Goal: Task Accomplishment & Management: Complete application form

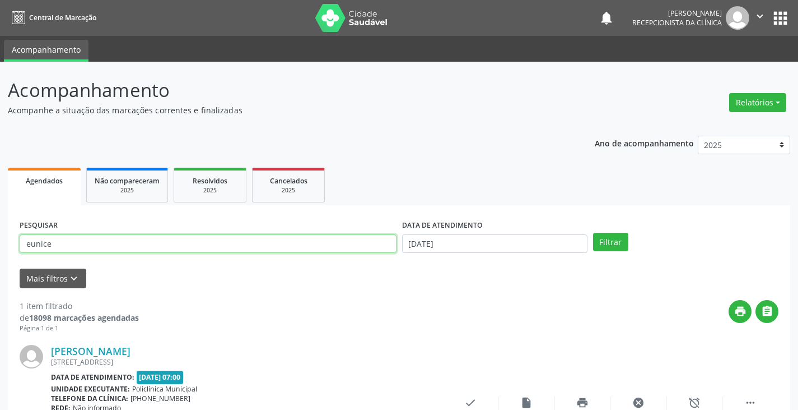
drag, startPoint x: 288, startPoint y: 245, endPoint x: 294, endPoint y: 243, distance: 6.6
click at [294, 243] on input "eunice" at bounding box center [208, 243] width 377 height 19
type input "e"
click at [593, 233] on button "Filtrar" at bounding box center [610, 242] width 35 height 19
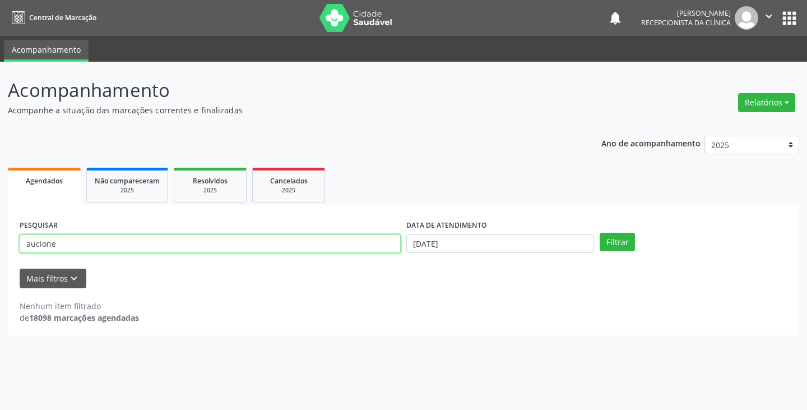
click at [357, 244] on input "aucione" at bounding box center [210, 243] width 381 height 19
click at [599, 233] on button "Filtrar" at bounding box center [616, 242] width 35 height 19
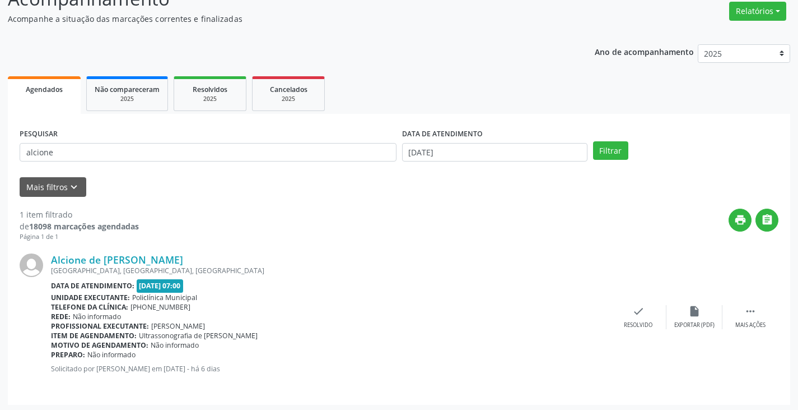
scroll to position [94, 0]
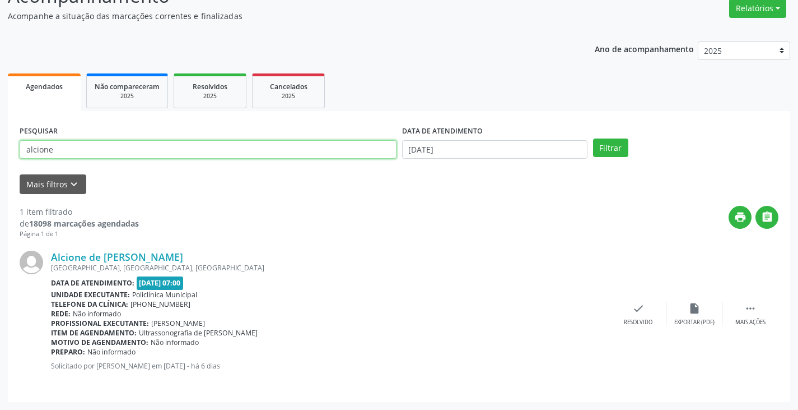
click at [203, 143] on input "alcione" at bounding box center [208, 149] width 377 height 19
type input "a"
click at [593, 138] on button "Filtrar" at bounding box center [610, 147] width 35 height 19
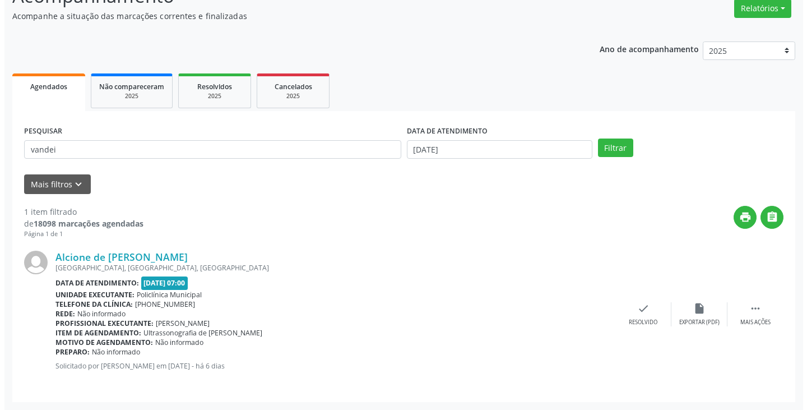
scroll to position [0, 0]
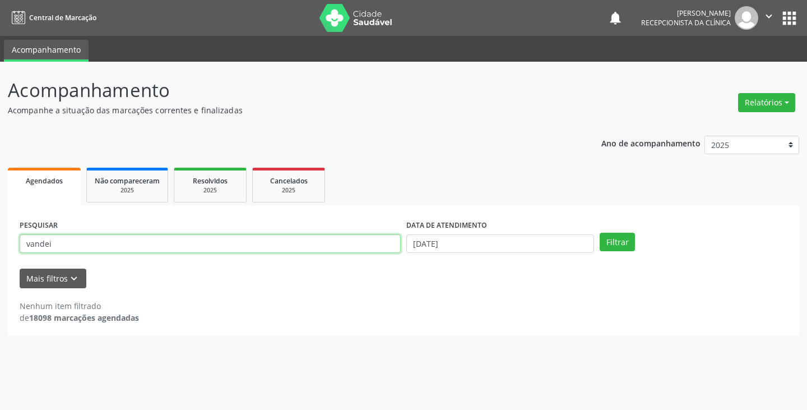
click at [127, 244] on input "vandei" at bounding box center [210, 243] width 381 height 19
type input "v"
type input "w"
type input "vande"
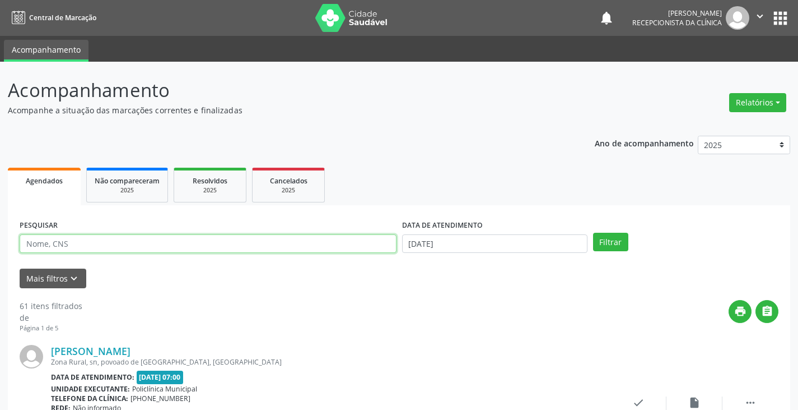
click at [184, 242] on input "text" at bounding box center [208, 243] width 377 height 19
type input "k"
type input "[PERSON_NAME]"
click at [593, 233] on button "Filtrar" at bounding box center [610, 242] width 35 height 19
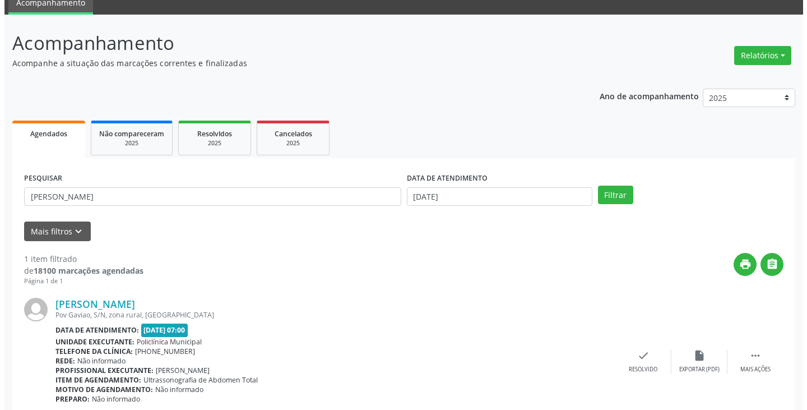
scroll to position [94, 0]
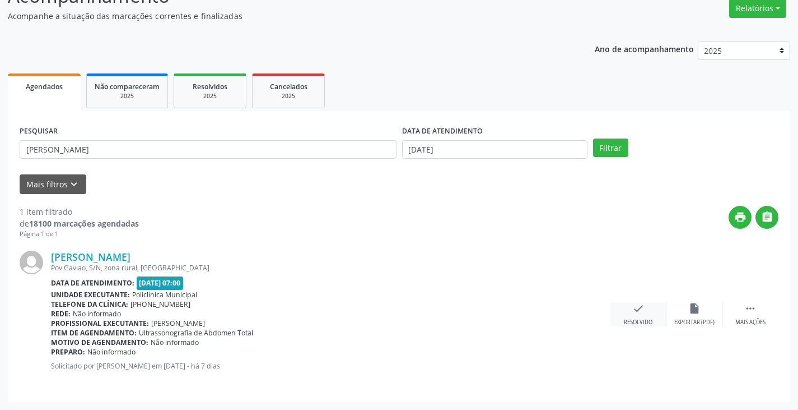
click at [639, 313] on icon "check" at bounding box center [639, 308] width 12 height 12
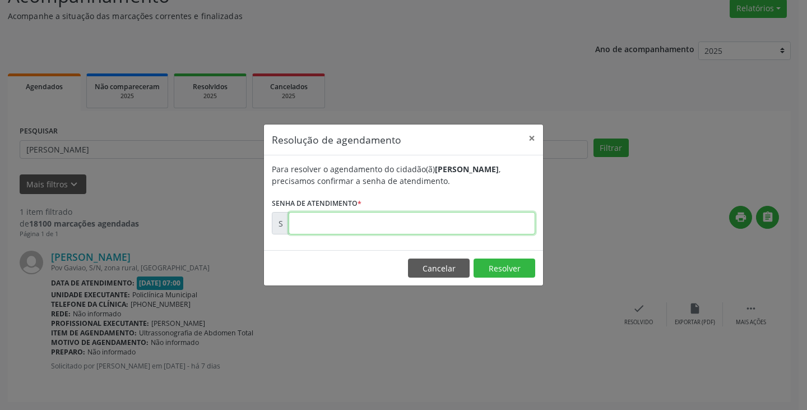
click at [500, 225] on input "text" at bounding box center [412, 223] width 247 height 22
type input "00180833"
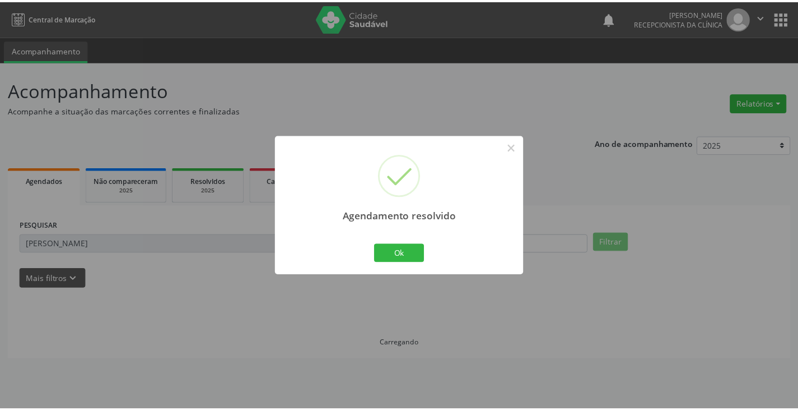
scroll to position [0, 0]
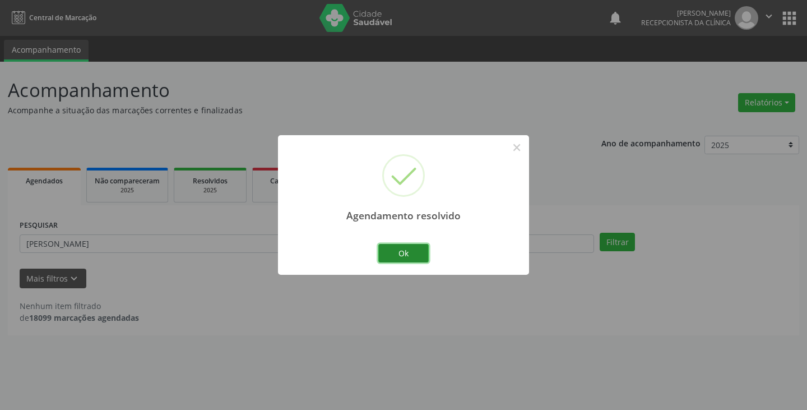
drag, startPoint x: 412, startPoint y: 249, endPoint x: 396, endPoint y: 248, distance: 15.7
click at [411, 249] on button "Ok" at bounding box center [403, 253] width 50 height 19
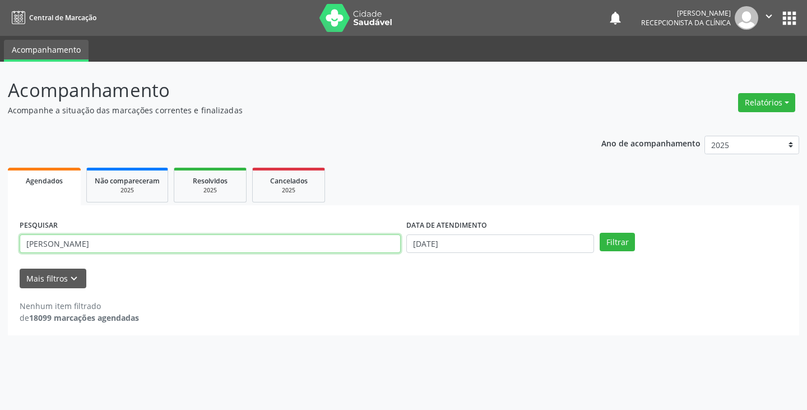
click at [382, 244] on input "[PERSON_NAME]" at bounding box center [210, 243] width 381 height 19
type input "j"
type input "[PERSON_NAME]"
click at [599, 233] on button "Filtrar" at bounding box center [616, 242] width 35 height 19
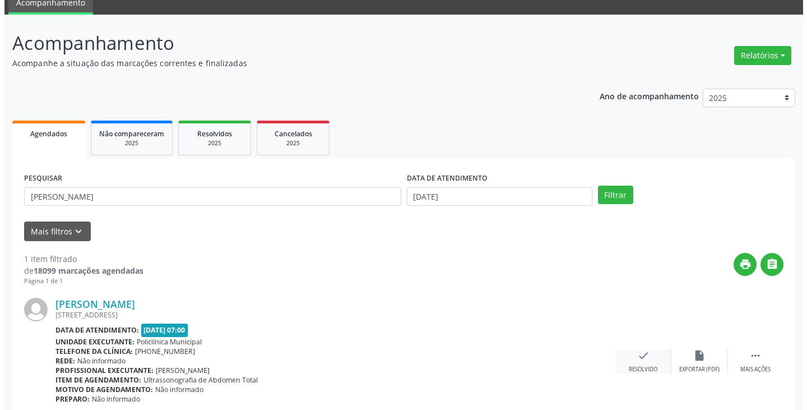
scroll to position [94, 0]
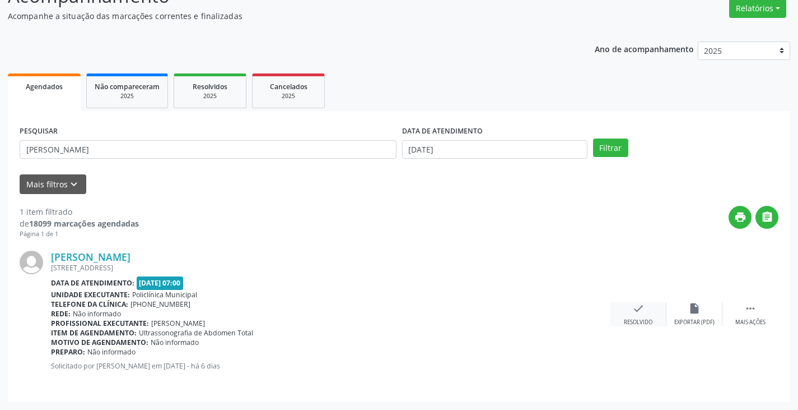
click at [633, 307] on icon "check" at bounding box center [639, 308] width 12 height 12
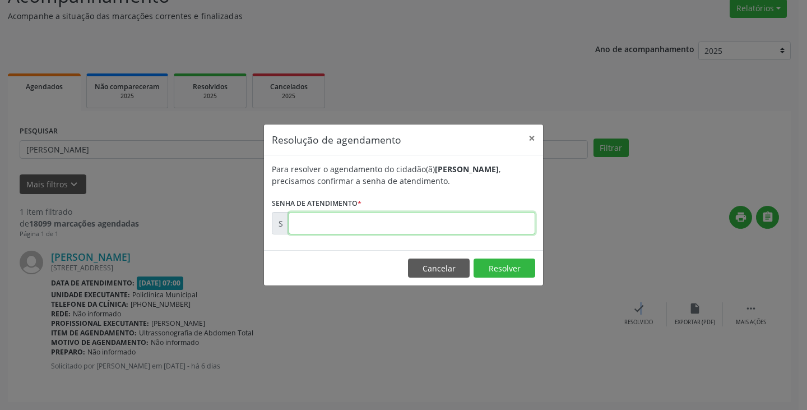
click at [481, 220] on input "text" at bounding box center [412, 223] width 247 height 22
type input "00180993"
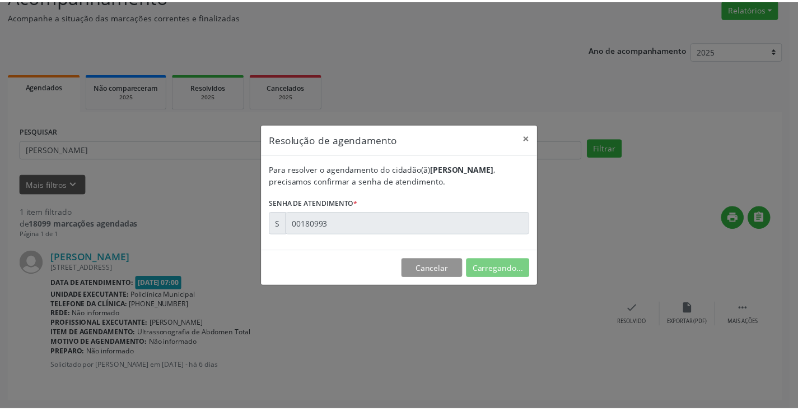
scroll to position [0, 0]
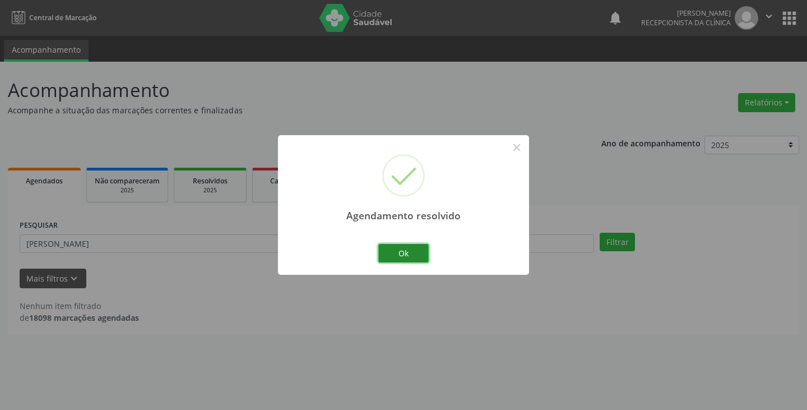
drag, startPoint x: 412, startPoint y: 251, endPoint x: 378, endPoint y: 246, distance: 34.0
click at [411, 251] on button "Ok" at bounding box center [403, 253] width 50 height 19
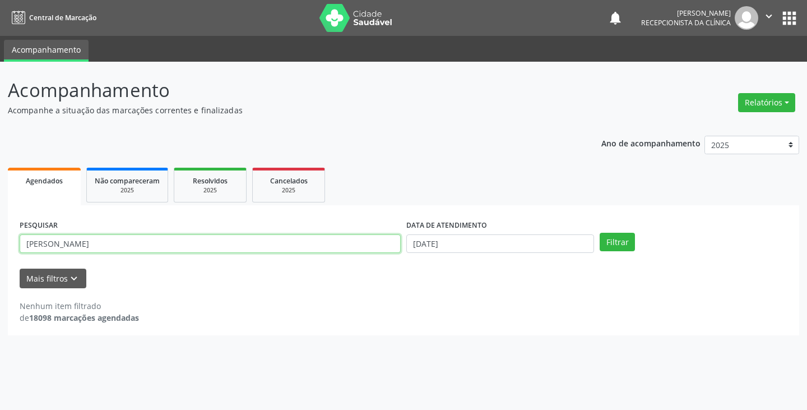
click at [370, 244] on input "[PERSON_NAME]" at bounding box center [210, 243] width 381 height 19
click at [599, 233] on button "Filtrar" at bounding box center [616, 242] width 35 height 19
click at [338, 241] on input "[PERSON_NAME]" at bounding box center [210, 243] width 381 height 19
type input "l"
type input "[PERSON_NAME]"
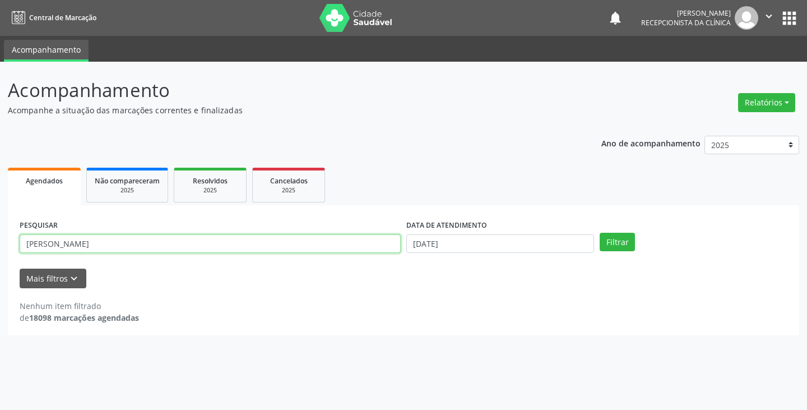
click at [599, 233] on button "Filtrar" at bounding box center [616, 242] width 35 height 19
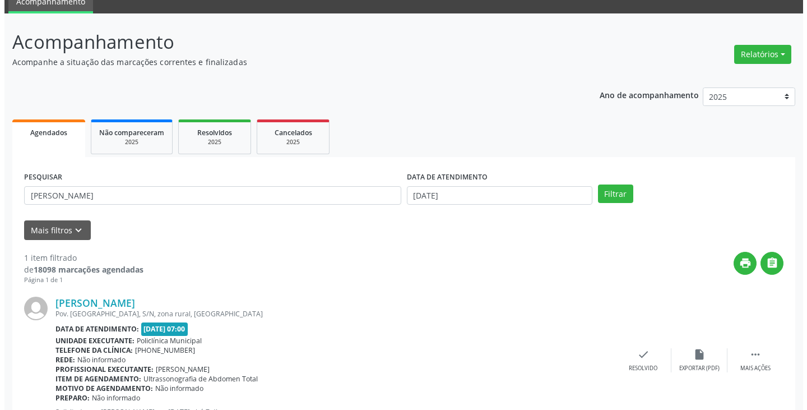
scroll to position [94, 0]
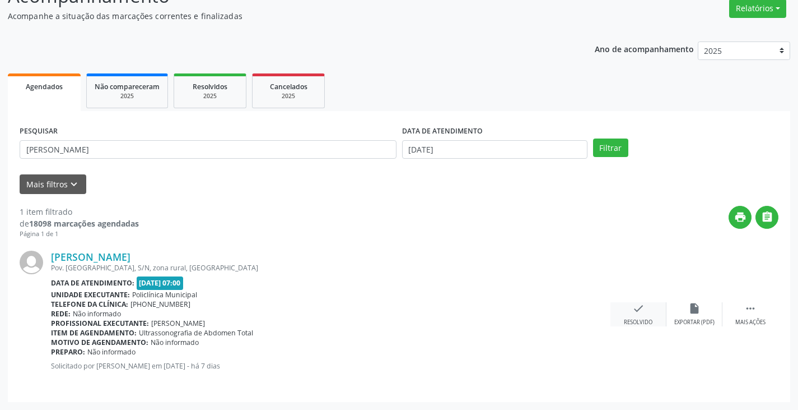
click at [631, 307] on div "check Resolvido" at bounding box center [639, 314] width 56 height 24
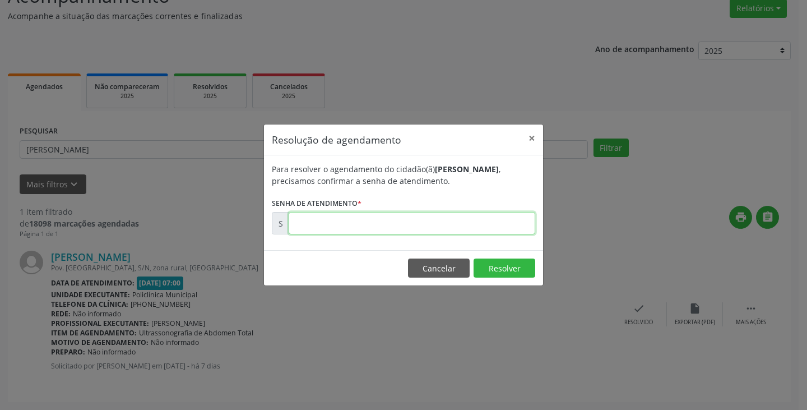
click at [502, 226] on input "text" at bounding box center [412, 223] width 247 height 22
type input "00180854"
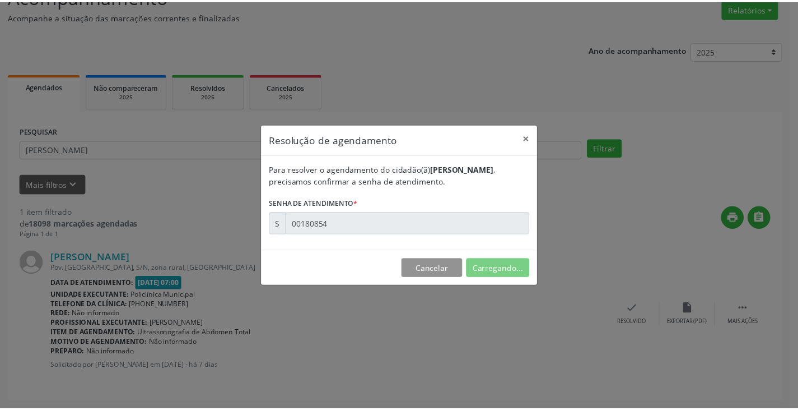
scroll to position [0, 0]
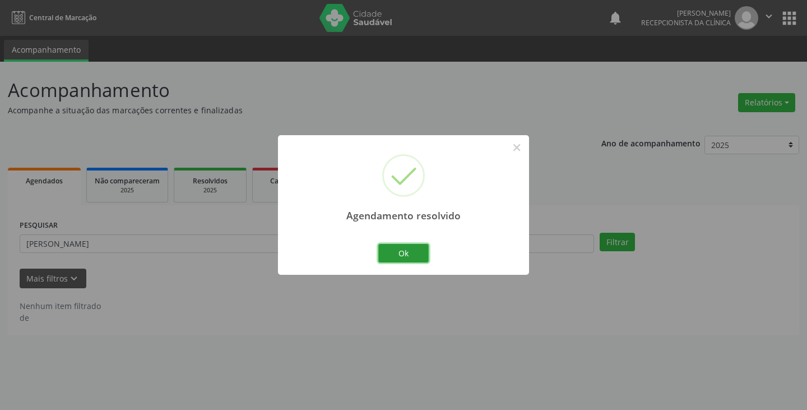
drag, startPoint x: 402, startPoint y: 251, endPoint x: 342, endPoint y: 241, distance: 61.3
click at [391, 248] on button "Ok" at bounding box center [403, 253] width 50 height 19
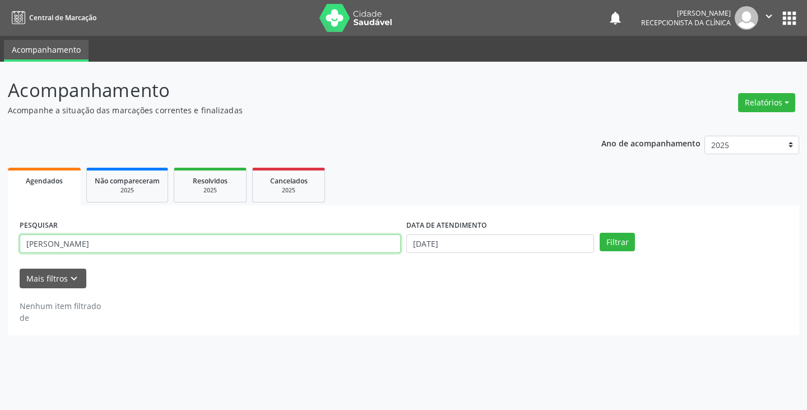
click at [341, 240] on input "[PERSON_NAME]" at bounding box center [210, 243] width 381 height 19
type input "a"
type input "[PERSON_NAME]"
click at [599, 233] on button "Filtrar" at bounding box center [616, 242] width 35 height 19
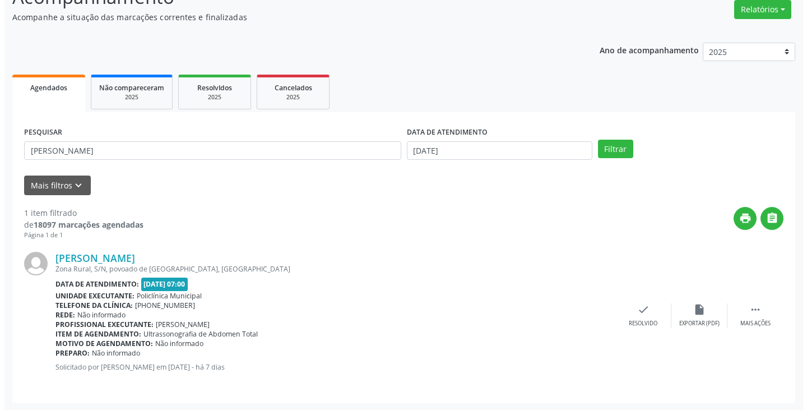
scroll to position [94, 0]
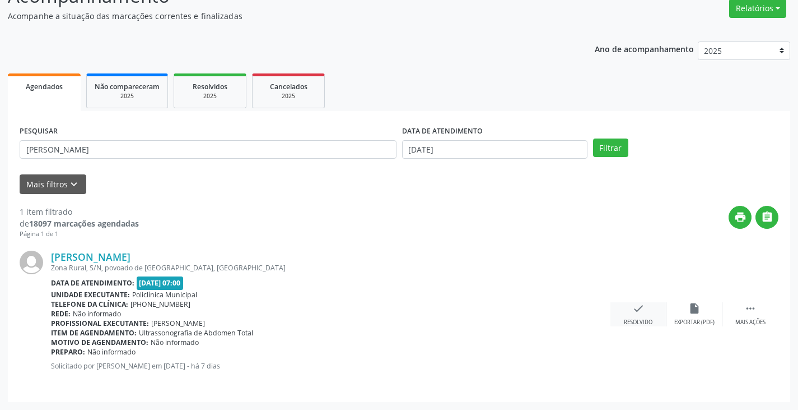
click at [630, 311] on div "check Resolvido" at bounding box center [639, 314] width 56 height 24
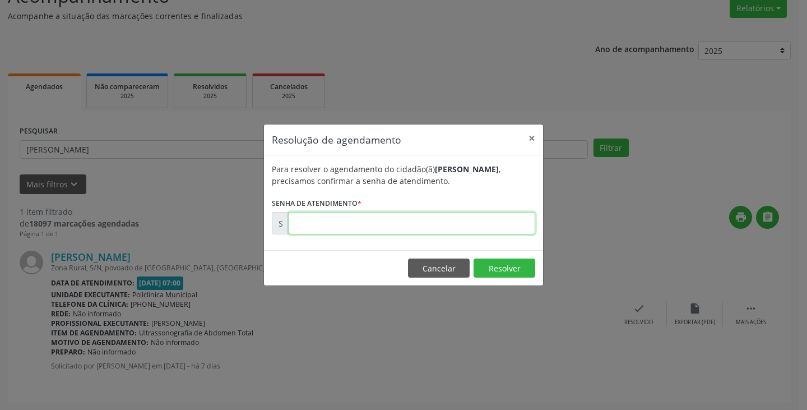
click at [505, 225] on input "text" at bounding box center [412, 223] width 247 height 22
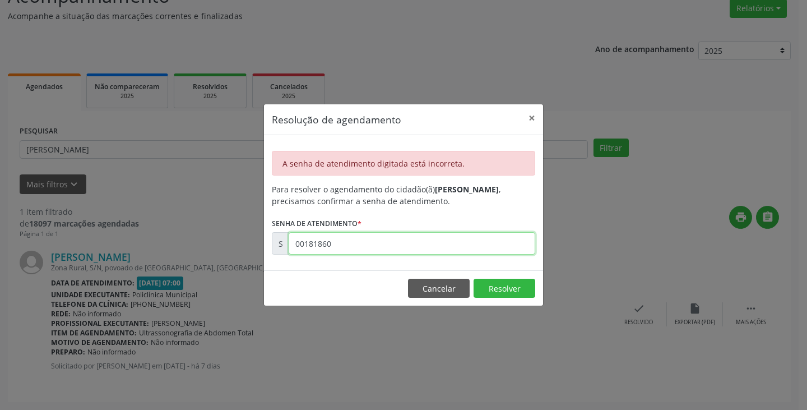
click at [404, 245] on input "00181860" at bounding box center [412, 243] width 247 height 22
type input "00180860"
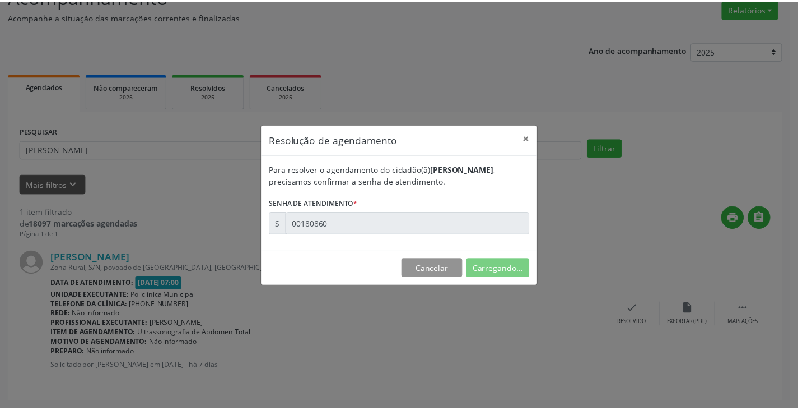
scroll to position [0, 0]
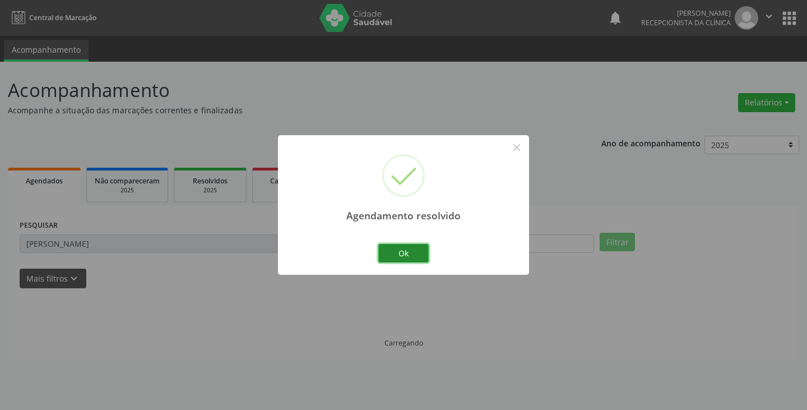
click at [413, 259] on button "Ok" at bounding box center [403, 253] width 50 height 19
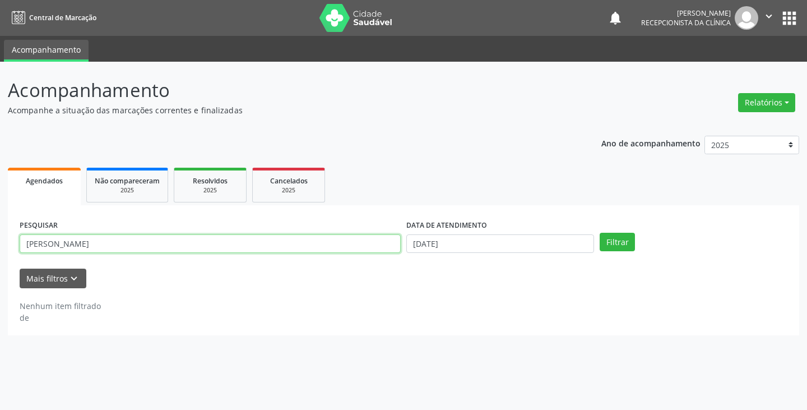
click at [375, 247] on input "[PERSON_NAME]" at bounding box center [210, 243] width 381 height 19
type input "m"
click at [599, 233] on button "Filtrar" at bounding box center [616, 242] width 35 height 19
click at [273, 242] on input "giul" at bounding box center [210, 243] width 381 height 19
click at [599, 233] on button "Filtrar" at bounding box center [616, 242] width 35 height 19
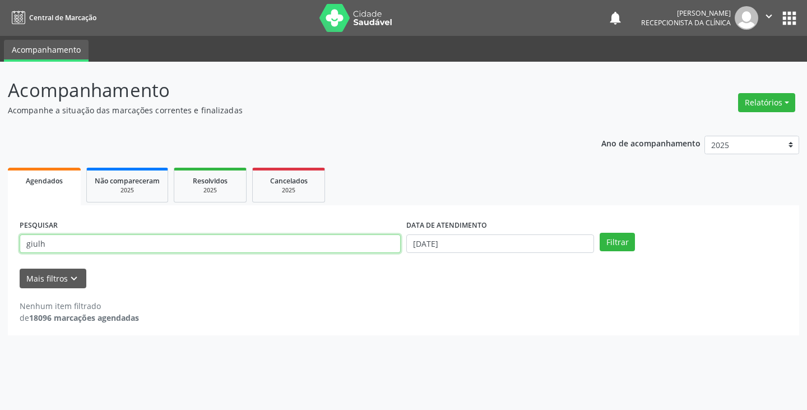
click at [273, 242] on input "giulh" at bounding box center [210, 243] width 381 height 19
type input "g"
type input "guilherm"
click at [599, 233] on button "Filtrar" at bounding box center [616, 242] width 35 height 19
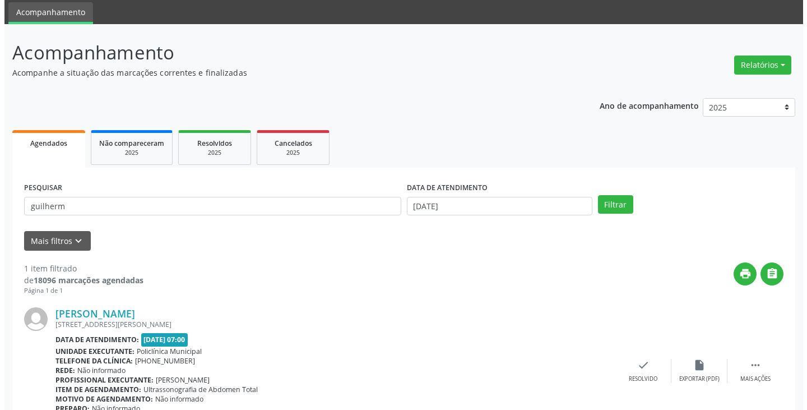
scroll to position [56, 0]
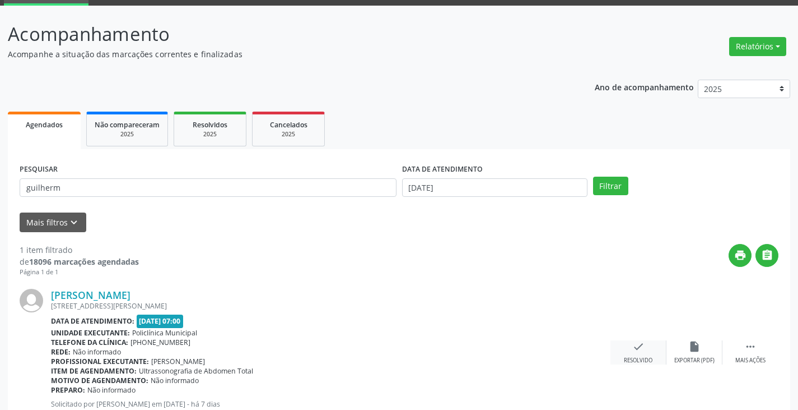
click at [642, 352] on div "check Resolvido" at bounding box center [639, 352] width 56 height 24
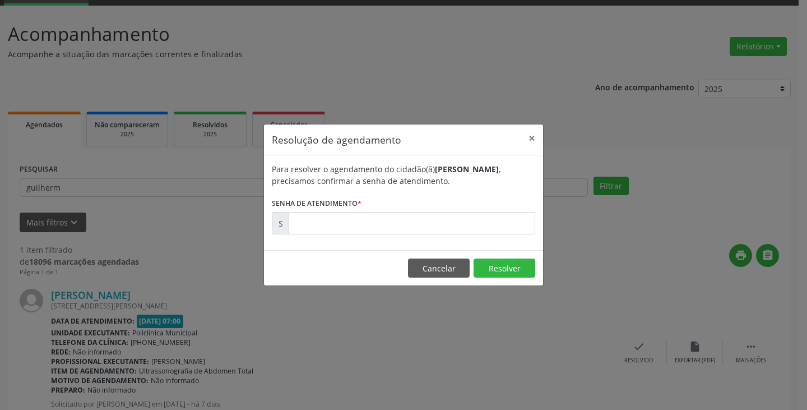
click at [468, 236] on div "Para resolver o agendamento do cidadão(ã) [PERSON_NAME] , precisamos confirmar …" at bounding box center [403, 202] width 279 height 95
click at [476, 223] on input "text" at bounding box center [412, 223] width 247 height 22
type input "00180853"
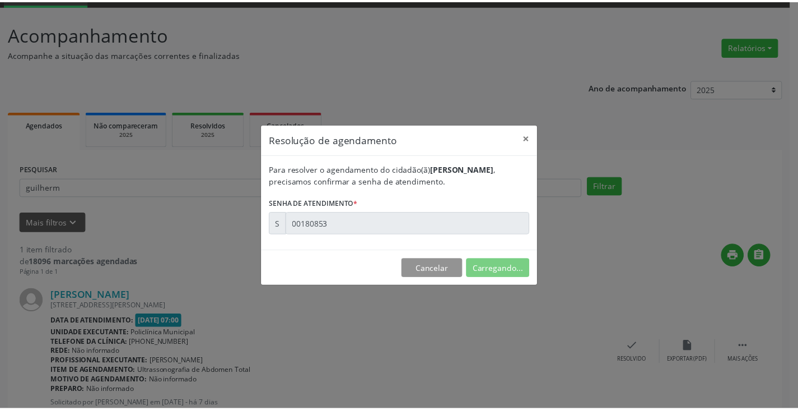
scroll to position [0, 0]
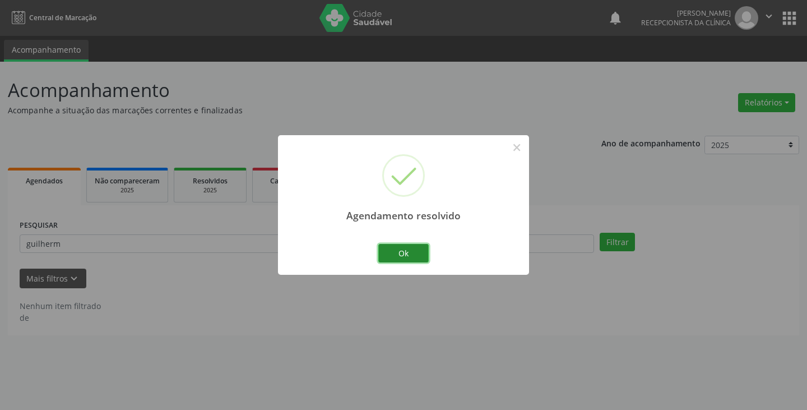
click at [393, 251] on button "Ok" at bounding box center [403, 253] width 50 height 19
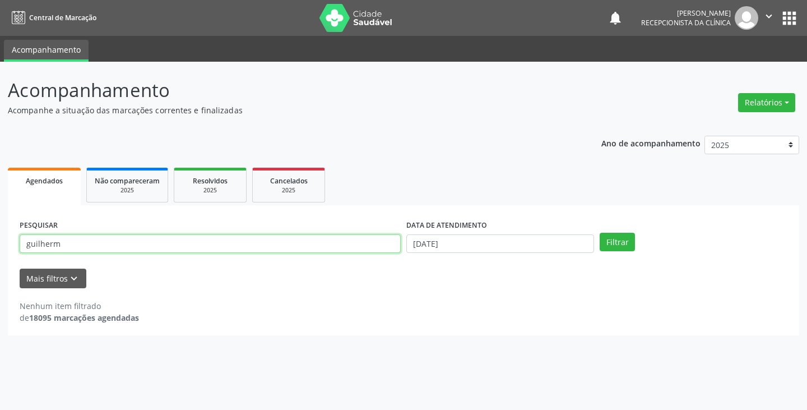
click at [374, 251] on input "guilherm" at bounding box center [210, 243] width 381 height 19
type input "g"
type input "[PERSON_NAME]"
click at [599, 233] on button "Filtrar" at bounding box center [616, 242] width 35 height 19
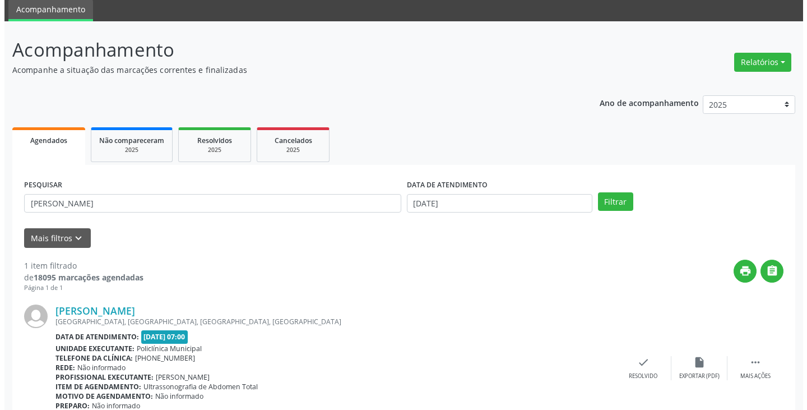
scroll to position [94, 0]
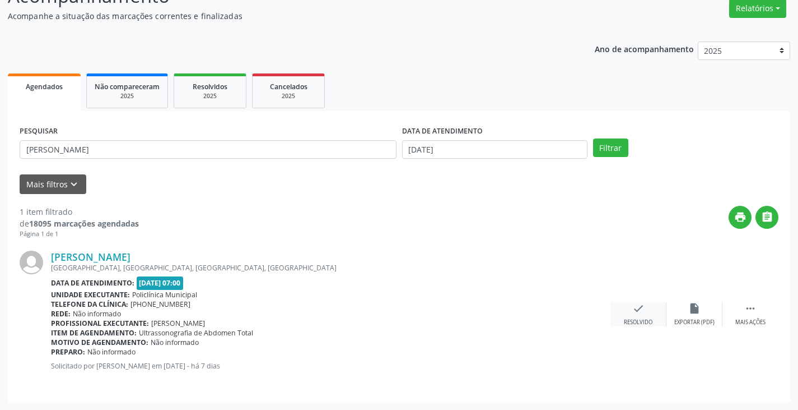
click at [636, 313] on icon "check" at bounding box center [639, 308] width 12 height 12
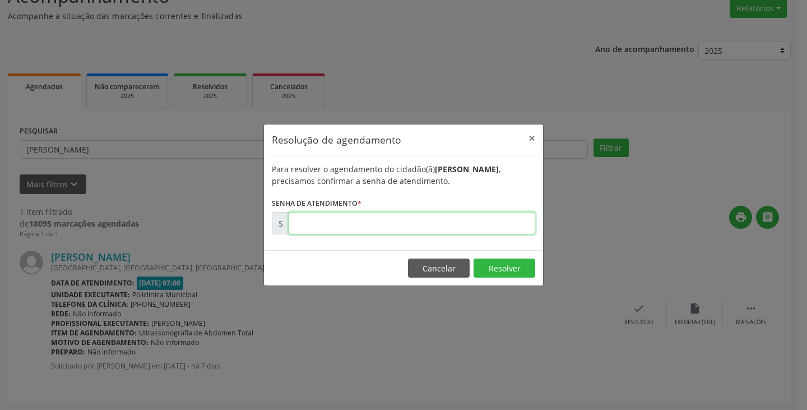
click at [467, 225] on input "text" at bounding box center [412, 223] width 247 height 22
type input "00180822"
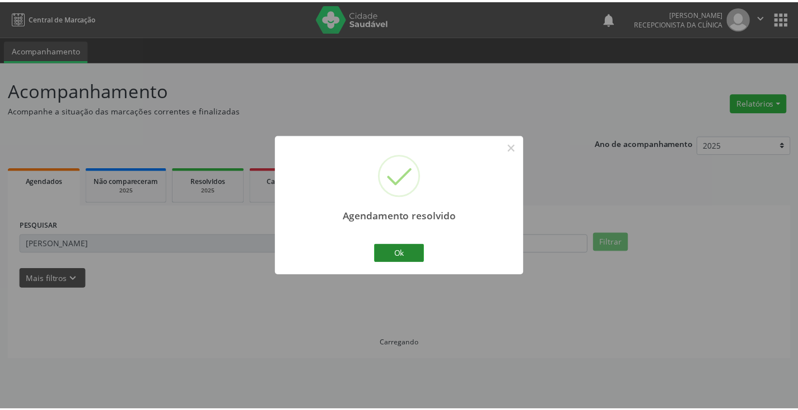
scroll to position [0, 0]
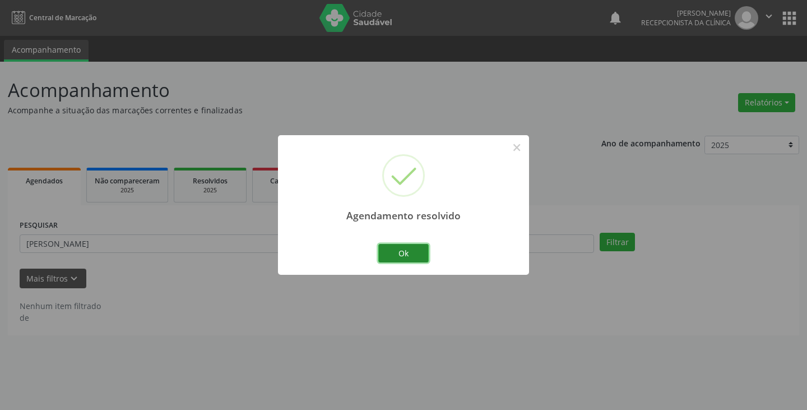
click at [416, 248] on button "Ok" at bounding box center [403, 253] width 50 height 19
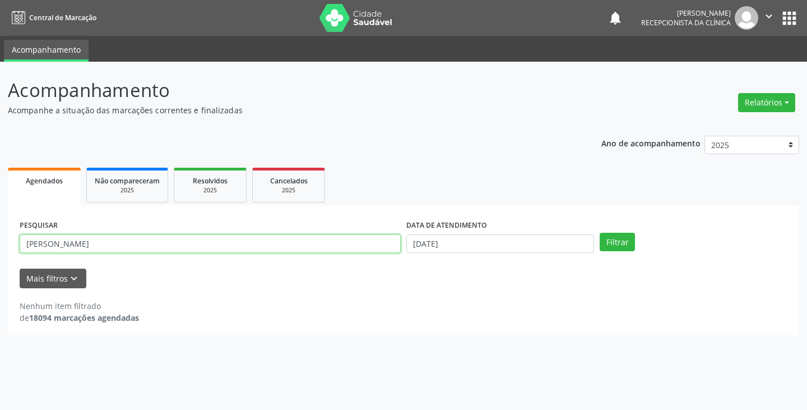
click at [387, 247] on input "[PERSON_NAME]" at bounding box center [210, 243] width 381 height 19
type input "m"
type input "lucineide"
click at [599, 233] on button "Filtrar" at bounding box center [616, 242] width 35 height 19
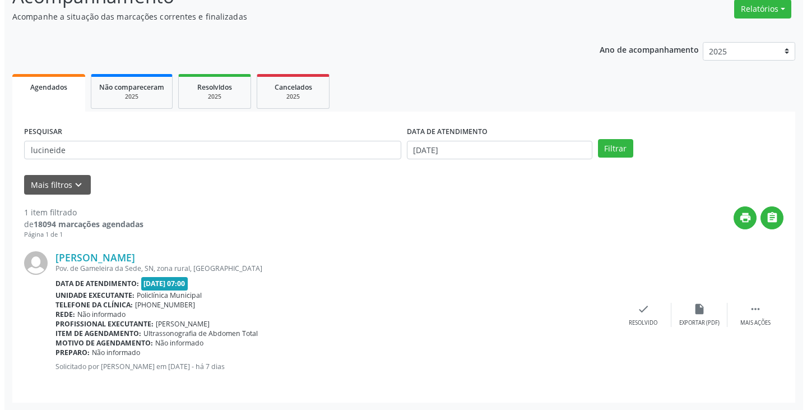
scroll to position [94, 0]
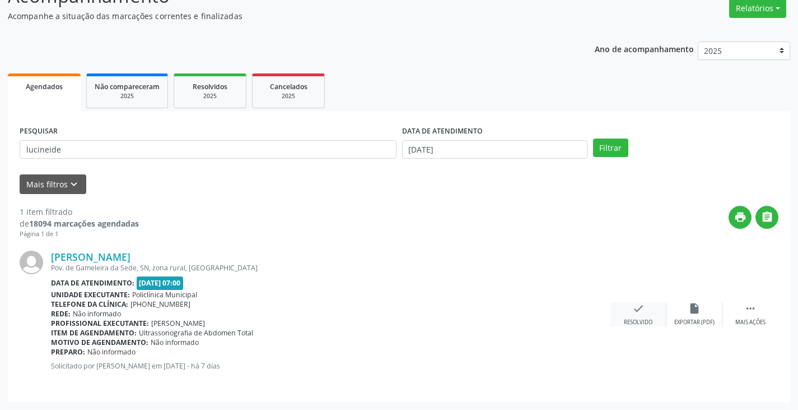
click at [642, 318] on div "check Resolvido" at bounding box center [639, 314] width 56 height 24
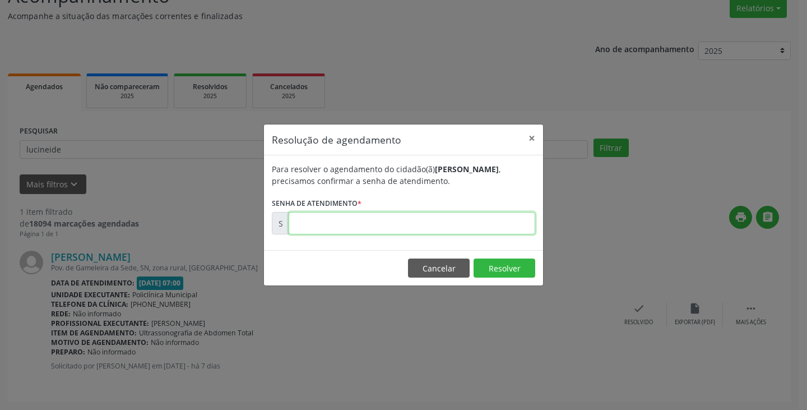
click at [501, 227] on input "text" at bounding box center [412, 223] width 247 height 22
type input "00180862"
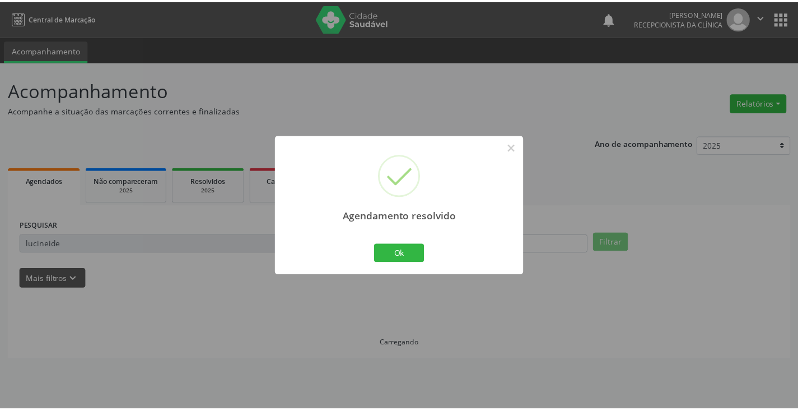
scroll to position [0, 0]
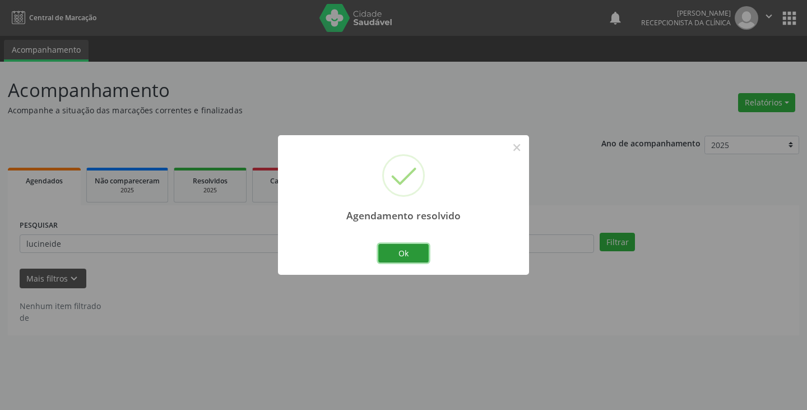
drag, startPoint x: 413, startPoint y: 257, endPoint x: 393, endPoint y: 254, distance: 20.3
click at [413, 257] on button "Ok" at bounding box center [403, 253] width 50 height 19
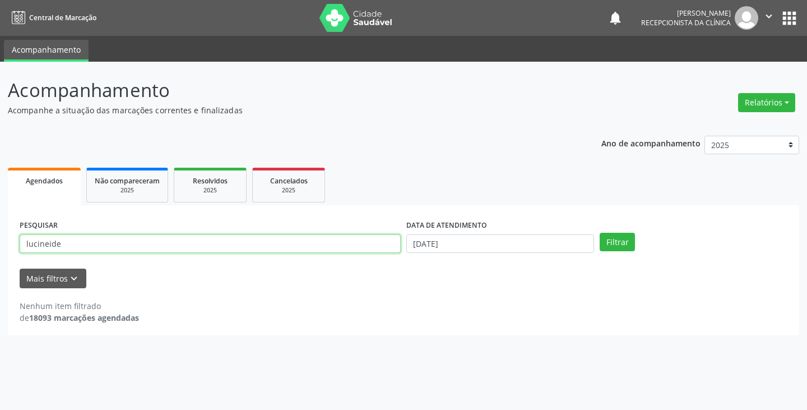
click at [388, 251] on input "lucineide" at bounding box center [210, 243] width 381 height 19
type input "l"
type input "patric"
click at [599, 233] on button "Filtrar" at bounding box center [616, 242] width 35 height 19
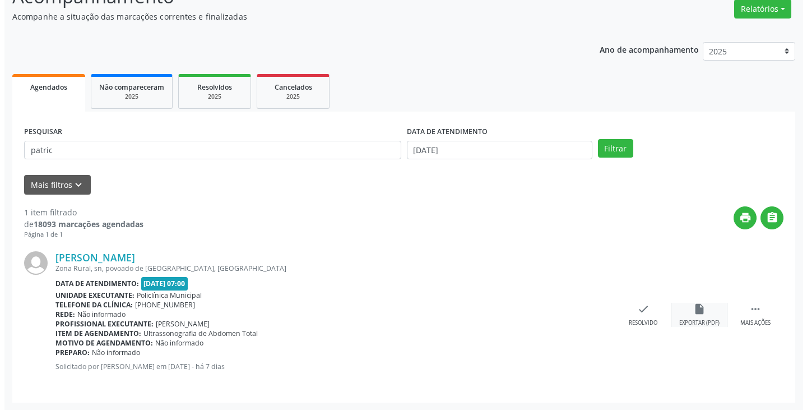
scroll to position [94, 0]
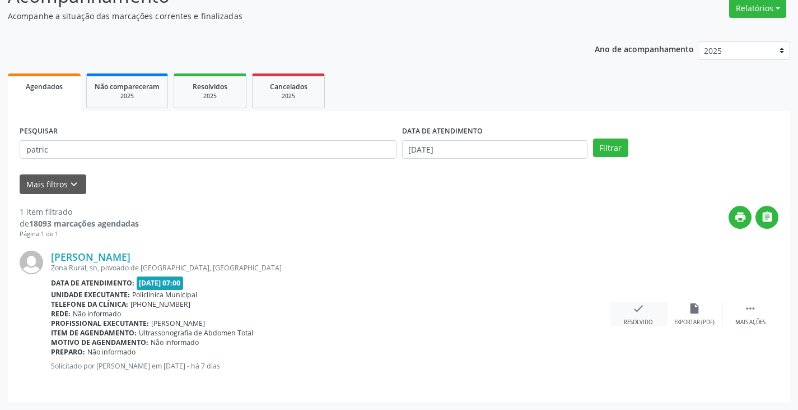
click at [631, 306] on div "check Resolvido" at bounding box center [639, 314] width 56 height 24
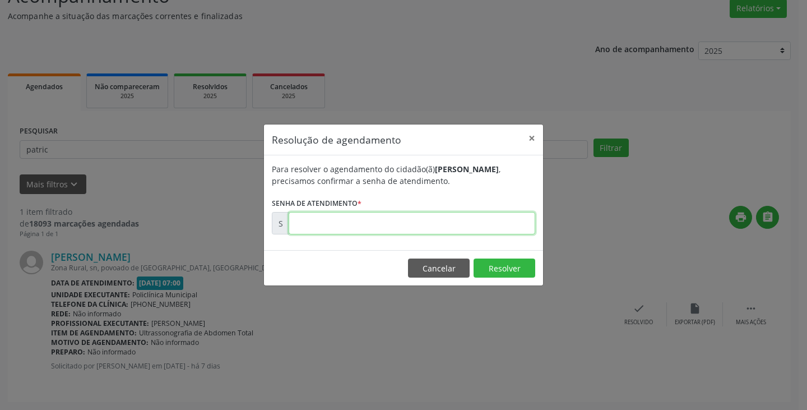
click at [510, 221] on input "text" at bounding box center [412, 223] width 247 height 22
type input "00180821"
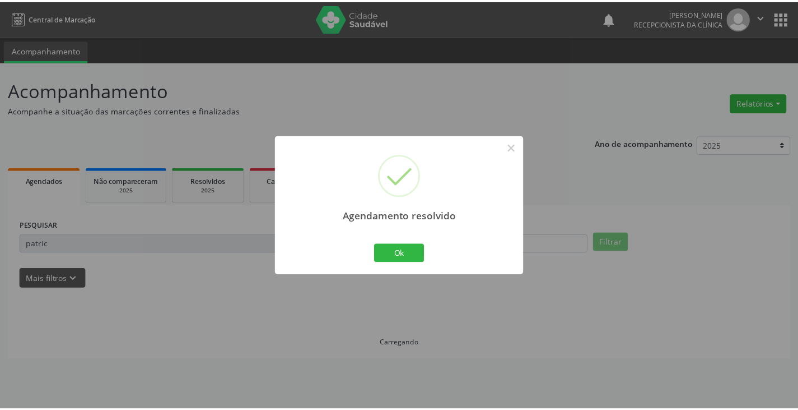
scroll to position [0, 0]
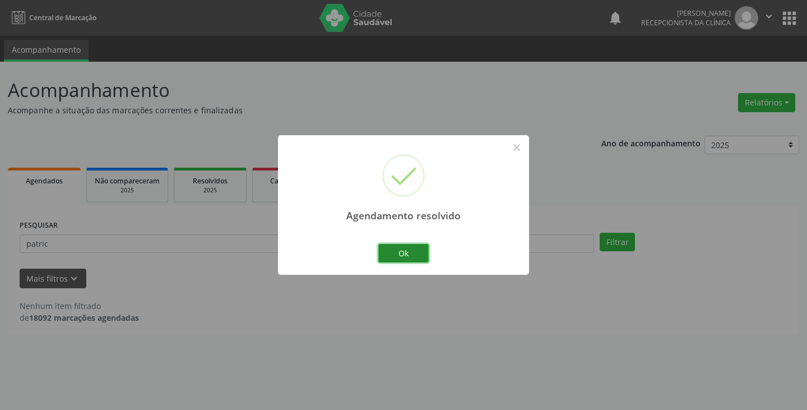
drag, startPoint x: 412, startPoint y: 256, endPoint x: 368, endPoint y: 244, distance: 45.8
click at [412, 255] on button "Ok" at bounding box center [403, 253] width 50 height 19
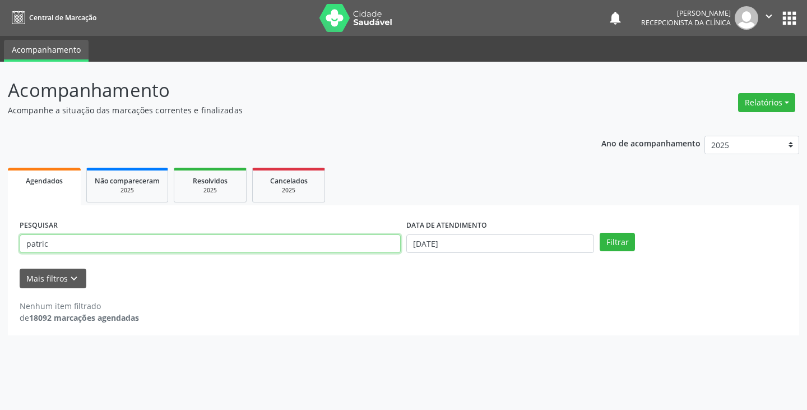
click at [366, 244] on input "patric" at bounding box center [210, 243] width 381 height 19
type input "p"
type input "jucil"
click at [599, 233] on button "Filtrar" at bounding box center [616, 242] width 35 height 19
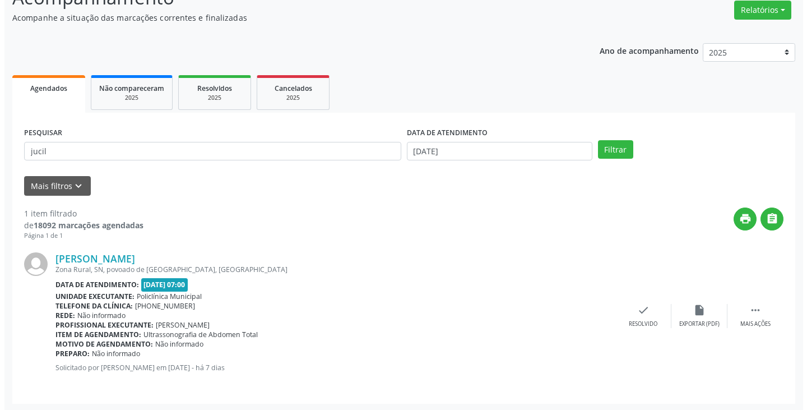
scroll to position [94, 0]
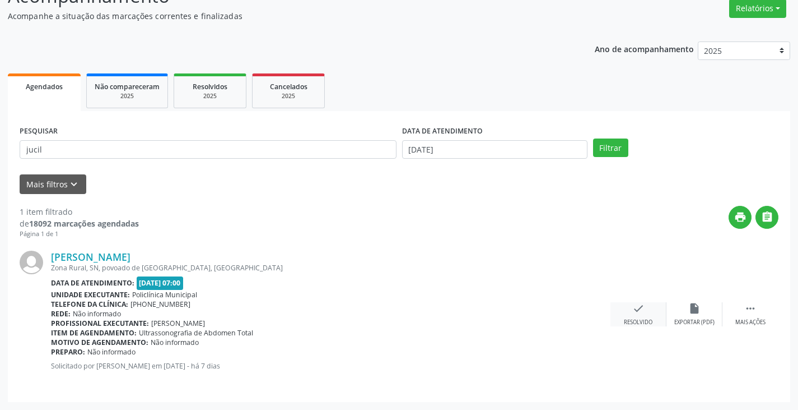
click at [639, 320] on div "Resolvido" at bounding box center [638, 322] width 29 height 8
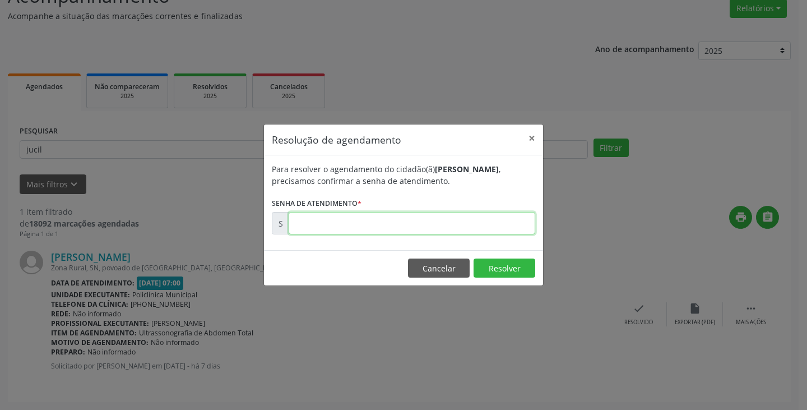
click at [481, 225] on input "text" at bounding box center [412, 223] width 247 height 22
type input "00180838"
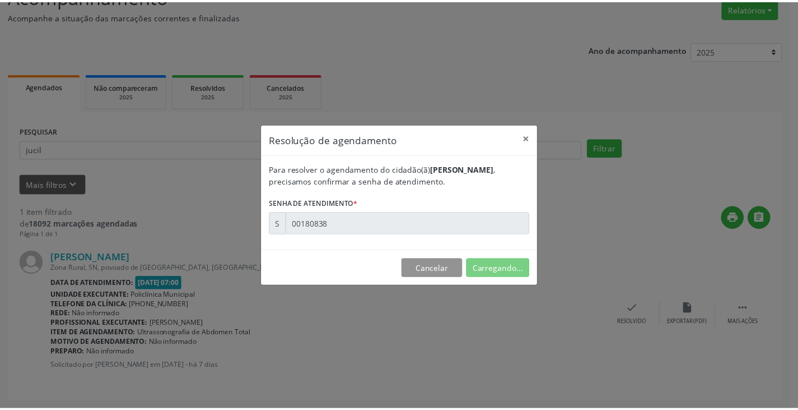
scroll to position [0, 0]
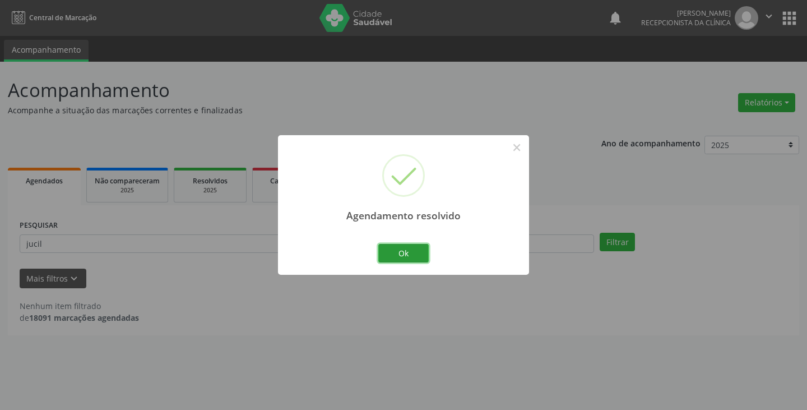
drag, startPoint x: 419, startPoint y: 253, endPoint x: 383, endPoint y: 253, distance: 35.9
click at [416, 253] on button "Ok" at bounding box center [403, 253] width 50 height 19
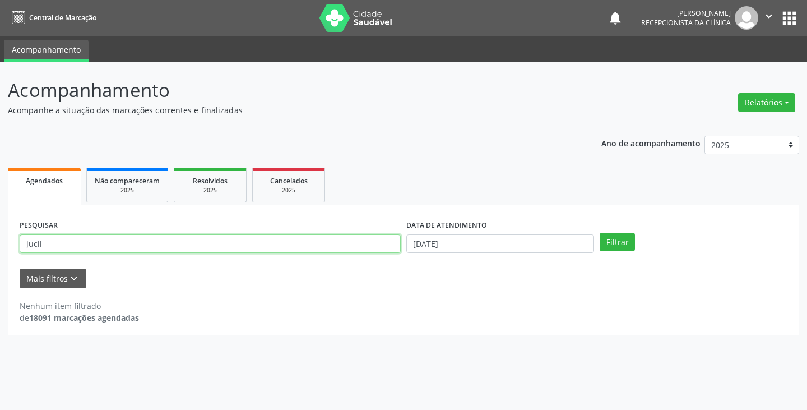
click at [380, 252] on input "jucil" at bounding box center [210, 243] width 381 height 19
type input "j"
type input "gils"
click at [599, 233] on button "Filtrar" at bounding box center [616, 242] width 35 height 19
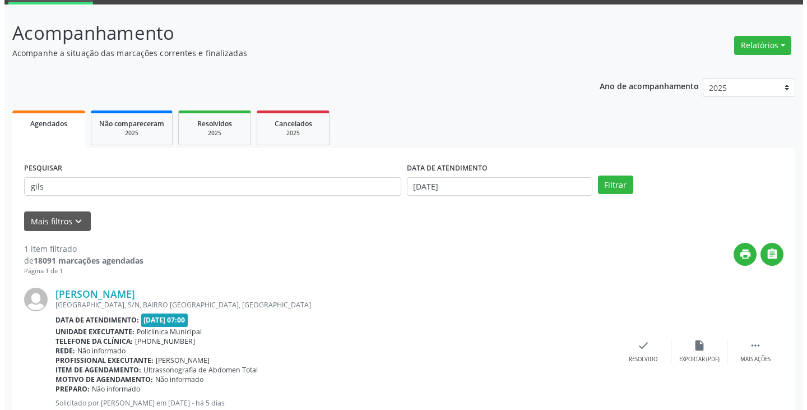
scroll to position [94, 0]
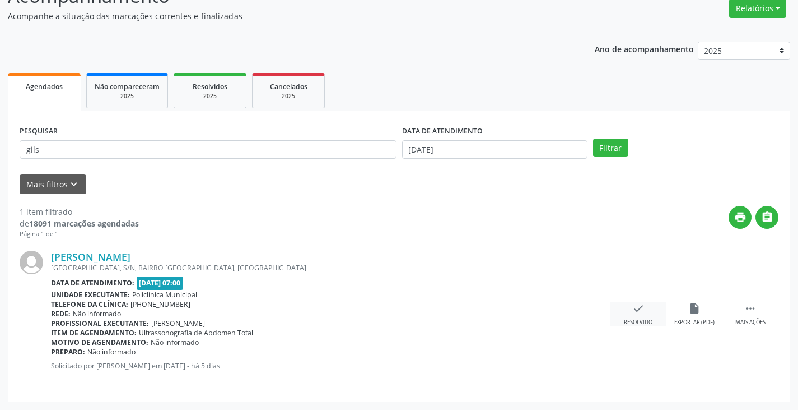
click at [635, 318] on div "Resolvido" at bounding box center [638, 322] width 29 height 8
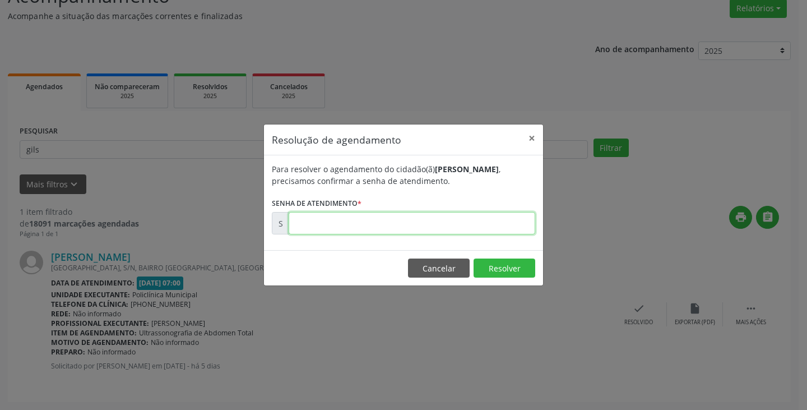
click at [505, 224] on input "text" at bounding box center [412, 223] width 247 height 22
type input "00181307"
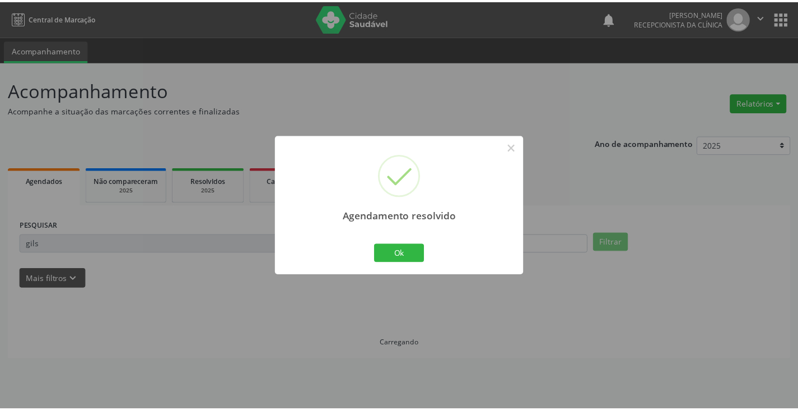
scroll to position [0, 0]
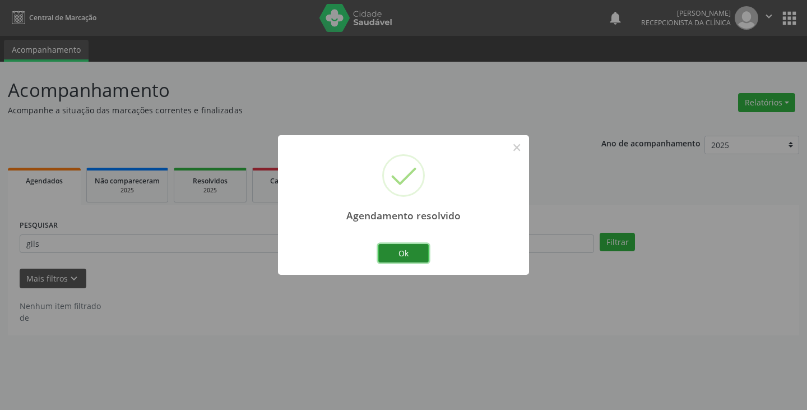
click at [422, 252] on button "Ok" at bounding box center [403, 253] width 50 height 19
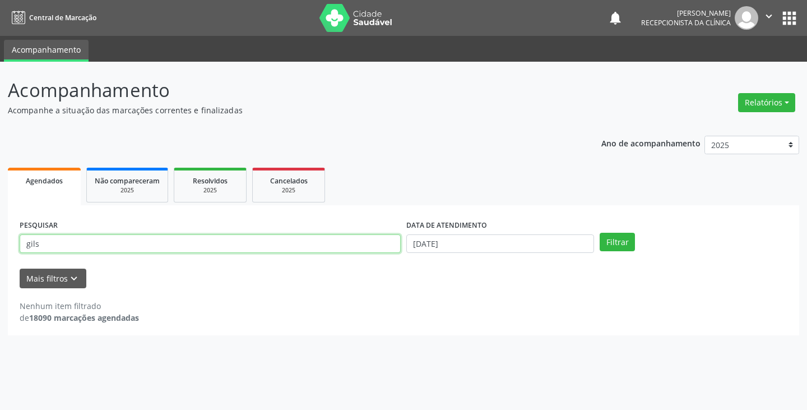
click at [391, 248] on input "gils" at bounding box center [210, 243] width 381 height 19
click at [343, 245] on input "gils" at bounding box center [210, 243] width 381 height 19
type input "g"
type input "jeil"
click at [599, 233] on button "Filtrar" at bounding box center [616, 242] width 35 height 19
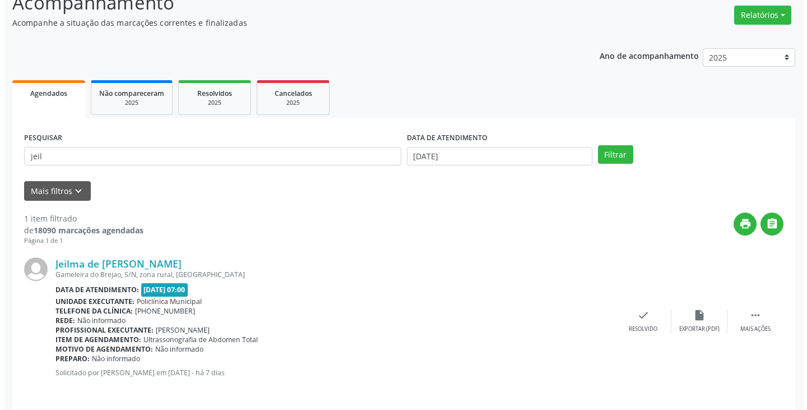
scroll to position [94, 0]
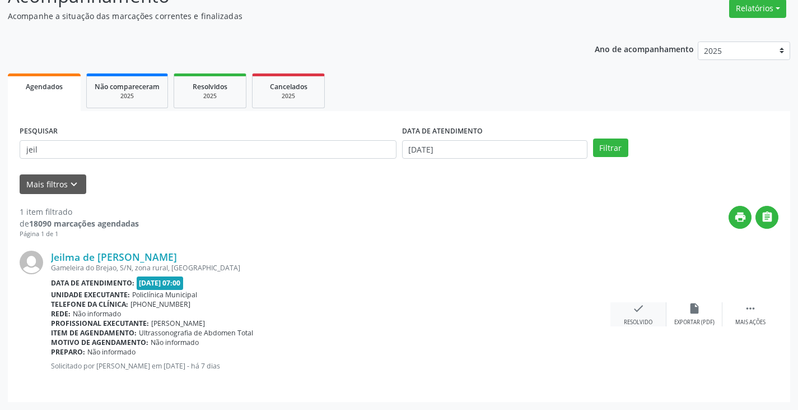
drag, startPoint x: 644, startPoint y: 311, endPoint x: 635, endPoint y: 306, distance: 10.5
click at [635, 306] on icon "check" at bounding box center [639, 308] width 12 height 12
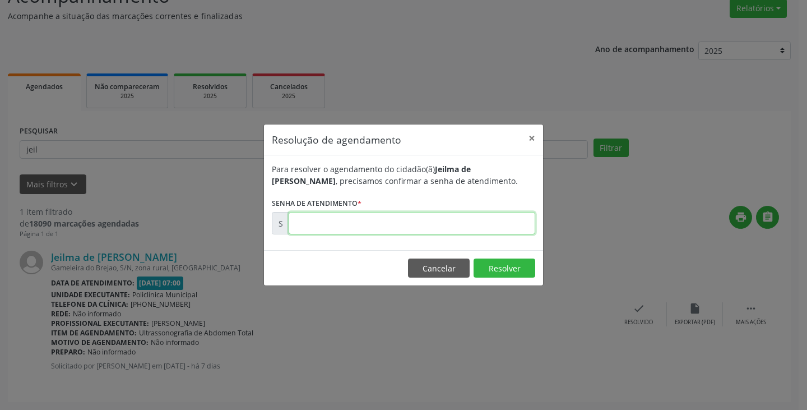
click at [436, 221] on input "text" at bounding box center [412, 223] width 247 height 22
type input "00180858"
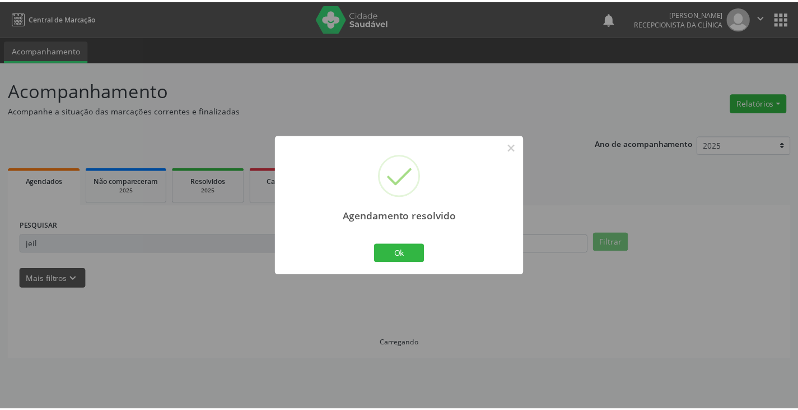
scroll to position [0, 0]
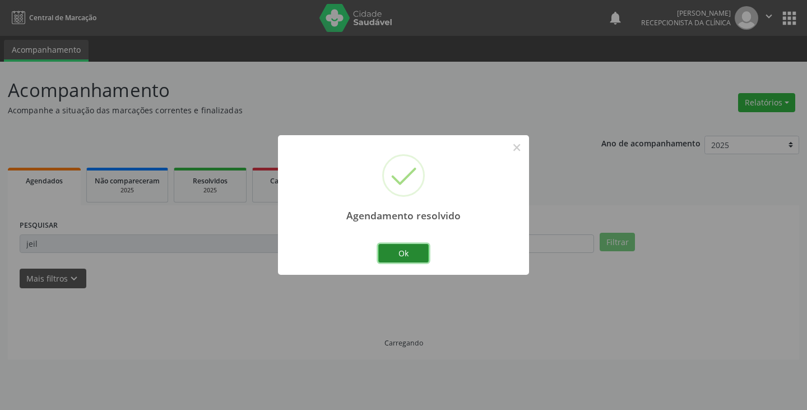
click at [416, 255] on button "Ok" at bounding box center [403, 253] width 50 height 19
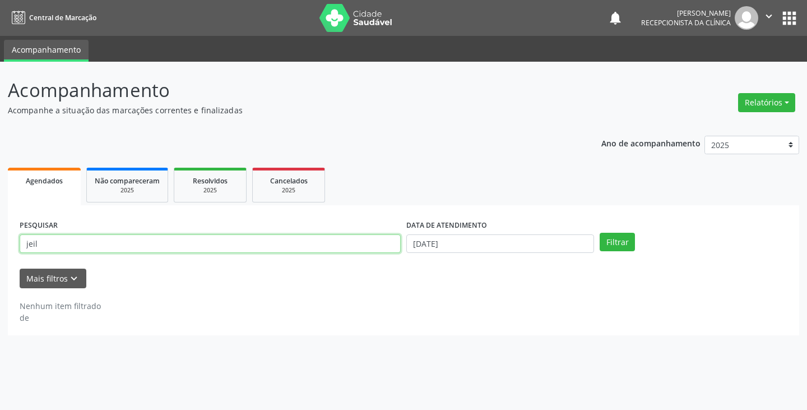
click at [383, 241] on input "jeil" at bounding box center [210, 243] width 381 height 19
type input "j"
type input "manoel"
click at [599, 233] on button "Filtrar" at bounding box center [616, 242] width 35 height 19
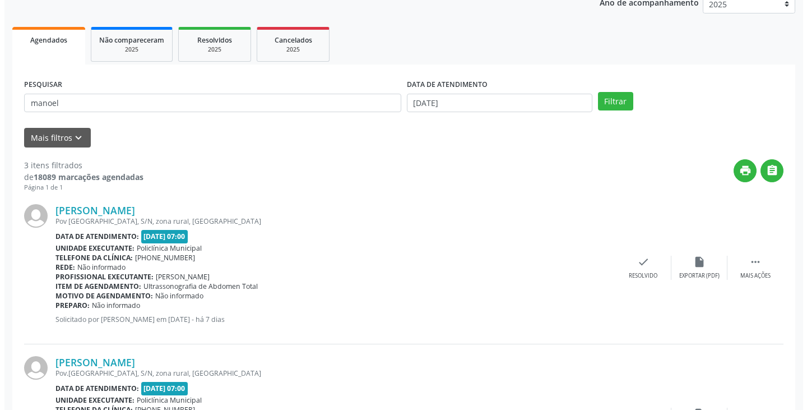
scroll to position [168, 0]
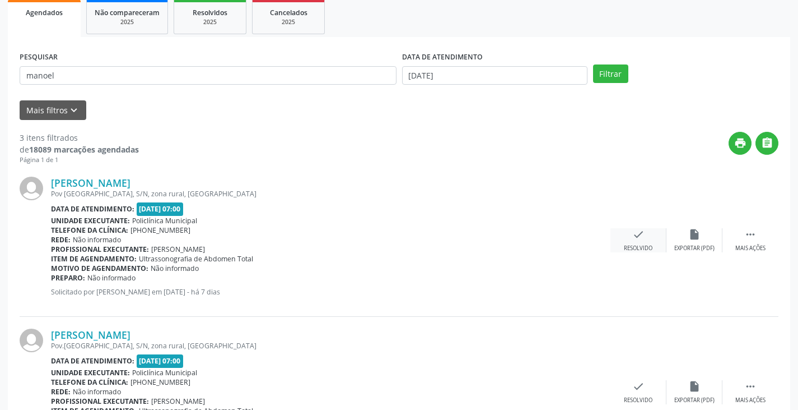
click at [634, 247] on div "Resolvido" at bounding box center [638, 248] width 29 height 8
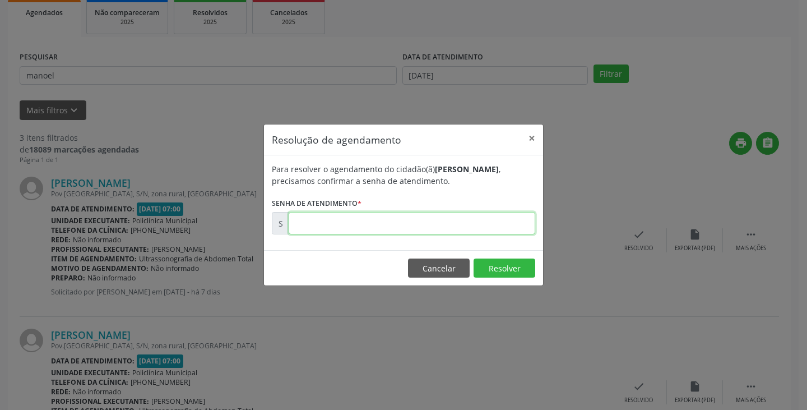
click at [500, 226] on input "text" at bounding box center [412, 223] width 247 height 22
type input "00180859"
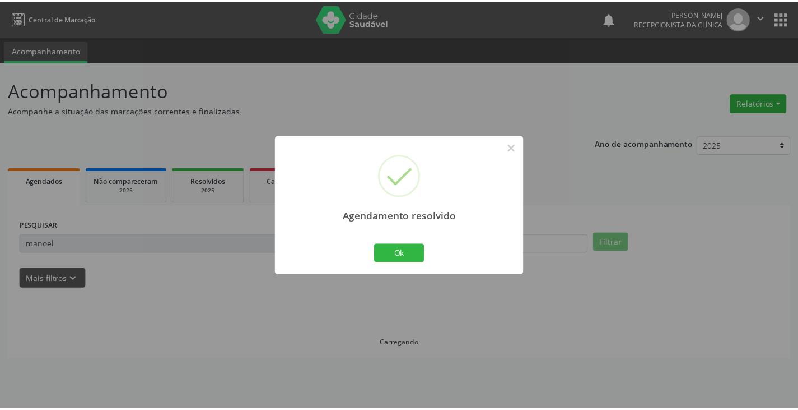
scroll to position [0, 0]
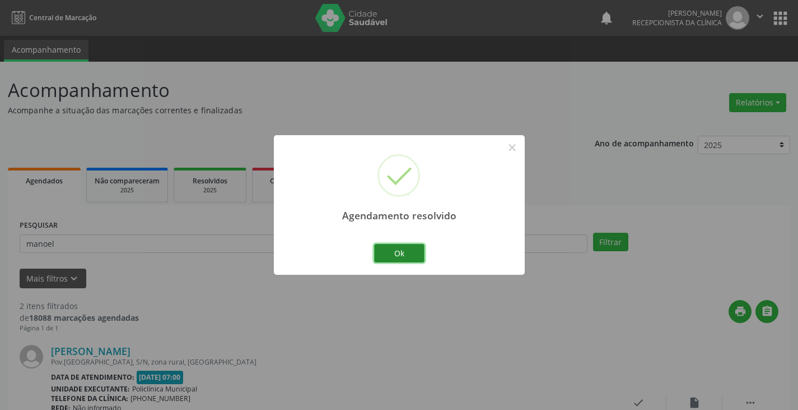
click at [392, 253] on button "Ok" at bounding box center [399, 253] width 50 height 19
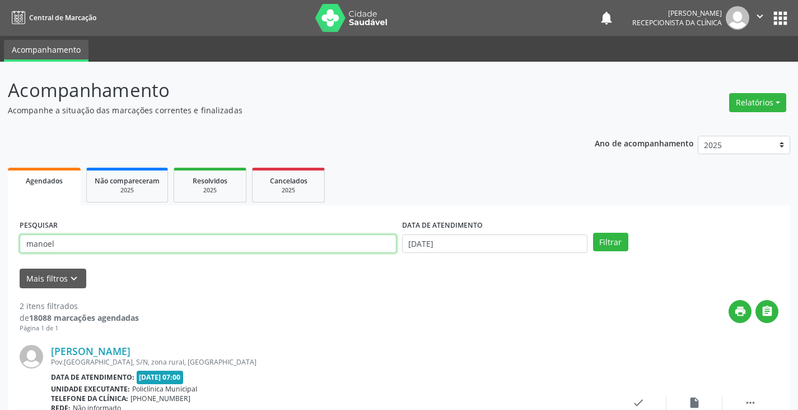
click at [383, 250] on input "manoel" at bounding box center [208, 243] width 377 height 19
type input "m"
type input "auz"
click at [593, 233] on button "Filtrar" at bounding box center [610, 242] width 35 height 19
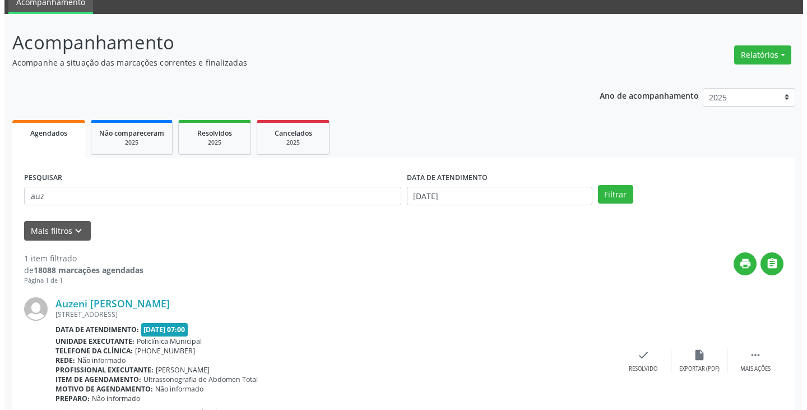
scroll to position [94, 0]
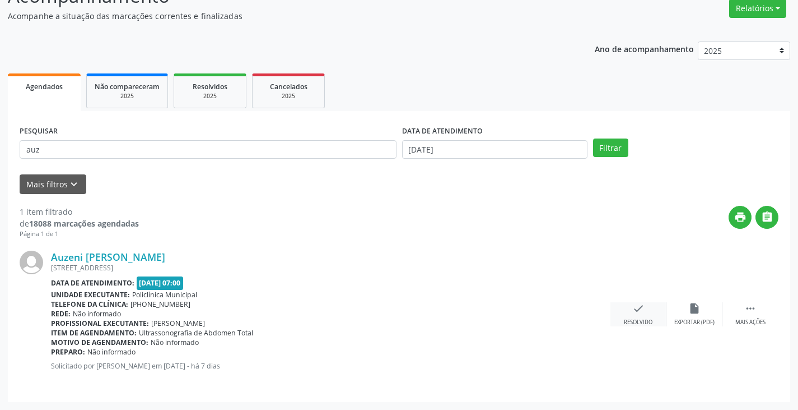
click at [642, 309] on icon "check" at bounding box center [639, 308] width 12 height 12
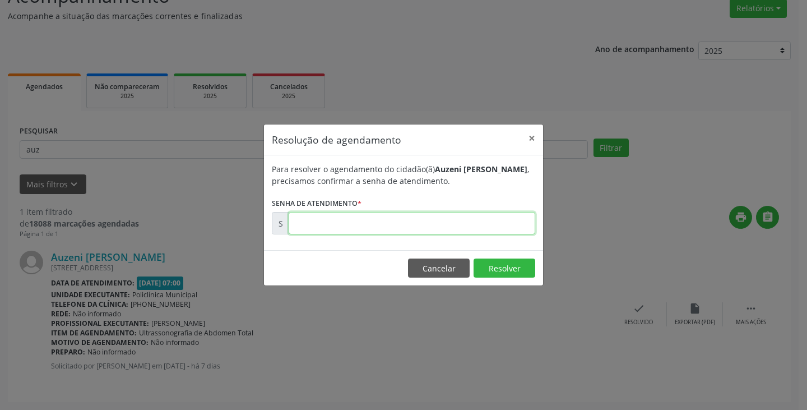
click at [490, 223] on input "text" at bounding box center [412, 223] width 247 height 22
type input "00180857"
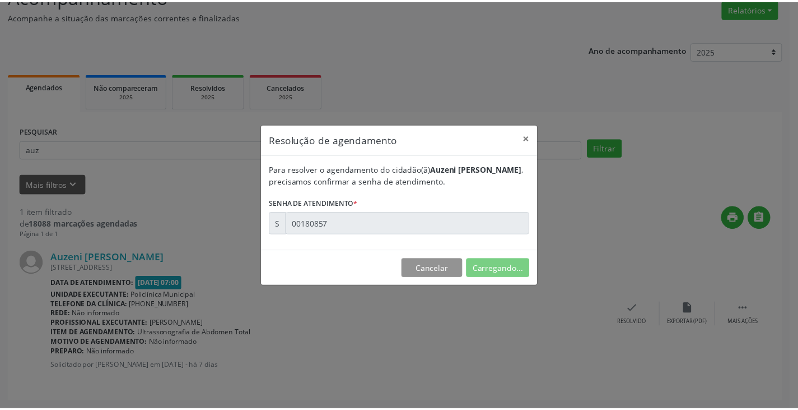
scroll to position [0, 0]
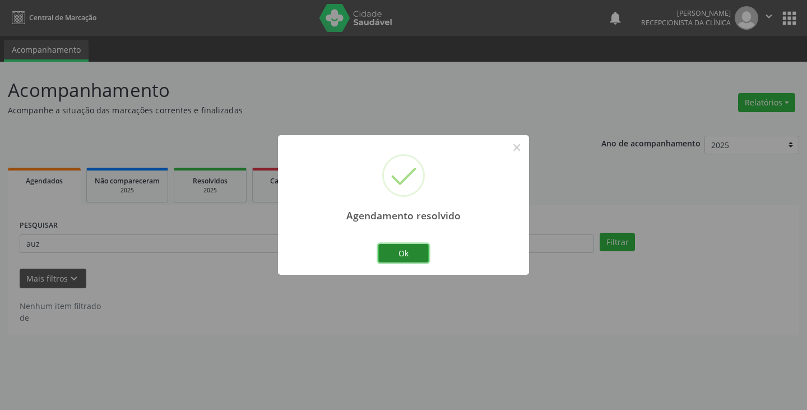
click at [397, 248] on button "Ok" at bounding box center [403, 253] width 50 height 19
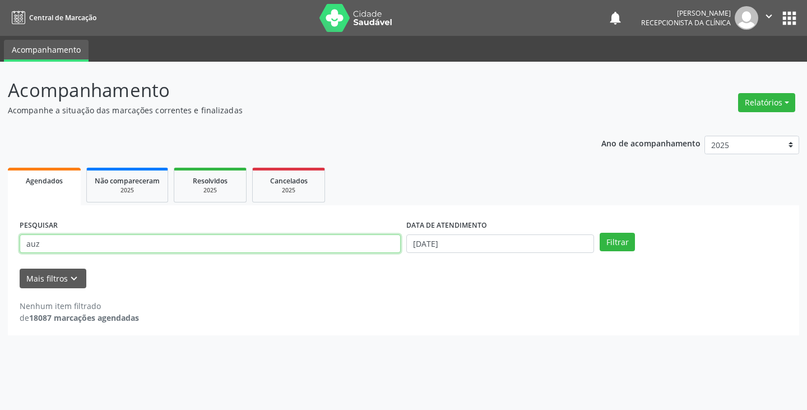
click at [379, 243] on input "auz" at bounding box center [210, 243] width 381 height 19
type input "a"
type input "[PERSON_NAME]"
click at [599, 233] on button "Filtrar" at bounding box center [616, 242] width 35 height 19
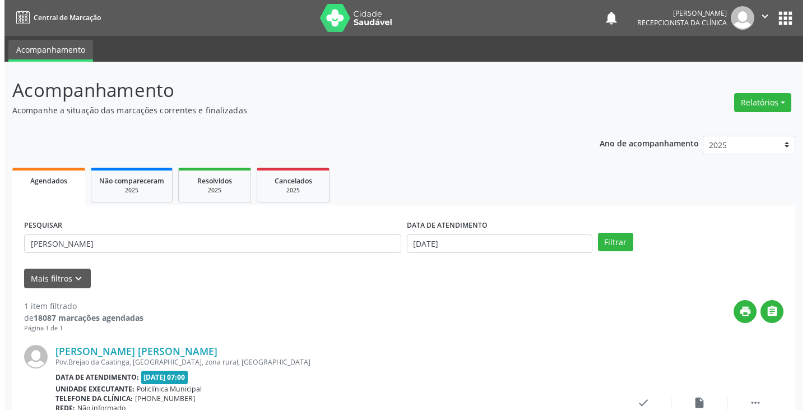
scroll to position [94, 0]
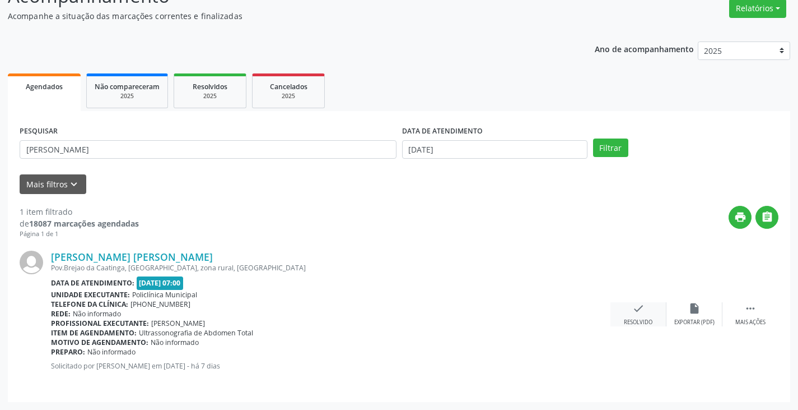
drag, startPoint x: 648, startPoint y: 313, endPoint x: 643, endPoint y: 308, distance: 6.7
click at [643, 308] on div "check Resolvido" at bounding box center [639, 314] width 56 height 24
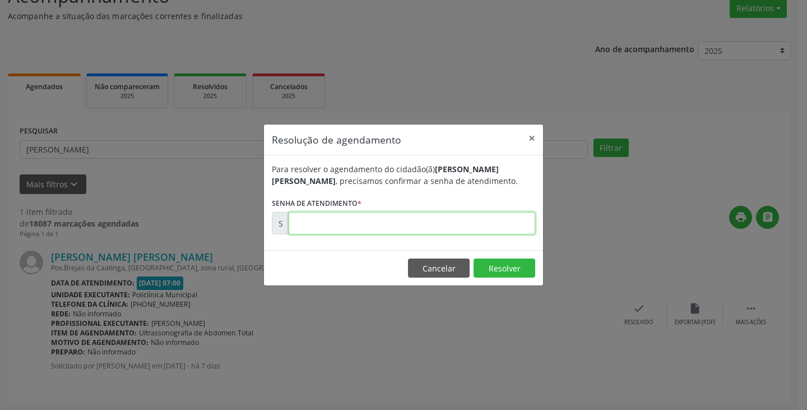
click at [478, 224] on input "text" at bounding box center [412, 223] width 247 height 22
type input "00180855"
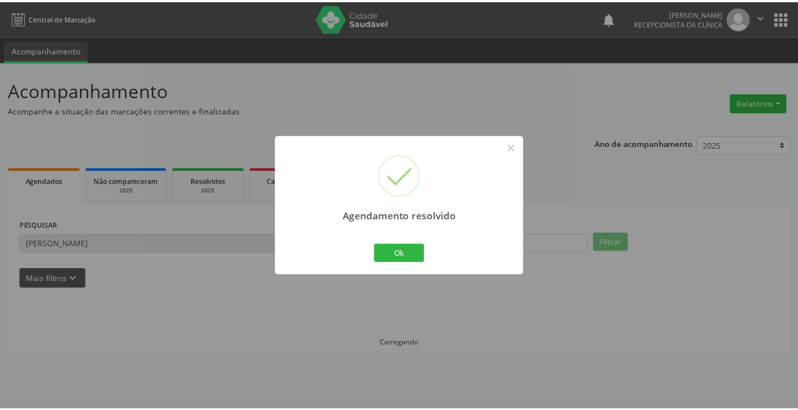
scroll to position [0, 0]
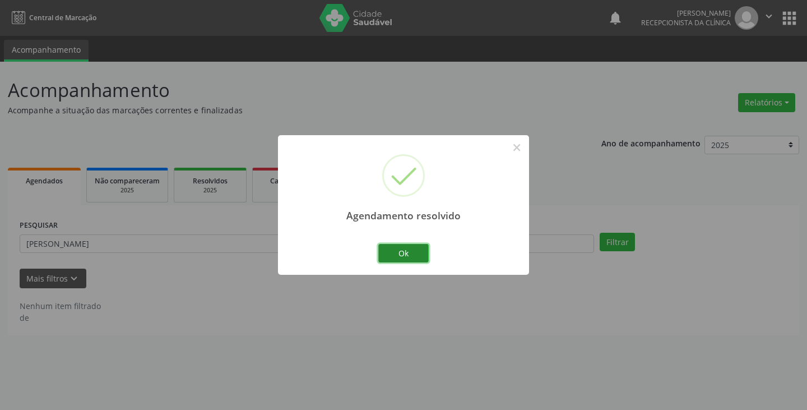
click at [391, 257] on button "Ok" at bounding box center [403, 253] width 50 height 19
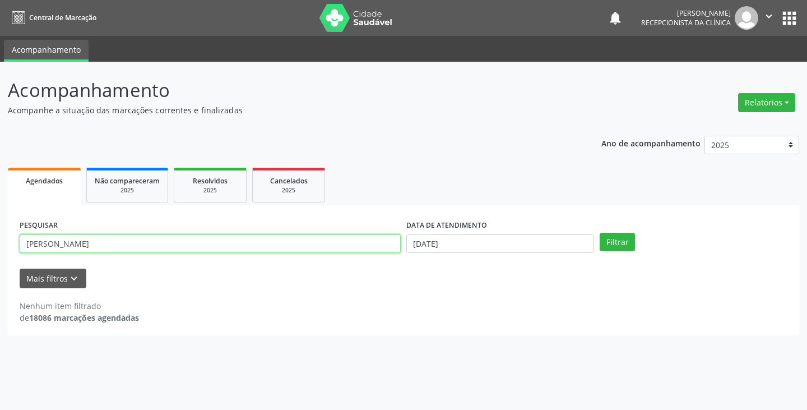
click at [383, 250] on input "[PERSON_NAME]" at bounding box center [210, 243] width 381 height 19
click at [599, 233] on button "Filtrar" at bounding box center [616, 242] width 35 height 19
click at [341, 246] on input "jolecy" at bounding box center [210, 243] width 381 height 19
type input "j"
type input "lecy"
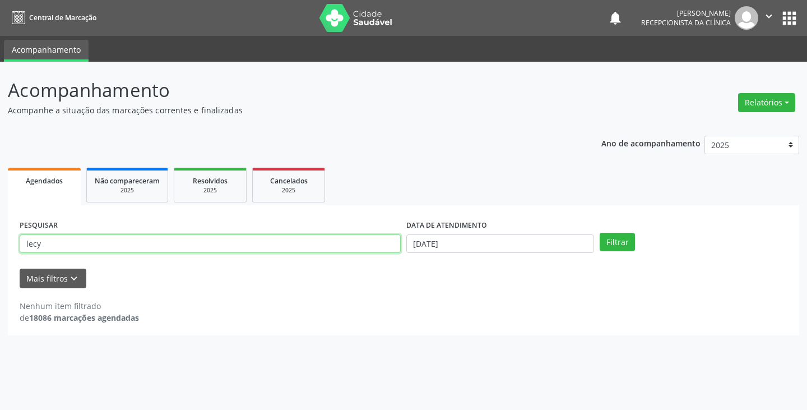
click at [599, 233] on button "Filtrar" at bounding box center [616, 242] width 35 height 19
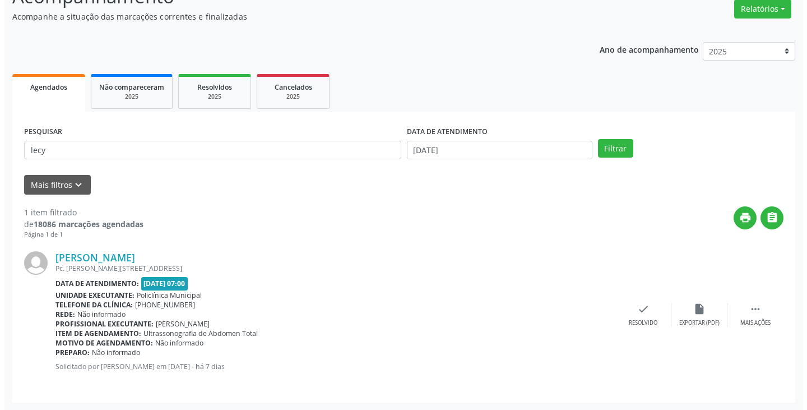
scroll to position [94, 0]
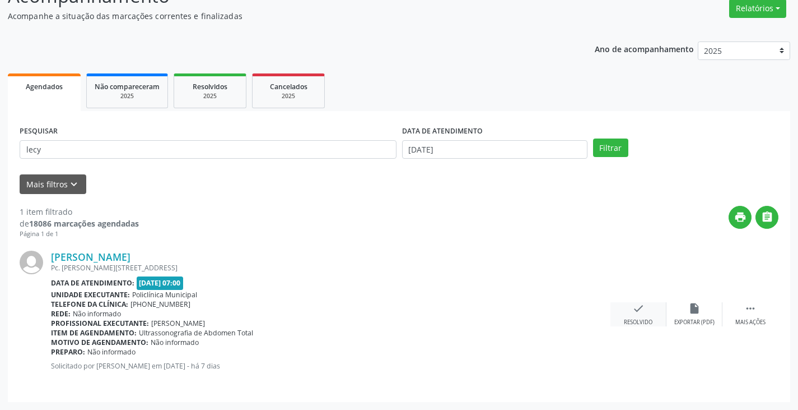
click at [626, 307] on div "check Resolvido" at bounding box center [639, 314] width 56 height 24
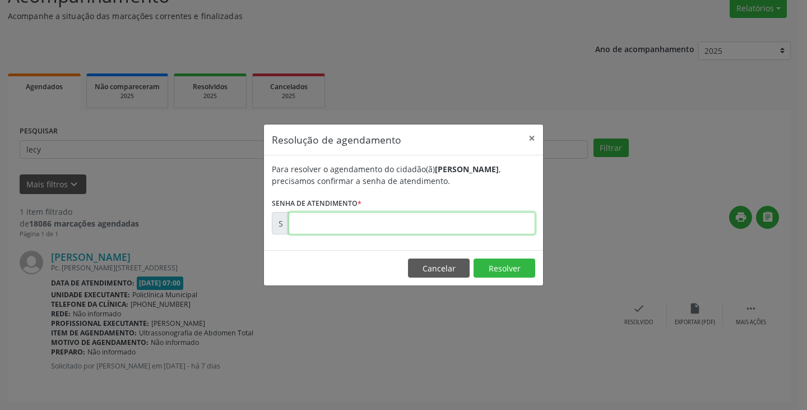
click at [452, 228] on input "text" at bounding box center [412, 223] width 247 height 22
type input "00180829"
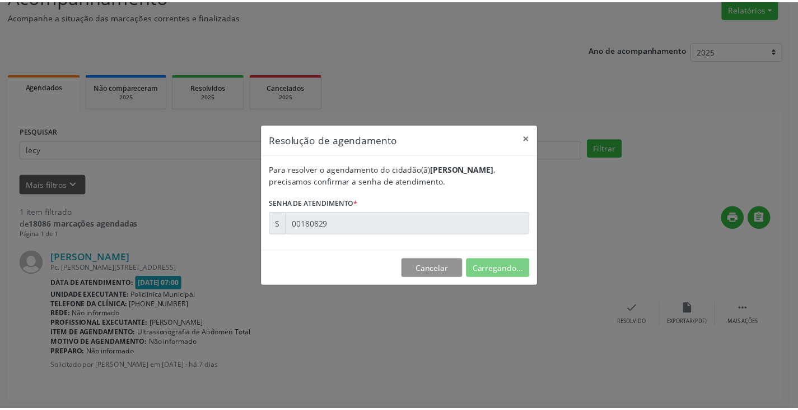
scroll to position [0, 0]
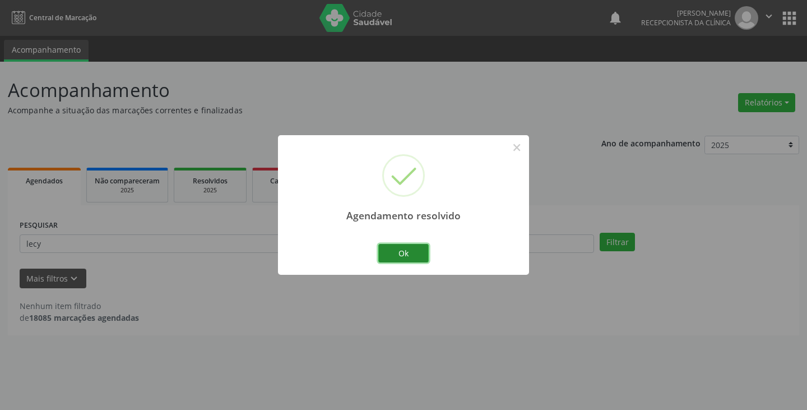
click at [393, 255] on button "Ok" at bounding box center [403, 253] width 50 height 19
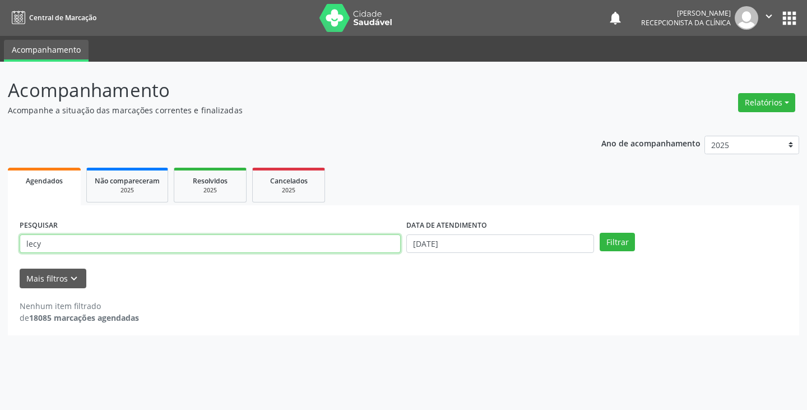
click at [377, 249] on input "lecy" at bounding box center [210, 243] width 381 height 19
click at [351, 245] on input "lecy" at bounding box center [210, 243] width 381 height 19
type input "l"
type input "vitoria"
click at [599, 233] on button "Filtrar" at bounding box center [616, 242] width 35 height 19
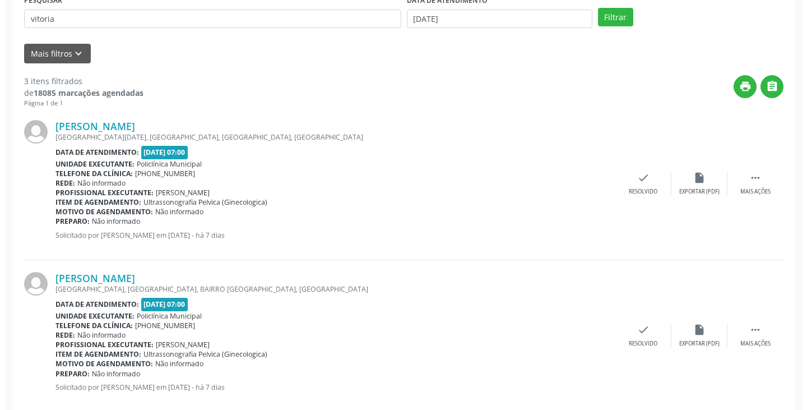
scroll to position [392, 0]
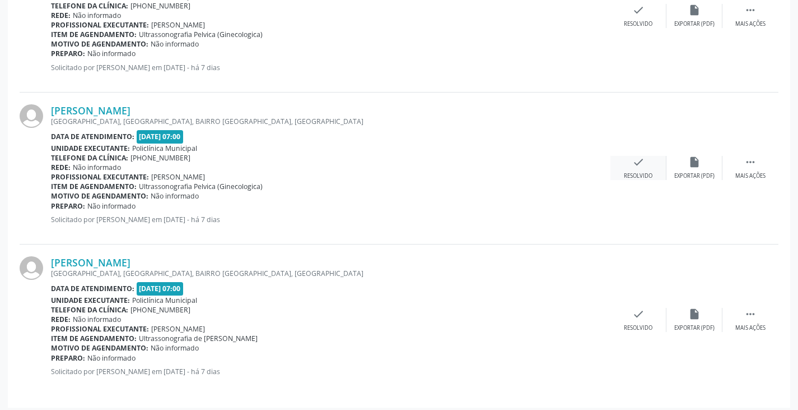
click at [635, 174] on div "Resolvido" at bounding box center [638, 176] width 29 height 8
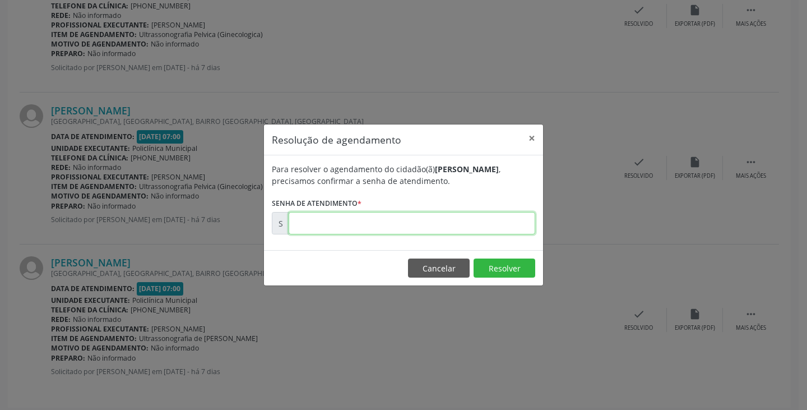
click at [459, 226] on input "text" at bounding box center [412, 223] width 247 height 22
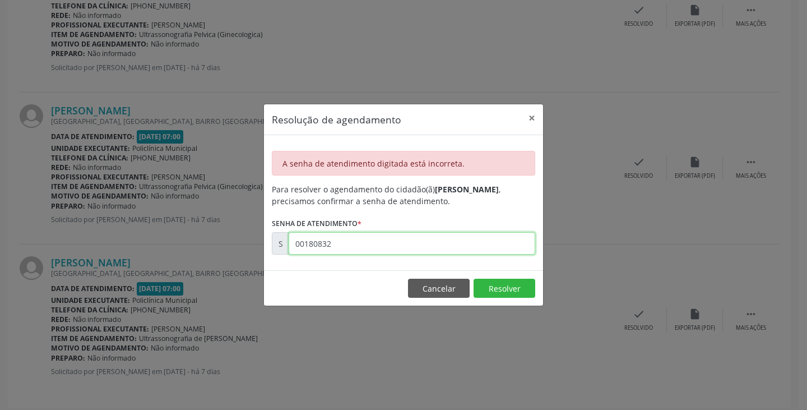
click at [431, 243] on input "00180832" at bounding box center [412, 243] width 247 height 22
type input "0"
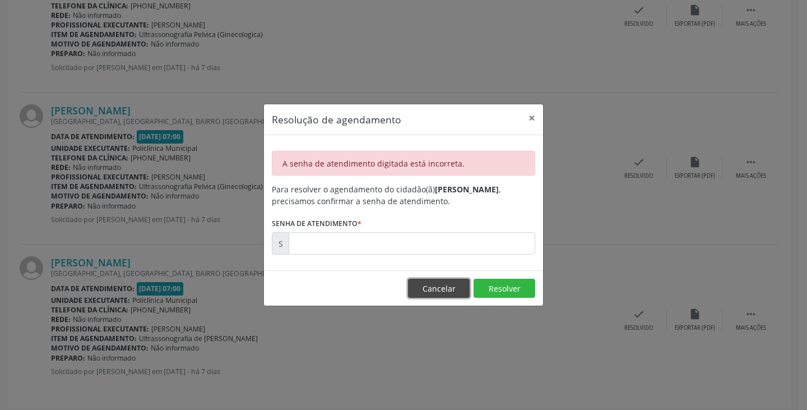
click at [450, 291] on button "Cancelar" at bounding box center [439, 287] width 62 height 19
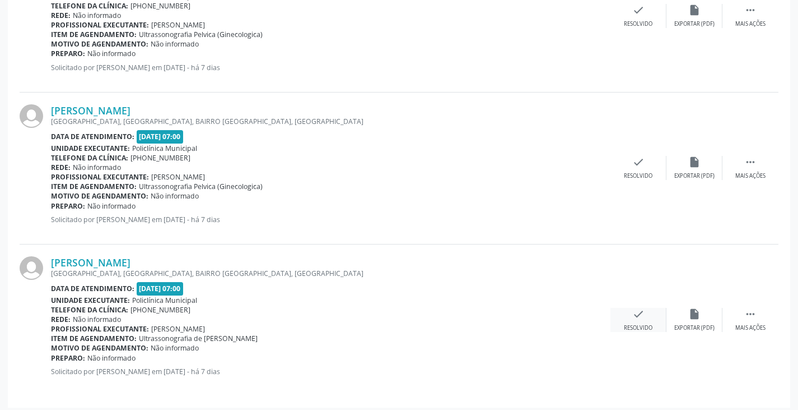
click at [633, 317] on icon "check" at bounding box center [639, 314] width 12 height 12
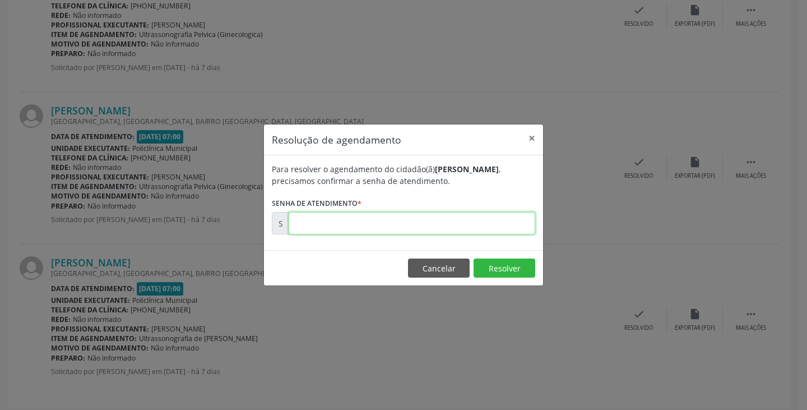
click at [484, 217] on input "text" at bounding box center [412, 223] width 247 height 22
type input "00180832"
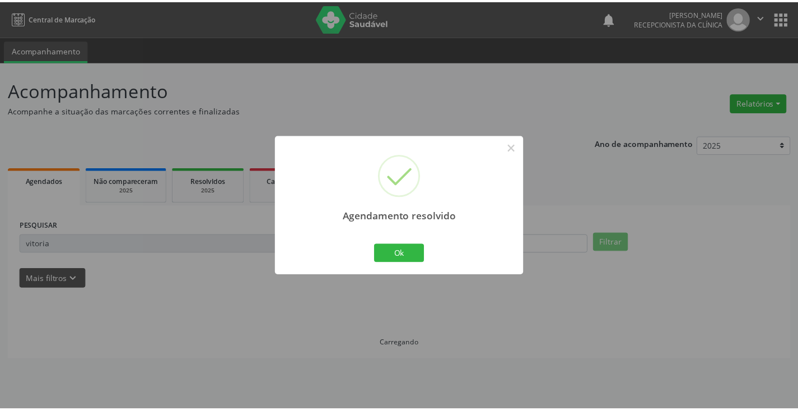
scroll to position [0, 0]
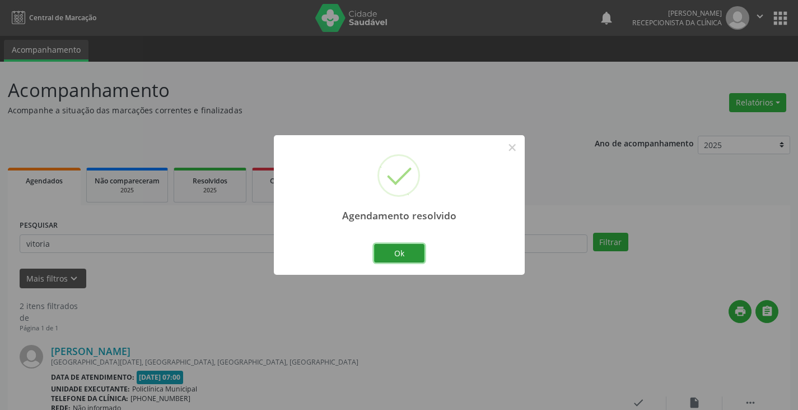
drag, startPoint x: 411, startPoint y: 248, endPoint x: 377, endPoint y: 252, distance: 33.8
click at [409, 249] on button "Ok" at bounding box center [399, 253] width 50 height 19
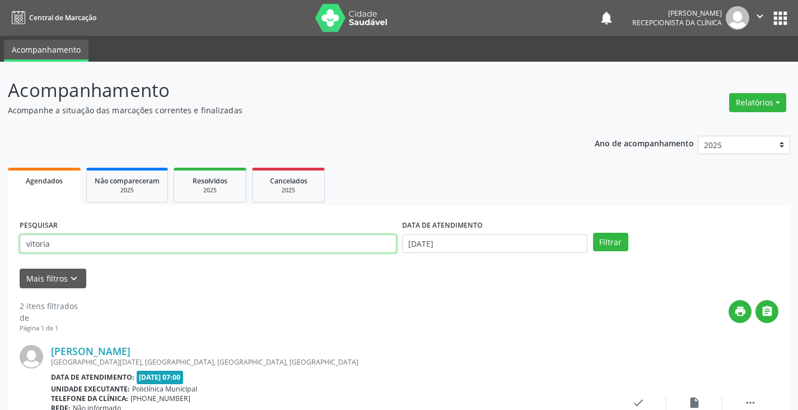
click at [362, 245] on input "vitoria" at bounding box center [208, 243] width 377 height 19
type input "v"
click at [365, 243] on input "text" at bounding box center [208, 243] width 377 height 19
type input "vito"
click at [593, 233] on button "Filtrar" at bounding box center [610, 242] width 35 height 19
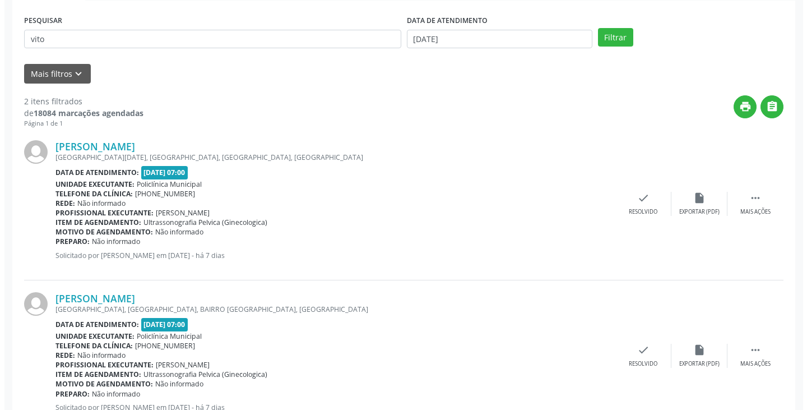
scroll to position [246, 0]
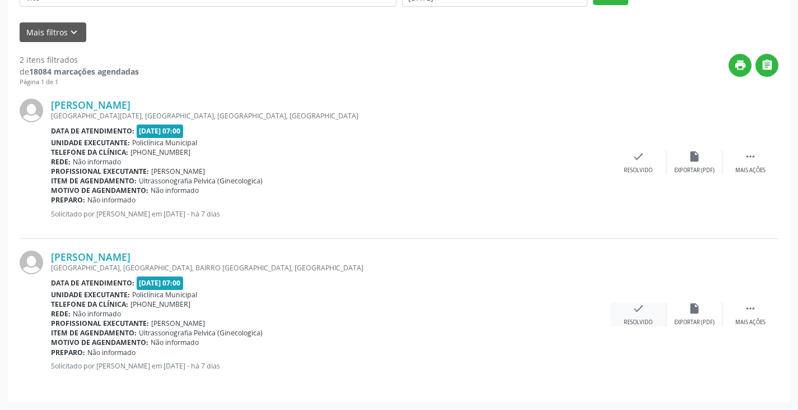
click at [631, 310] on div "check Resolvido" at bounding box center [639, 314] width 56 height 24
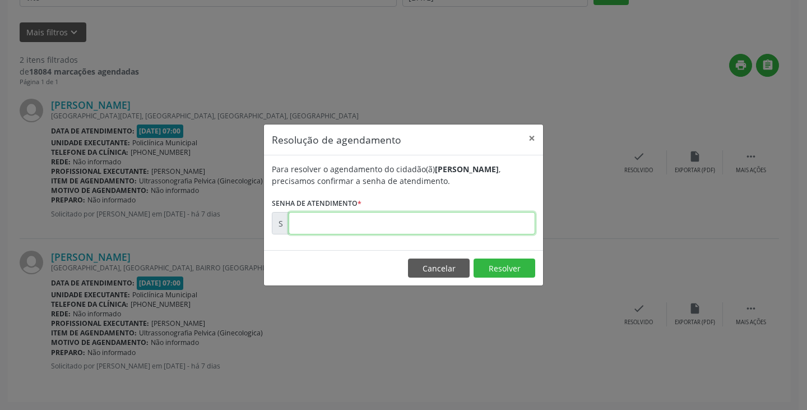
click at [464, 223] on input "text" at bounding box center [412, 223] width 247 height 22
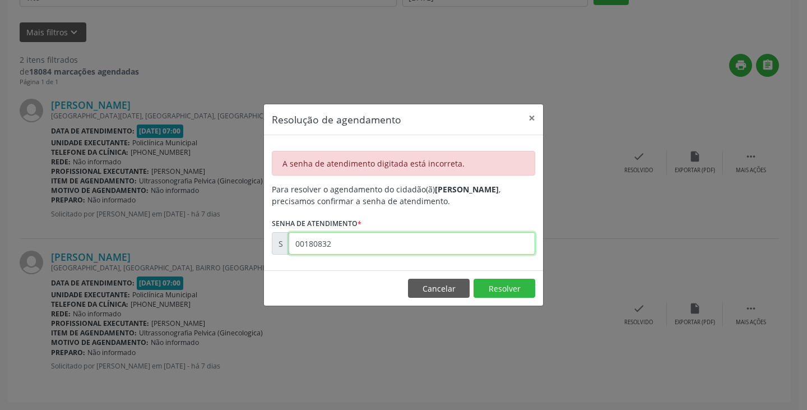
click at [443, 254] on input "00180832" at bounding box center [412, 243] width 247 height 22
type input "00180830"
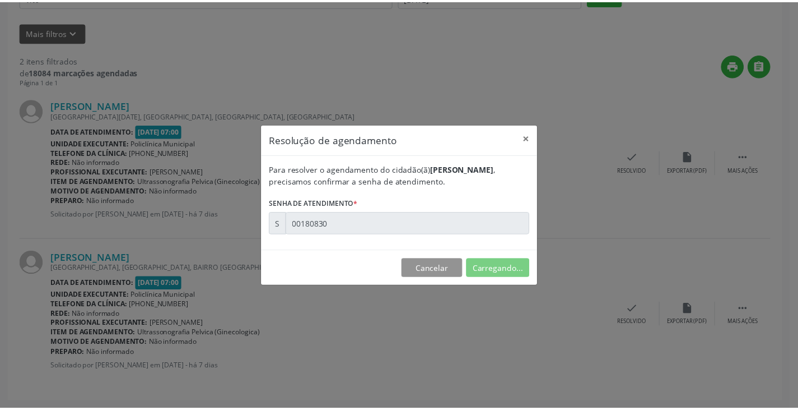
scroll to position [0, 0]
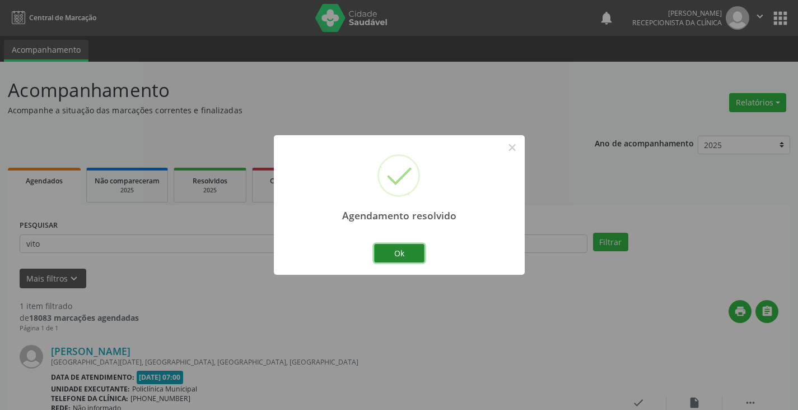
click at [410, 249] on button "Ok" at bounding box center [399, 253] width 50 height 19
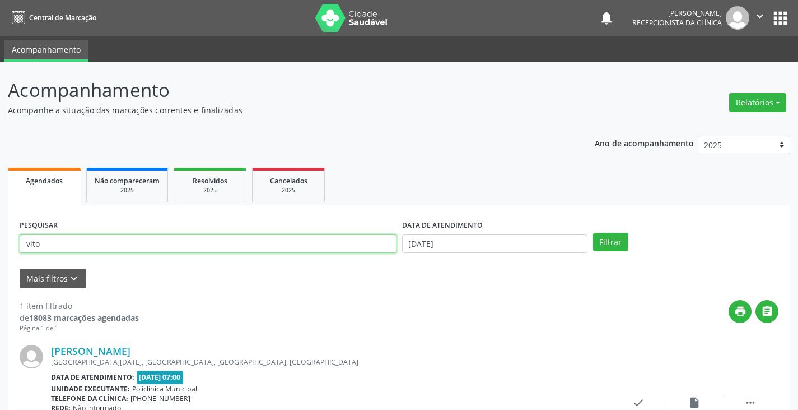
click at [370, 251] on input "vito" at bounding box center [208, 243] width 377 height 19
type input "v"
type input "joao"
click at [593, 233] on button "Filtrar" at bounding box center [610, 242] width 35 height 19
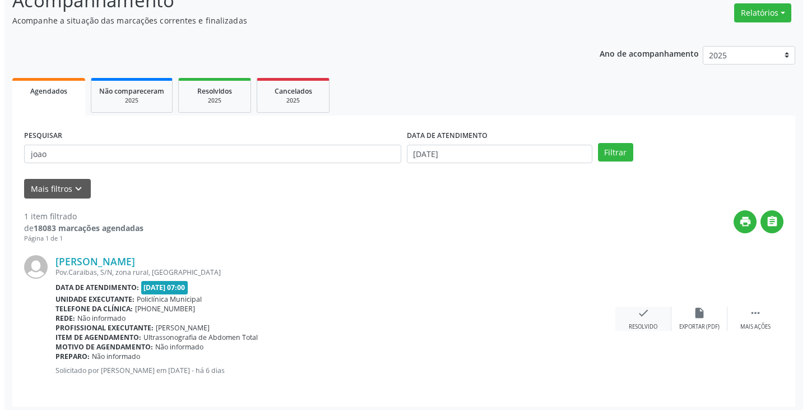
scroll to position [94, 0]
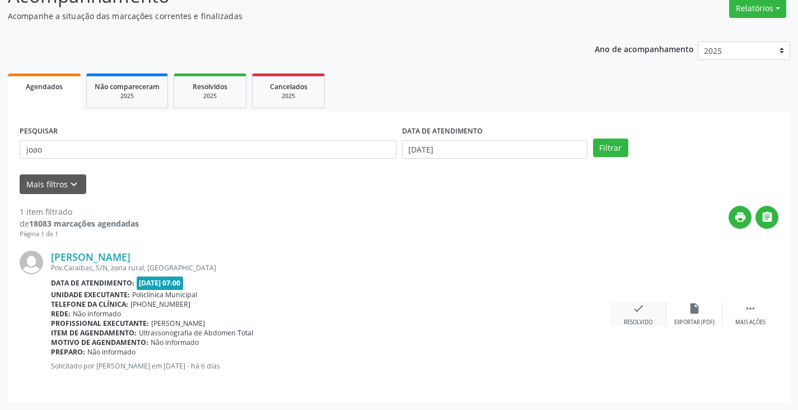
click at [640, 312] on icon "check" at bounding box center [639, 308] width 12 height 12
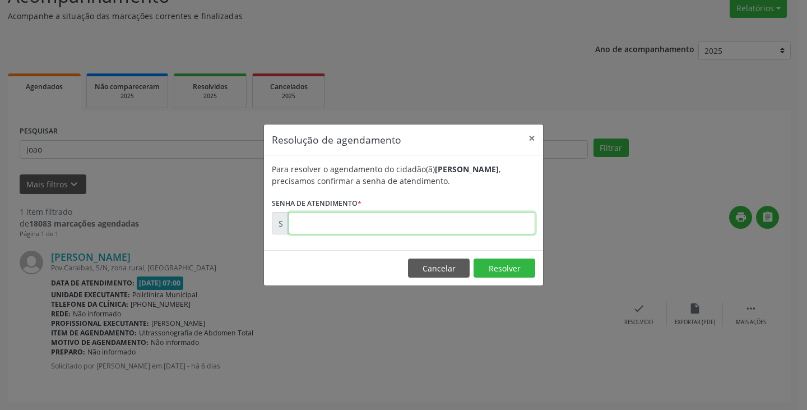
click at [489, 227] on input "text" at bounding box center [412, 223] width 247 height 22
type input "00180992"
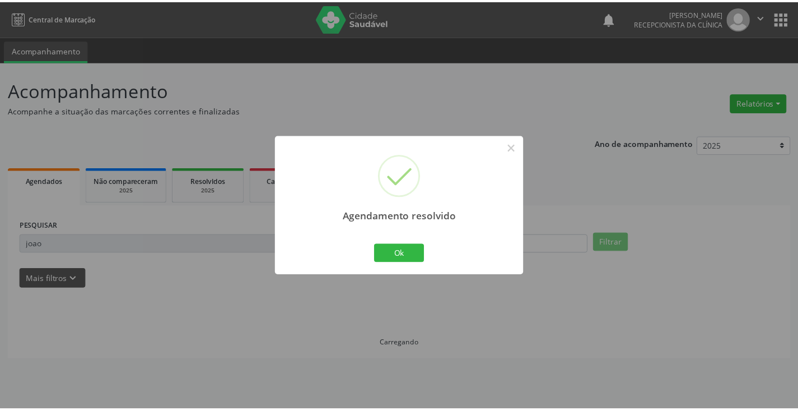
scroll to position [0, 0]
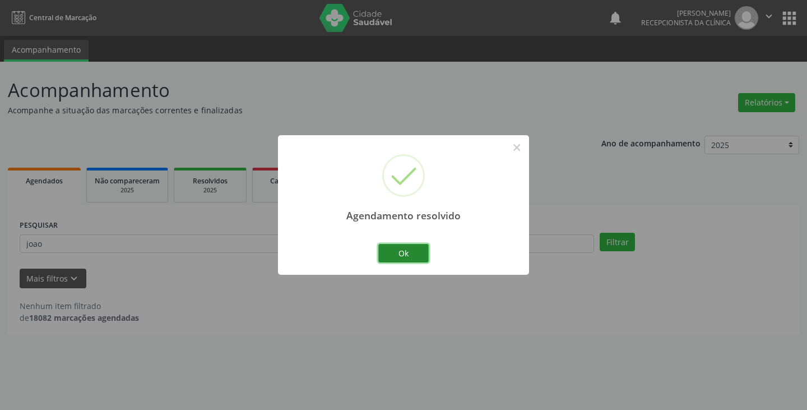
click at [390, 246] on button "Ok" at bounding box center [403, 253] width 50 height 19
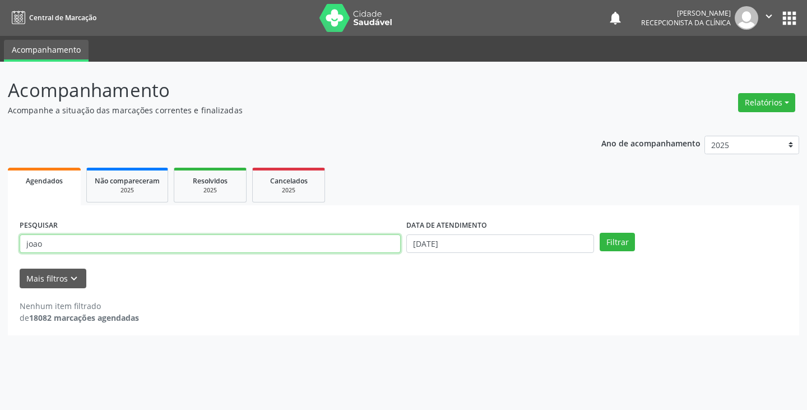
click at [362, 245] on input "joao" at bounding box center [210, 243] width 381 height 19
type input "j"
type input "tatie"
click at [599, 233] on button "Filtrar" at bounding box center [616, 242] width 35 height 19
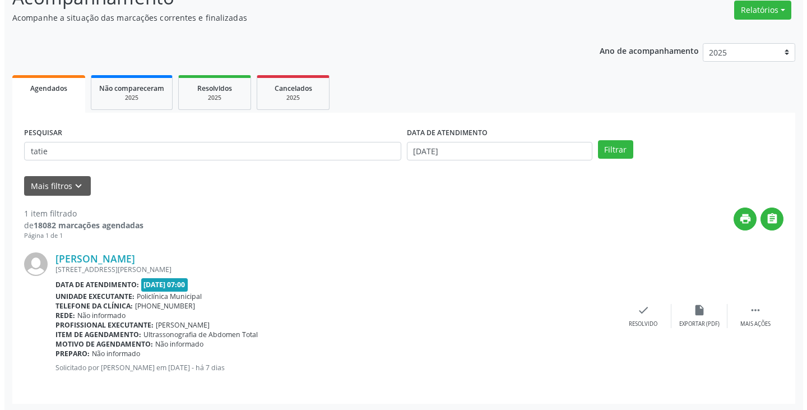
scroll to position [94, 0]
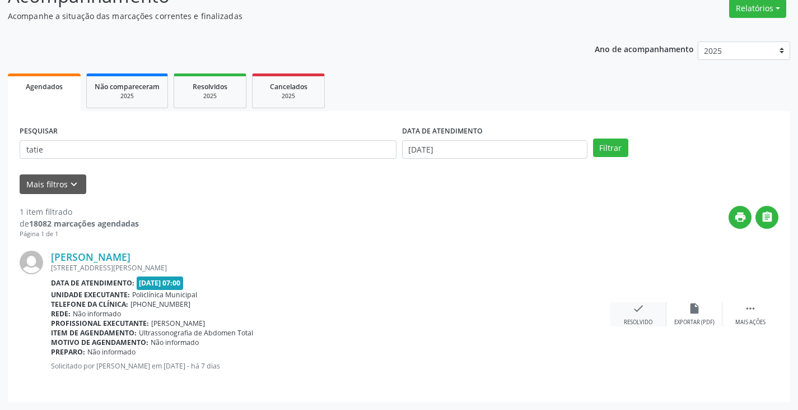
click at [636, 307] on icon "check" at bounding box center [639, 308] width 12 height 12
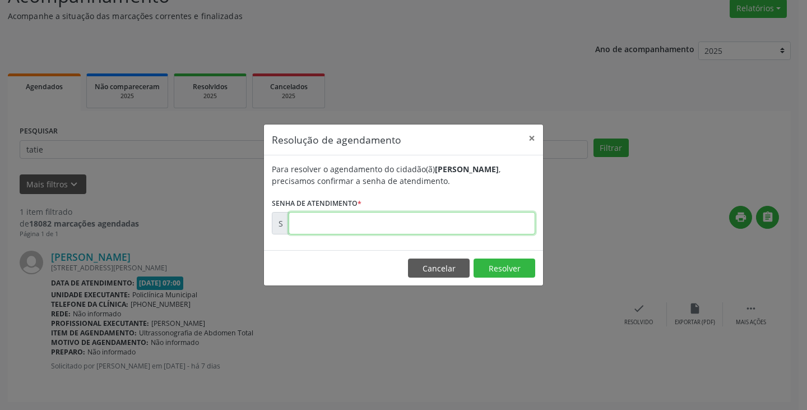
click at [496, 220] on input "text" at bounding box center [412, 223] width 247 height 22
type input "00180843"
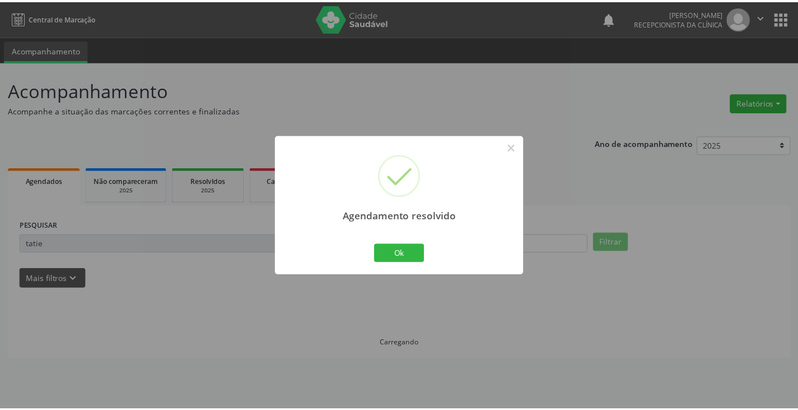
scroll to position [0, 0]
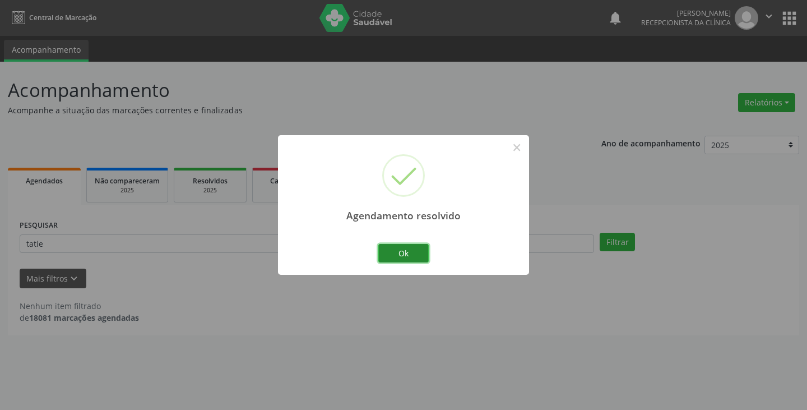
click at [400, 250] on button "Ok" at bounding box center [403, 253] width 50 height 19
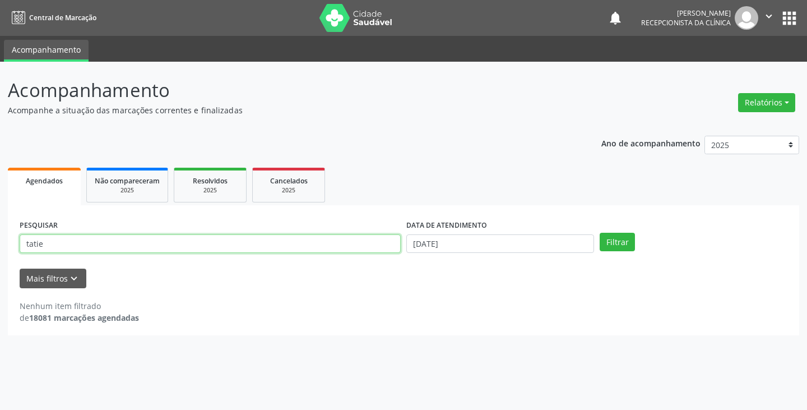
click at [330, 249] on input "tatie" at bounding box center [210, 243] width 381 height 19
type input "t"
click at [599, 233] on button "Filtrar" at bounding box center [616, 242] width 35 height 19
click at [219, 247] on input "biana" at bounding box center [210, 243] width 381 height 19
type input "b"
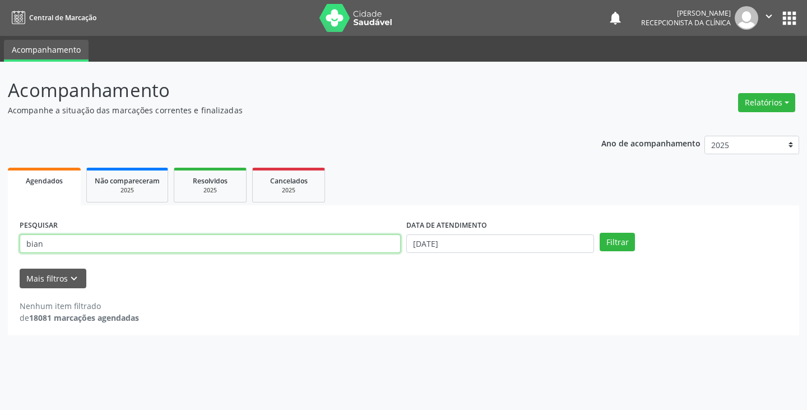
type input "bian"
click at [599, 233] on button "Filtrar" at bounding box center [616, 242] width 35 height 19
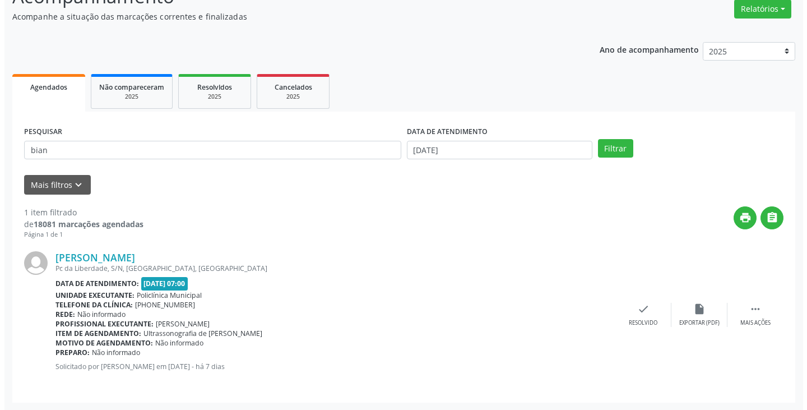
scroll to position [94, 0]
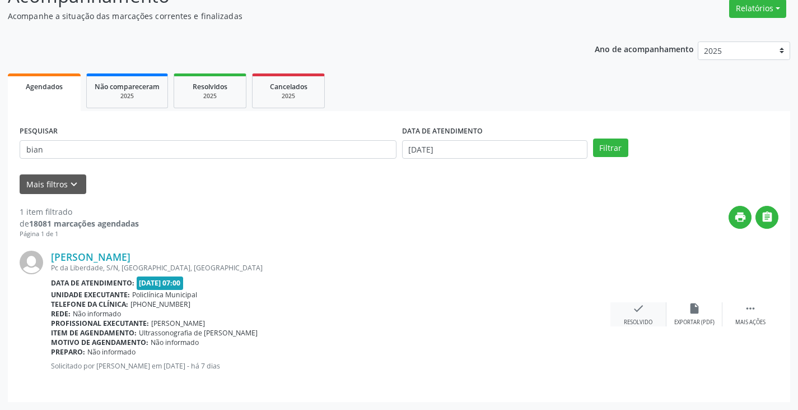
click at [640, 303] on icon "check" at bounding box center [639, 308] width 12 height 12
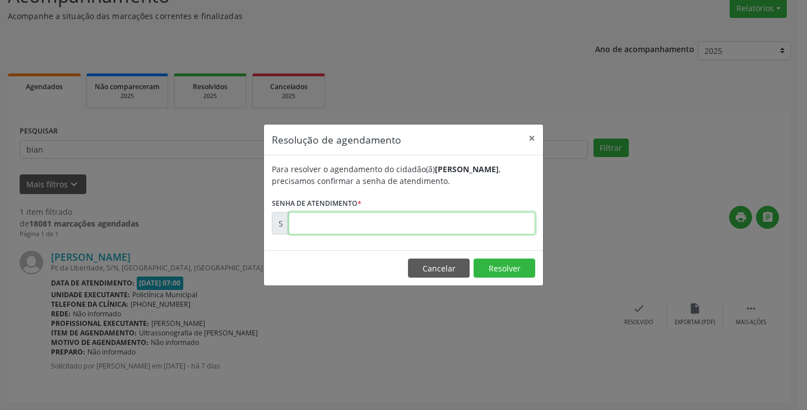
click at [519, 221] on input "text" at bounding box center [412, 223] width 247 height 22
type input "00180839"
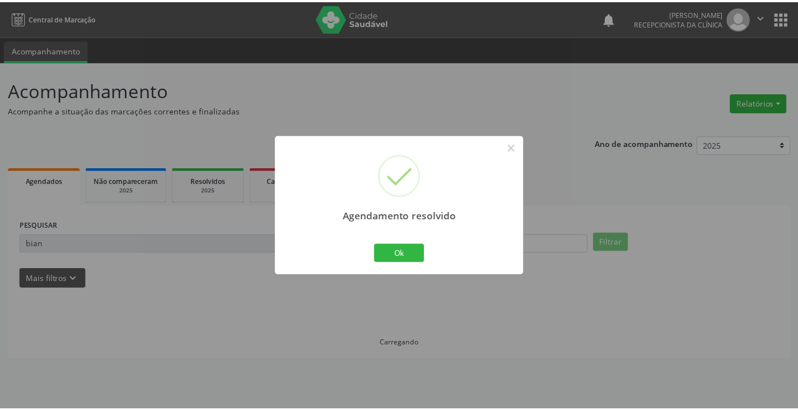
scroll to position [0, 0]
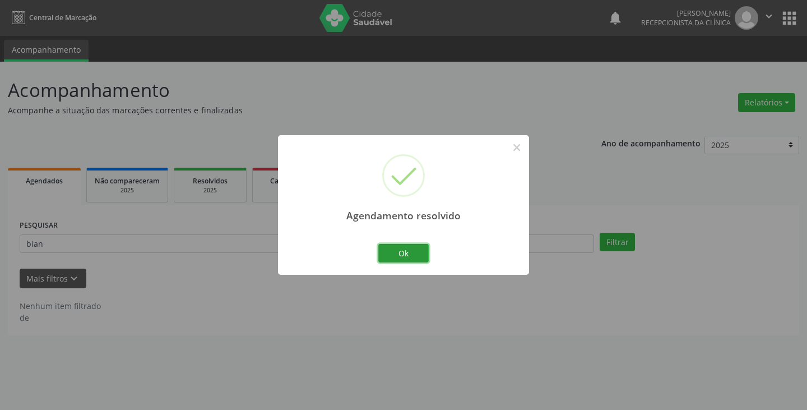
drag, startPoint x: 410, startPoint y: 249, endPoint x: 377, endPoint y: 245, distance: 33.3
click at [408, 249] on button "Ok" at bounding box center [403, 253] width 50 height 19
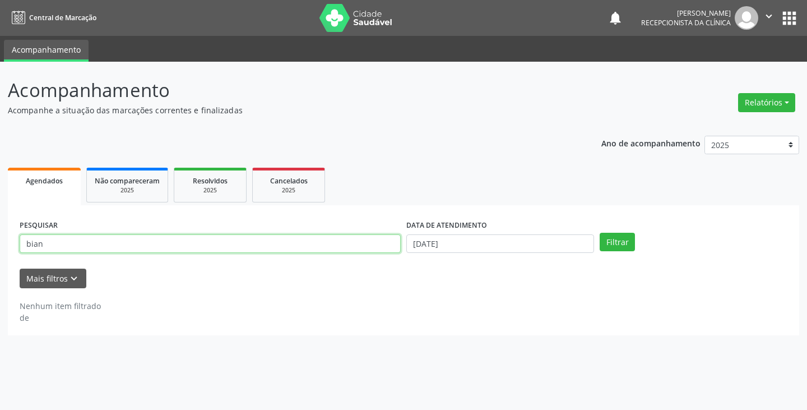
click at [377, 245] on input "bian" at bounding box center [210, 243] width 381 height 19
type input "b"
type input "l"
type input "juli"
click at [599, 233] on button "Filtrar" at bounding box center [616, 242] width 35 height 19
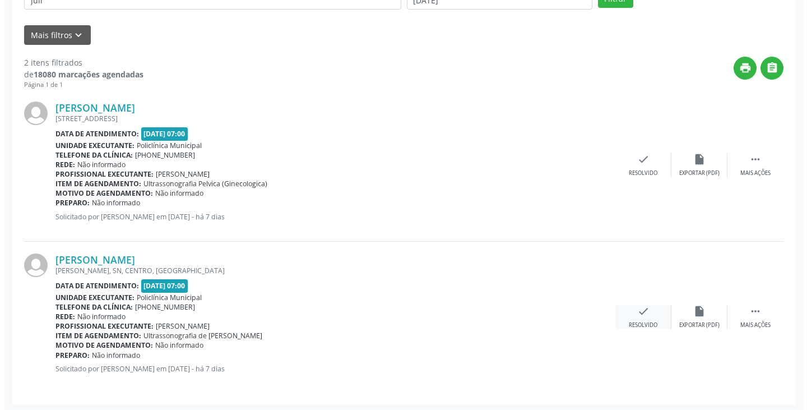
scroll to position [246, 0]
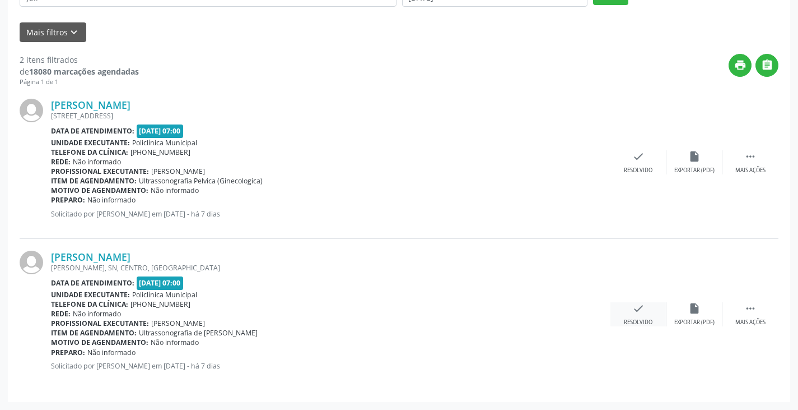
click at [644, 310] on icon "check" at bounding box center [639, 308] width 12 height 12
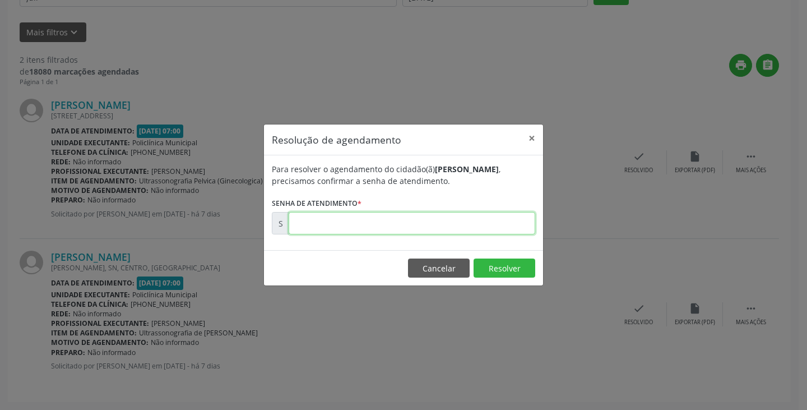
click at [443, 225] on input "text" at bounding box center [412, 223] width 247 height 22
type input "00180844"
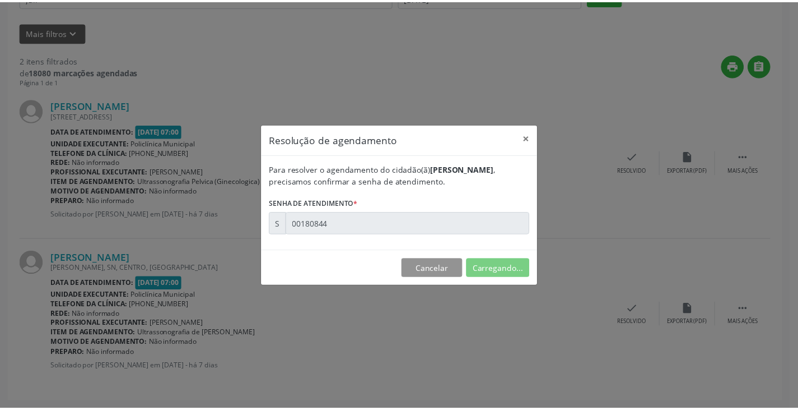
scroll to position [0, 0]
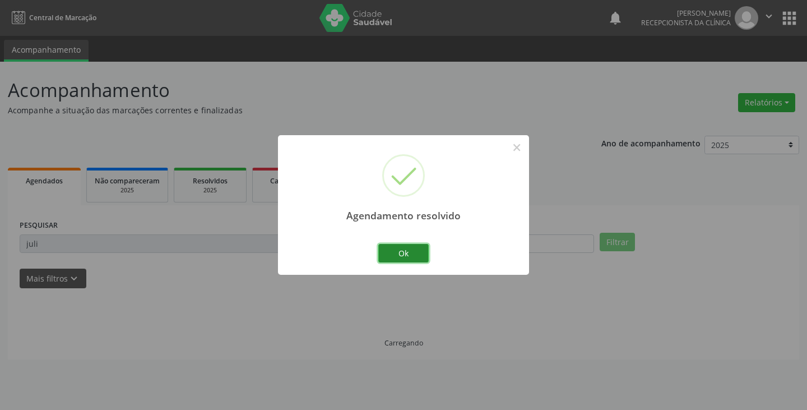
drag, startPoint x: 397, startPoint y: 252, endPoint x: 384, endPoint y: 252, distance: 12.9
click at [395, 252] on button "Ok" at bounding box center [403, 253] width 50 height 19
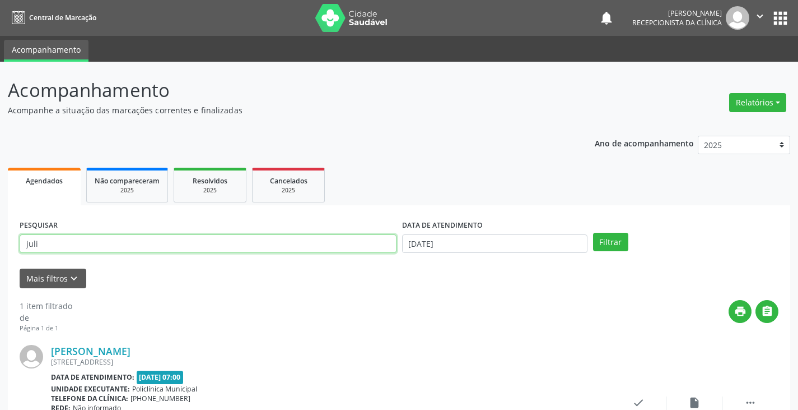
click at [371, 249] on input "juli" at bounding box center [208, 243] width 377 height 19
type input "j"
type input "will"
click at [593, 233] on button "Filtrar" at bounding box center [610, 242] width 35 height 19
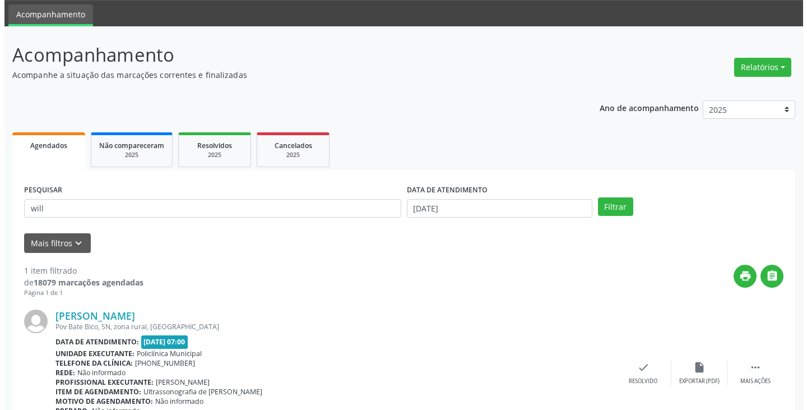
scroll to position [94, 0]
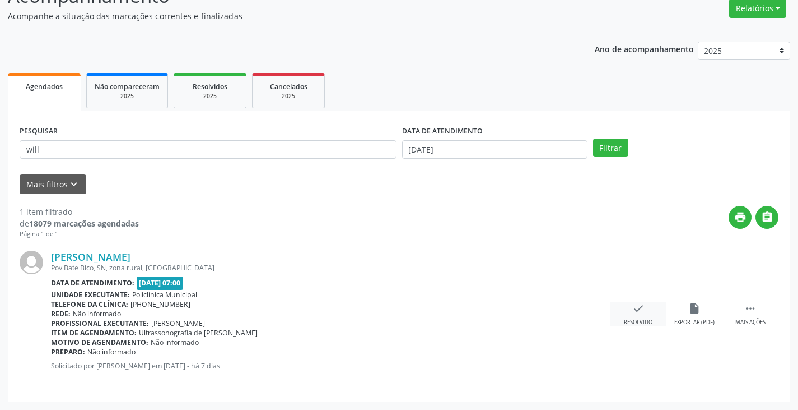
drag, startPoint x: 635, startPoint y: 314, endPoint x: 629, endPoint y: 310, distance: 7.8
click at [629, 310] on div "check Resolvido" at bounding box center [639, 314] width 56 height 24
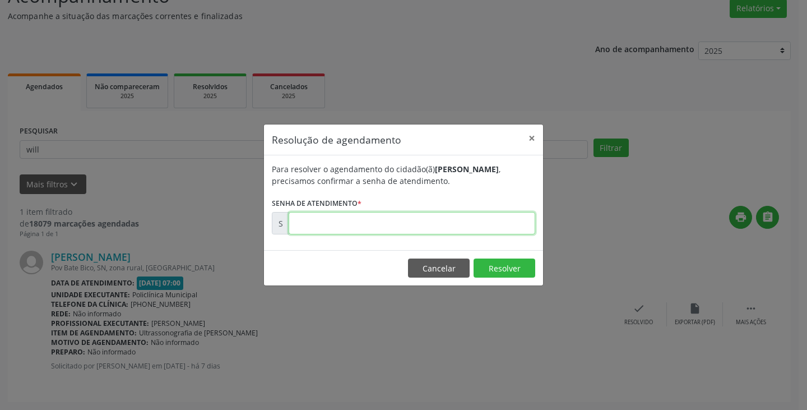
click at [503, 228] on input "text" at bounding box center [412, 223] width 247 height 22
type input "00180824"
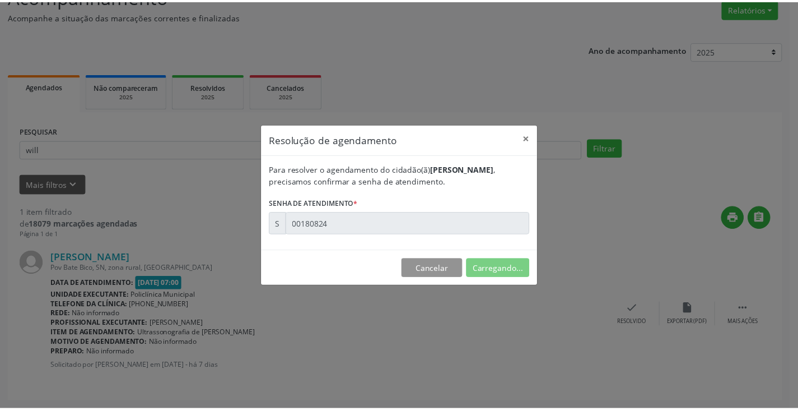
scroll to position [0, 0]
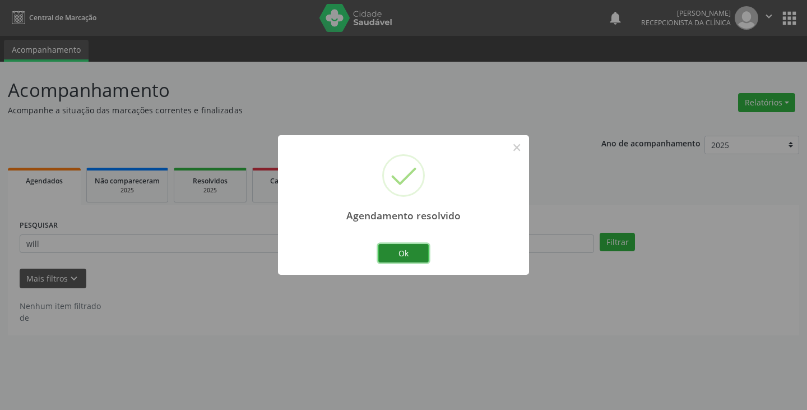
click at [415, 250] on button "Ok" at bounding box center [403, 253] width 50 height 19
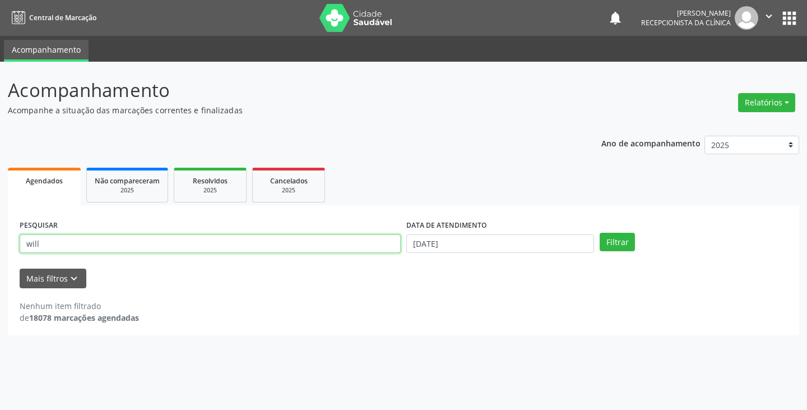
click at [384, 243] on input "will" at bounding box center [210, 243] width 381 height 19
type input "w"
type input "euni"
click at [599, 233] on button "Filtrar" at bounding box center [616, 242] width 35 height 19
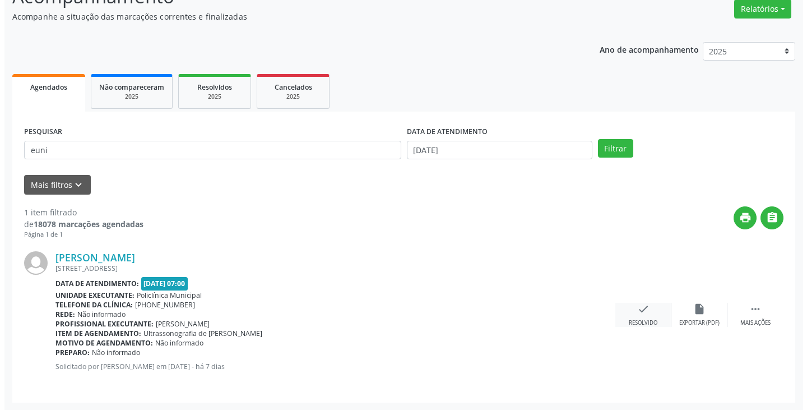
scroll to position [94, 0]
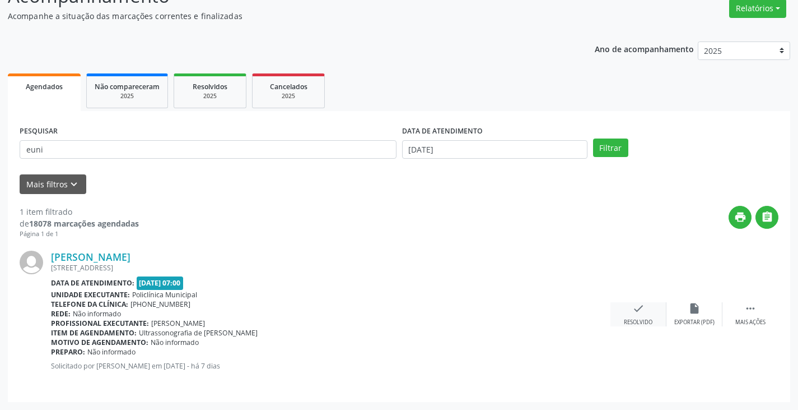
click at [639, 314] on div "check Resolvido" at bounding box center [639, 314] width 56 height 24
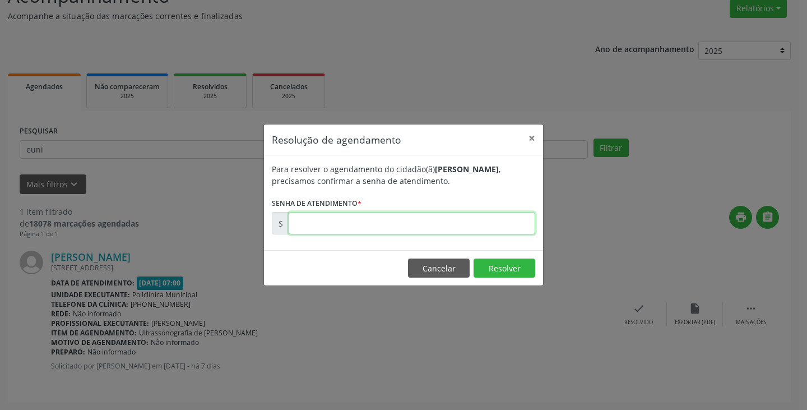
click at [487, 224] on input "text" at bounding box center [412, 223] width 247 height 22
type input "00180831"
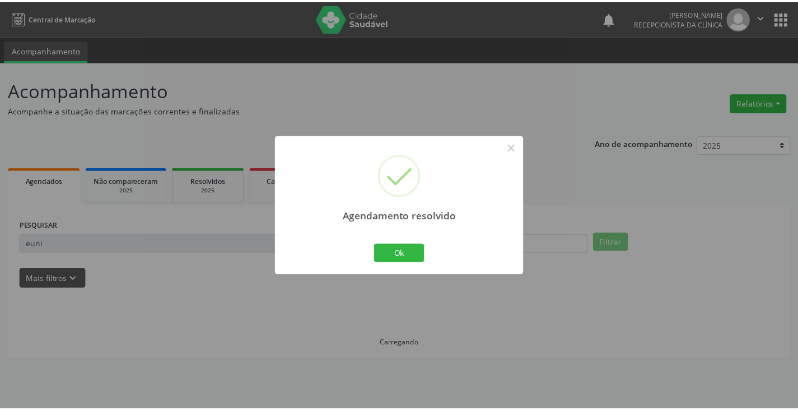
scroll to position [0, 0]
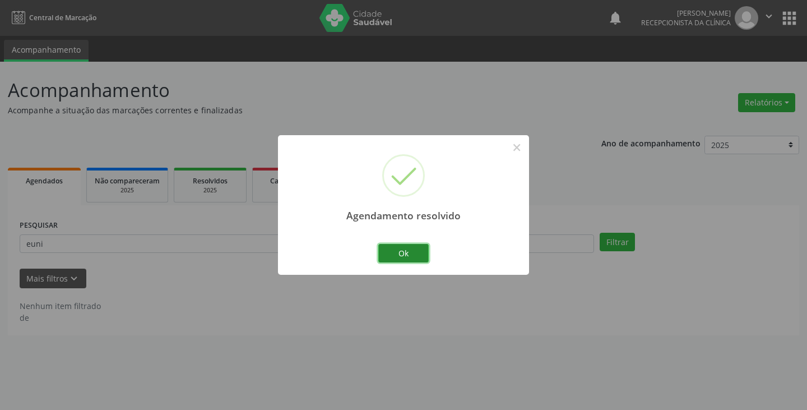
click at [418, 251] on button "Ok" at bounding box center [403, 253] width 50 height 19
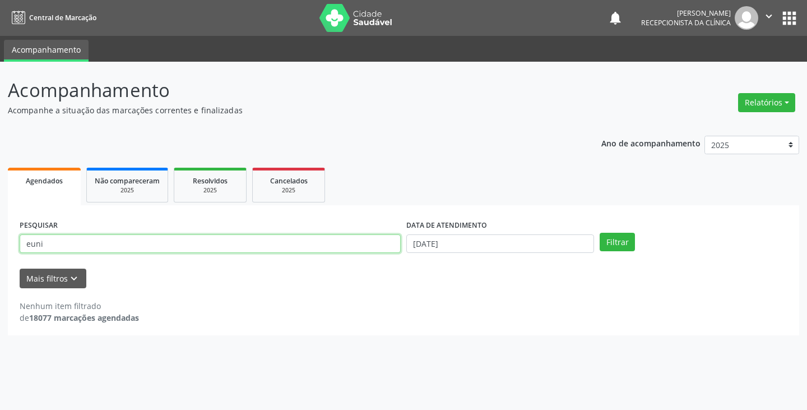
click at [387, 252] on input "euni" at bounding box center [210, 243] width 381 height 19
type input "e"
type input "[PERSON_NAME]"
click at [599, 233] on button "Filtrar" at bounding box center [616, 242] width 35 height 19
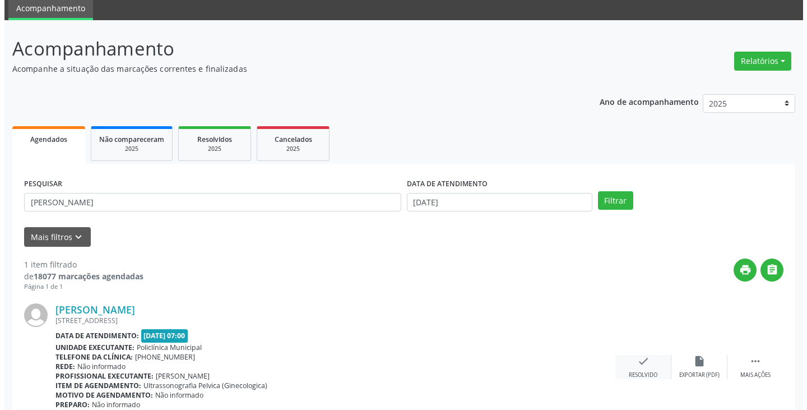
scroll to position [94, 0]
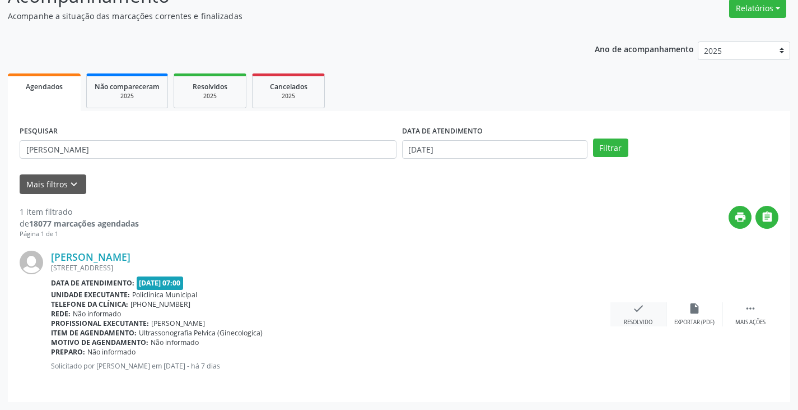
click at [639, 306] on icon "check" at bounding box center [639, 308] width 12 height 12
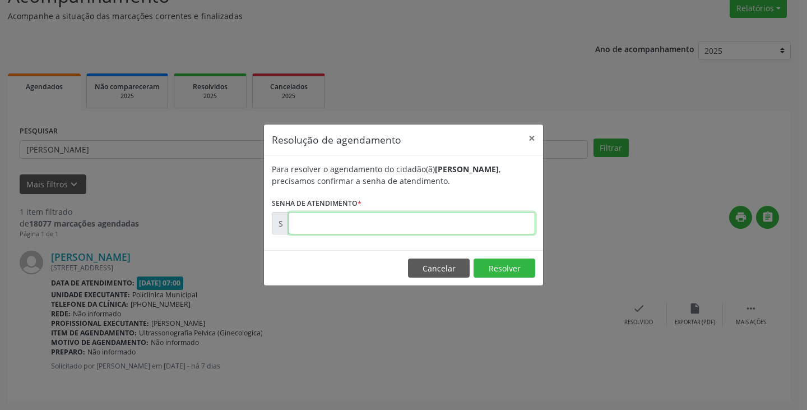
click at [465, 222] on input "text" at bounding box center [412, 223] width 247 height 22
type input "00180837"
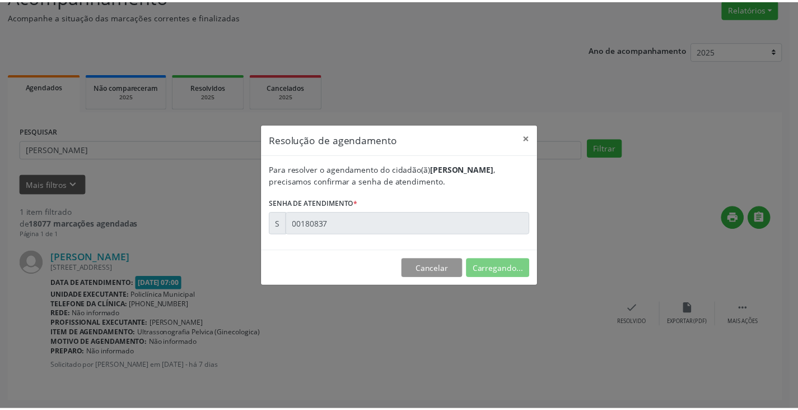
scroll to position [0, 0]
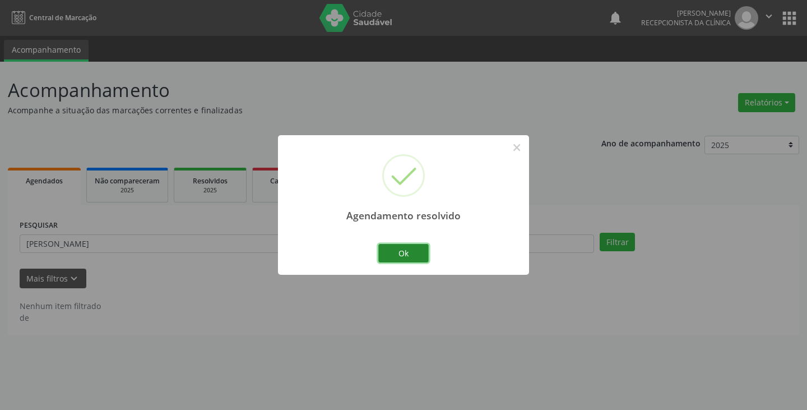
click at [401, 258] on button "Ok" at bounding box center [403, 253] width 50 height 19
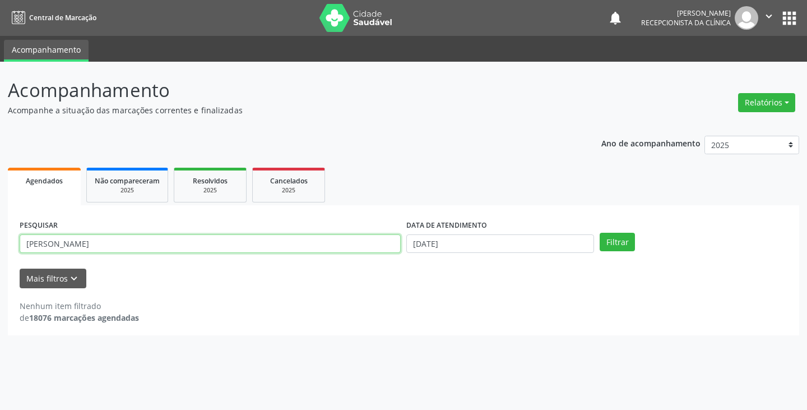
click at [368, 248] on input "[PERSON_NAME]" at bounding box center [210, 243] width 381 height 19
type input "j"
type input "micael"
click at [599, 233] on button "Filtrar" at bounding box center [616, 242] width 35 height 19
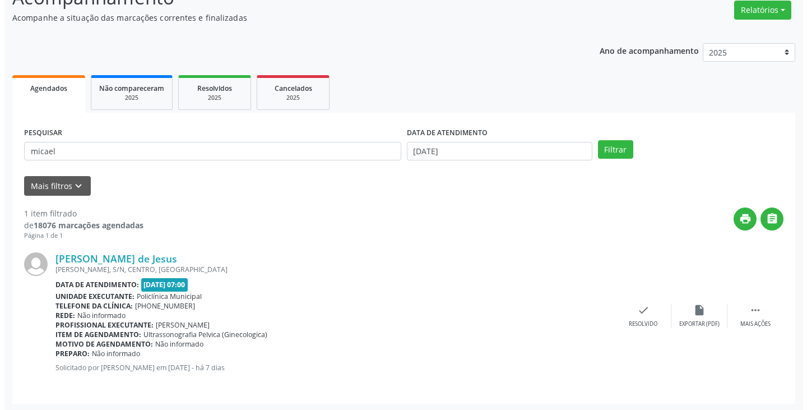
scroll to position [94, 0]
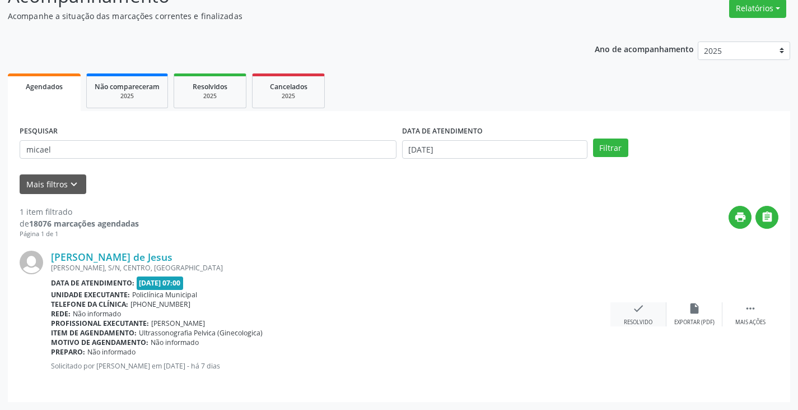
drag, startPoint x: 640, startPoint y: 308, endPoint x: 635, endPoint y: 305, distance: 6.3
click at [635, 305] on icon "check" at bounding box center [639, 308] width 12 height 12
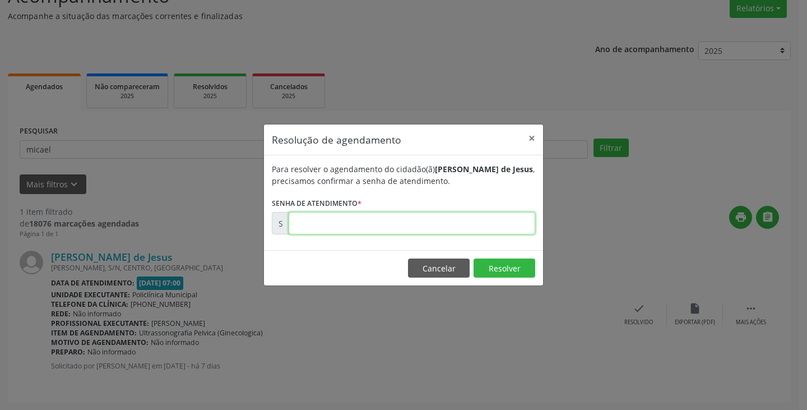
click at [518, 223] on input "text" at bounding box center [412, 223] width 247 height 22
type input "00180852"
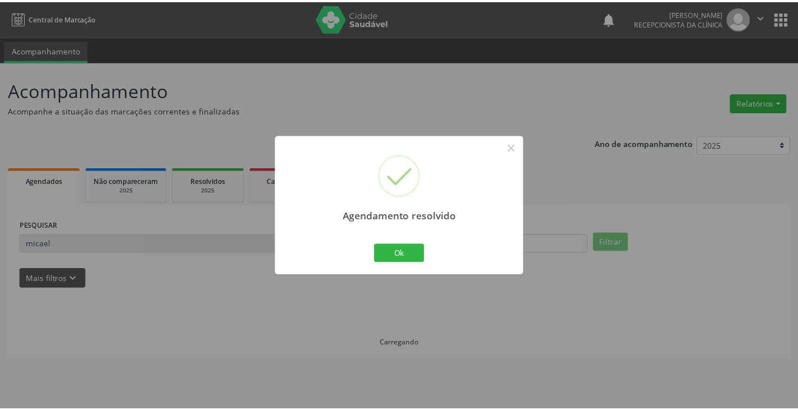
scroll to position [0, 0]
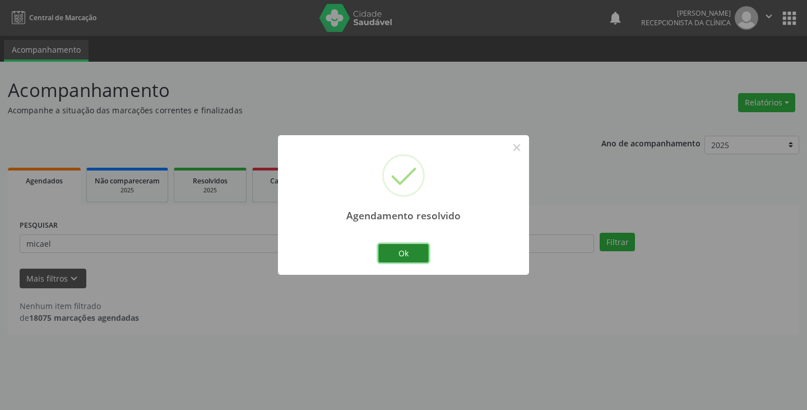
click at [417, 248] on button "Ok" at bounding box center [403, 253] width 50 height 19
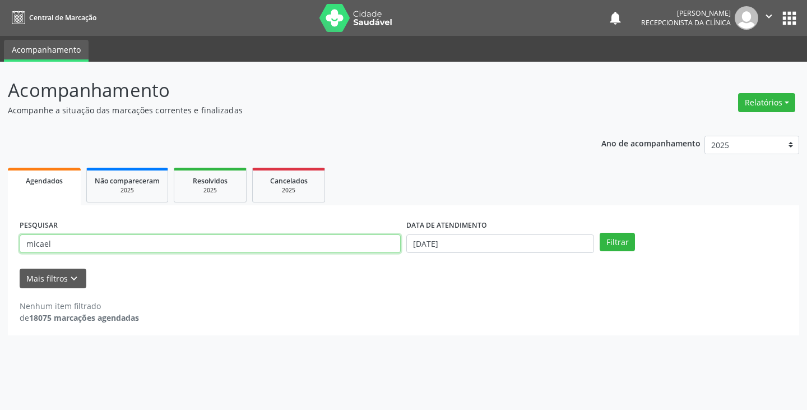
click at [356, 238] on input "micael" at bounding box center [210, 243] width 381 height 19
type input "m"
type input "adel"
click at [599, 233] on button "Filtrar" at bounding box center [616, 242] width 35 height 19
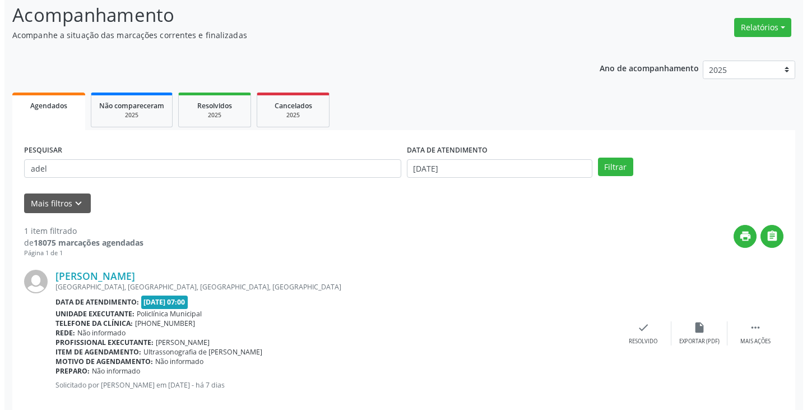
scroll to position [94, 0]
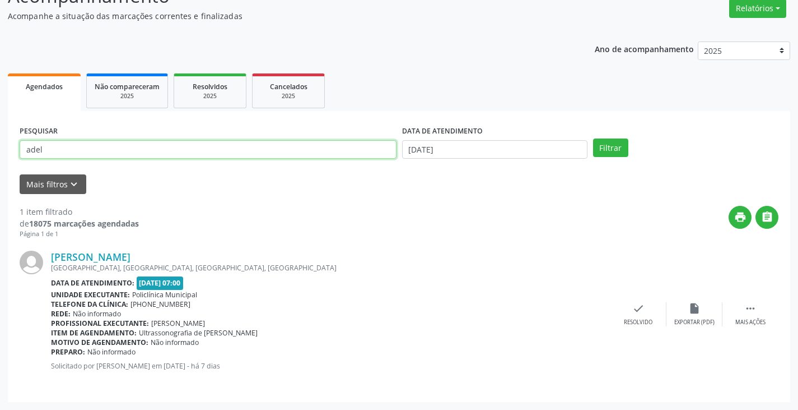
click at [259, 148] on input "adel" at bounding box center [208, 149] width 377 height 19
click at [635, 308] on icon "check" at bounding box center [639, 308] width 12 height 12
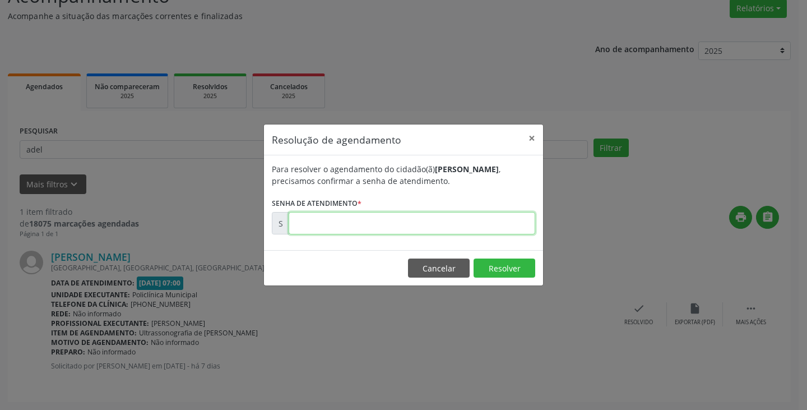
click at [497, 224] on input "text" at bounding box center [412, 223] width 247 height 22
type input "00180834"
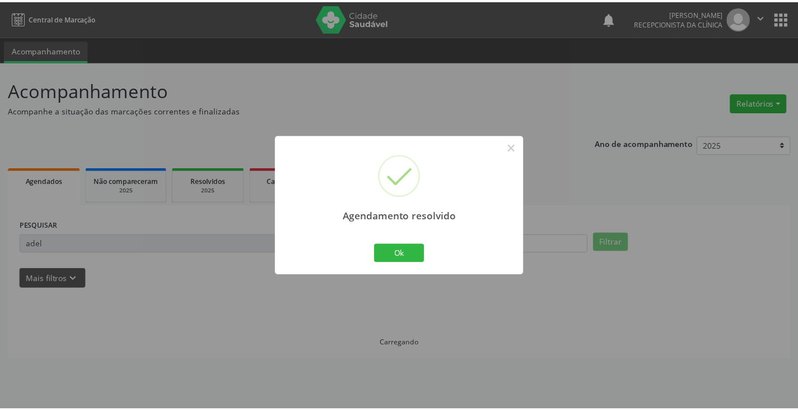
scroll to position [0, 0]
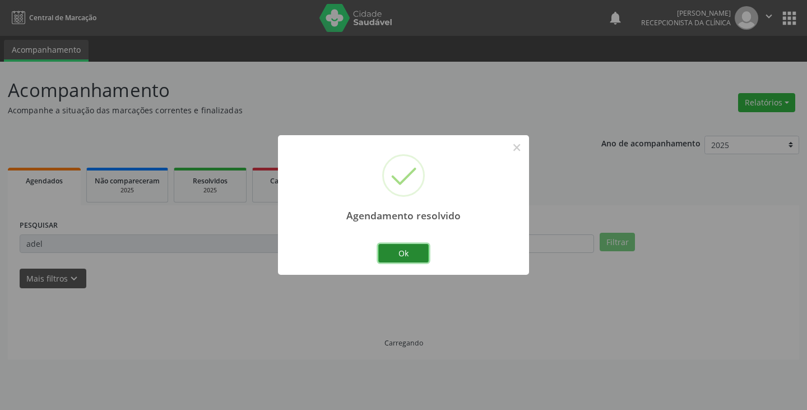
click at [397, 248] on button "Ok" at bounding box center [403, 253] width 50 height 19
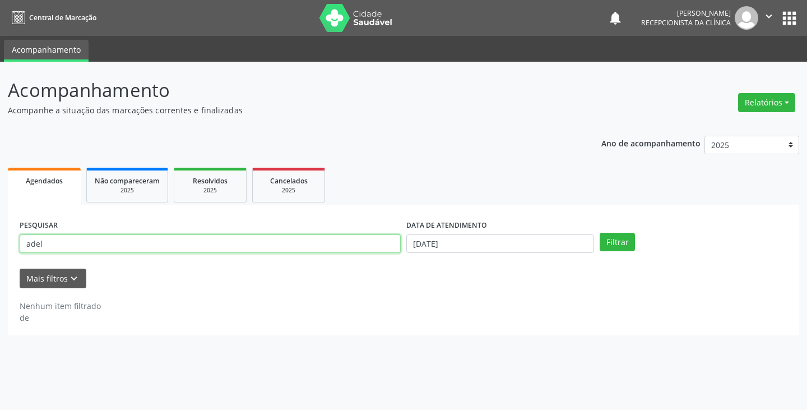
click at [345, 244] on input "adel" at bounding box center [210, 243] width 381 height 19
type input "a"
type input "[PERSON_NAME]"
click at [599, 233] on button "Filtrar" at bounding box center [616, 242] width 35 height 19
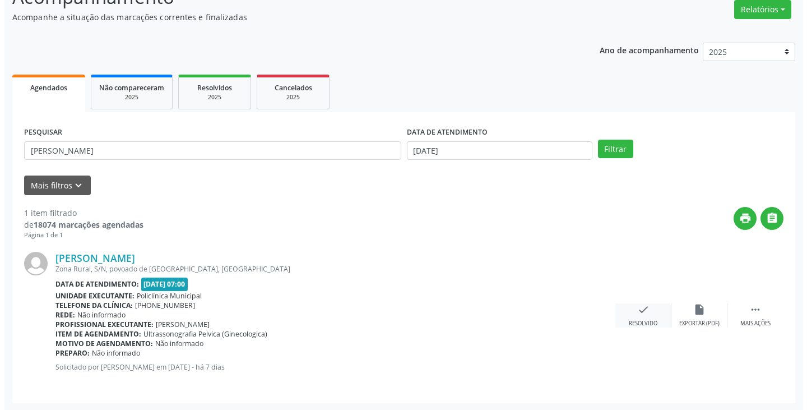
scroll to position [94, 0]
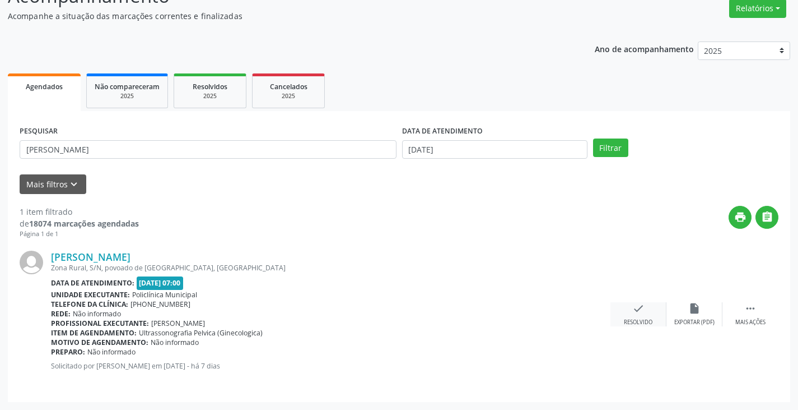
click at [630, 310] on div "check Resolvido" at bounding box center [639, 314] width 56 height 24
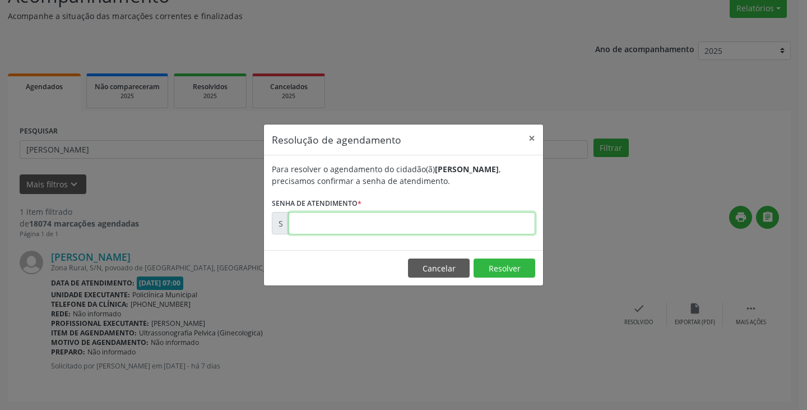
click at [492, 221] on input "text" at bounding box center [412, 223] width 247 height 22
type input "00180848"
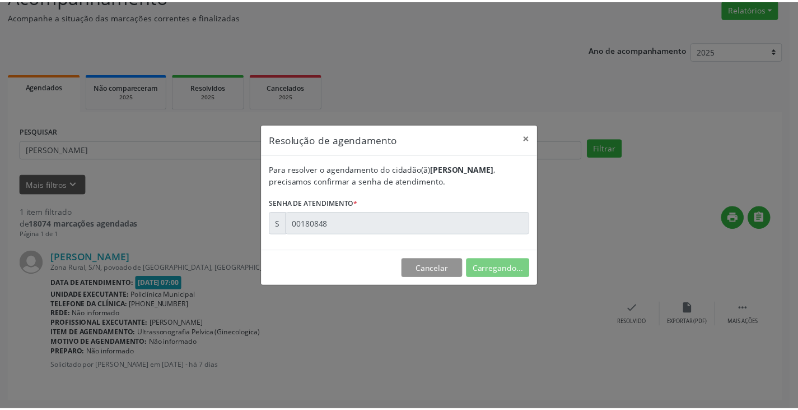
scroll to position [0, 0]
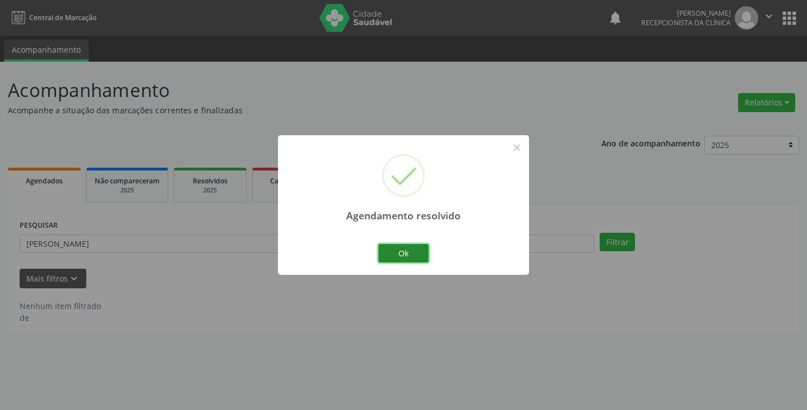
drag, startPoint x: 410, startPoint y: 248, endPoint x: 398, endPoint y: 248, distance: 11.2
click at [407, 248] on button "Ok" at bounding box center [403, 253] width 50 height 19
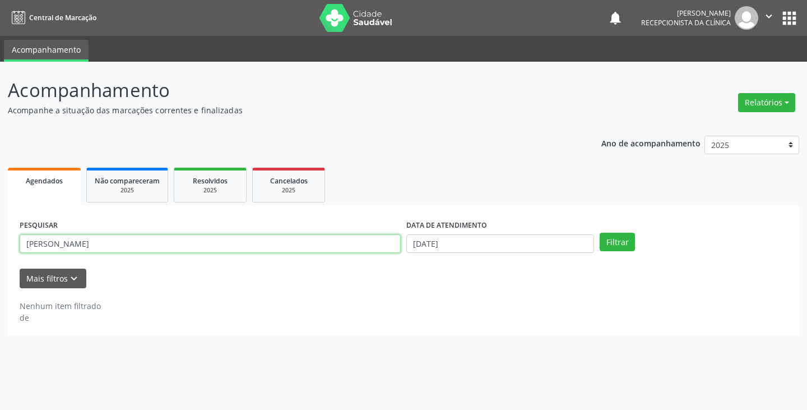
click at [360, 247] on input "[PERSON_NAME]" at bounding box center [210, 243] width 381 height 19
type input "g"
click at [599, 233] on button "Filtrar" at bounding box center [616, 242] width 35 height 19
click at [306, 241] on input "jacie" at bounding box center [210, 243] width 381 height 19
type input "jacia"
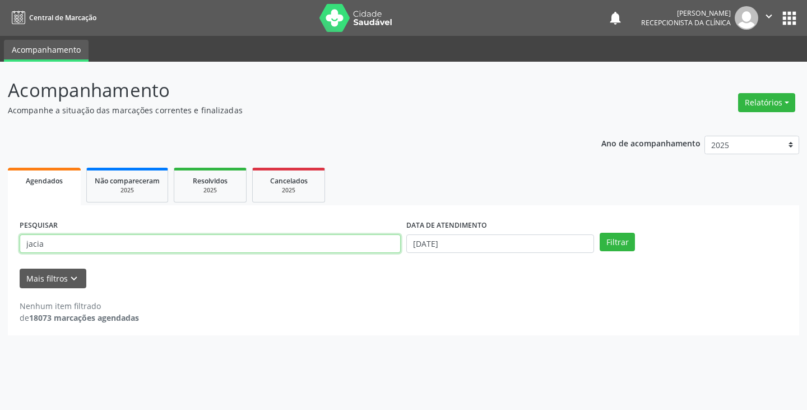
click at [599, 233] on button "Filtrar" at bounding box center [616, 242] width 35 height 19
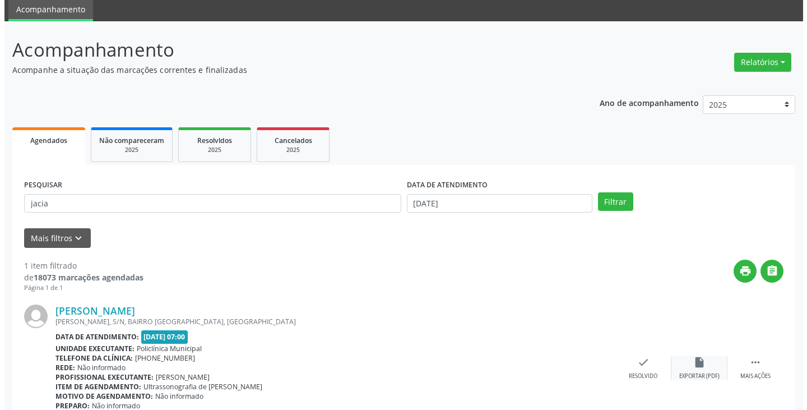
scroll to position [94, 0]
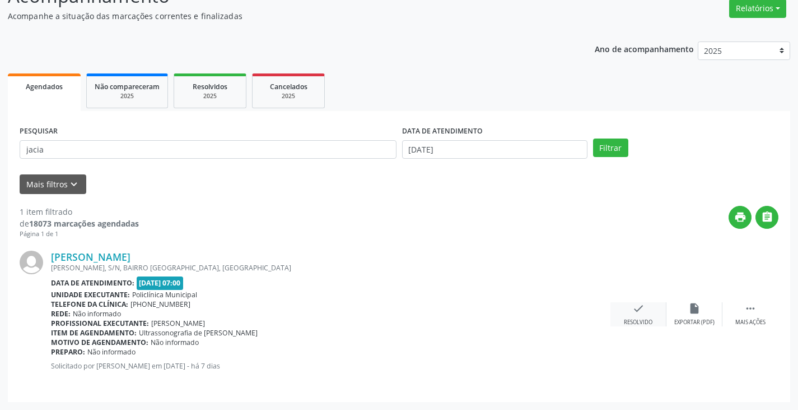
click at [628, 305] on div "check Resolvido" at bounding box center [639, 314] width 56 height 24
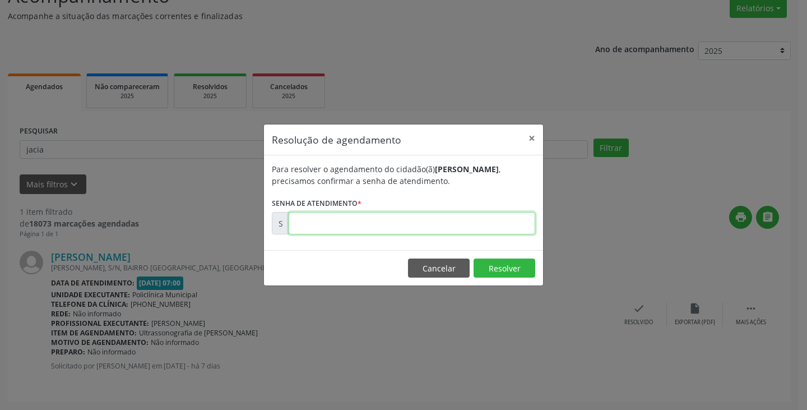
click at [517, 224] on input "text" at bounding box center [412, 223] width 247 height 22
type input "00180842"
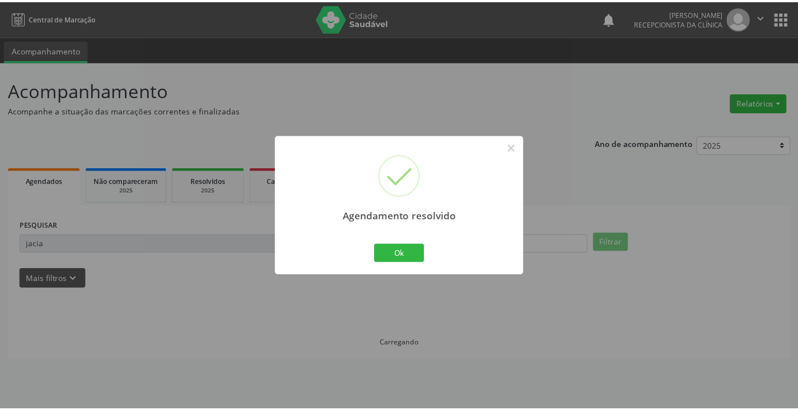
scroll to position [0, 0]
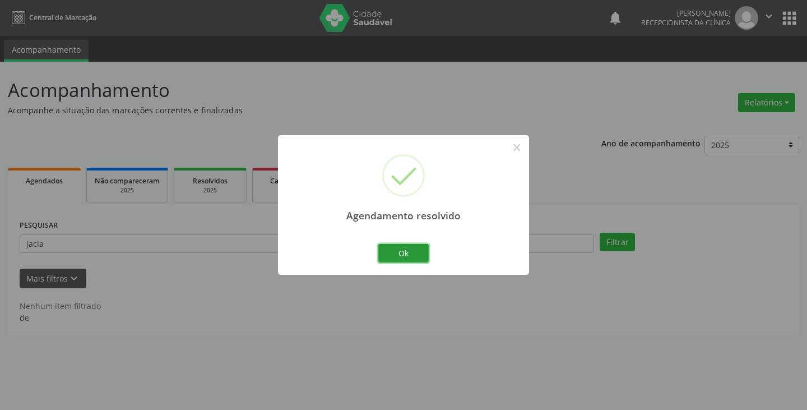
drag, startPoint x: 420, startPoint y: 257, endPoint x: 354, endPoint y: 243, distance: 68.1
click at [415, 255] on button "Ok" at bounding box center [403, 253] width 50 height 19
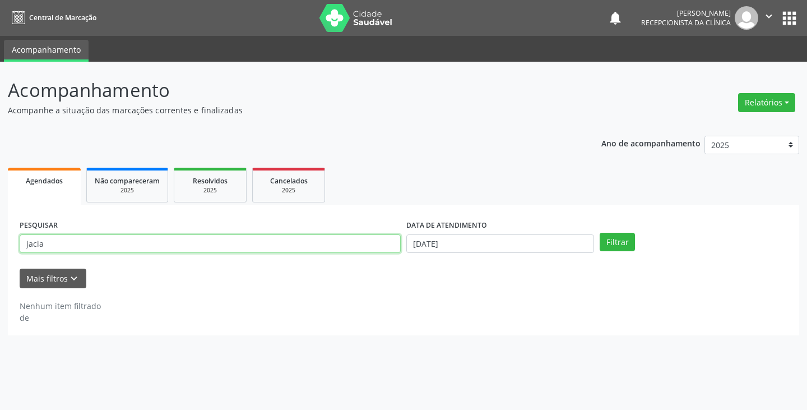
click at [353, 243] on input "jacia" at bounding box center [210, 243] width 381 height 19
click at [599, 233] on button "Filtrar" at bounding box center [616, 242] width 35 height 19
click at [29, 241] on input "jmaria a" at bounding box center [210, 243] width 381 height 19
type input "[PERSON_NAME]"
click at [599, 233] on button "Filtrar" at bounding box center [616, 242] width 35 height 19
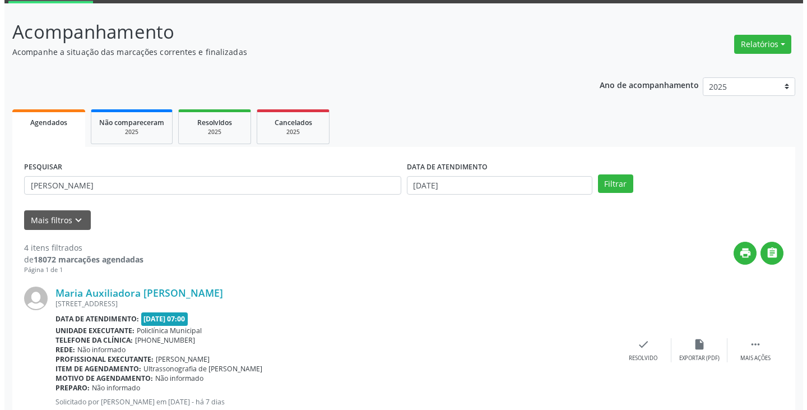
scroll to position [112, 0]
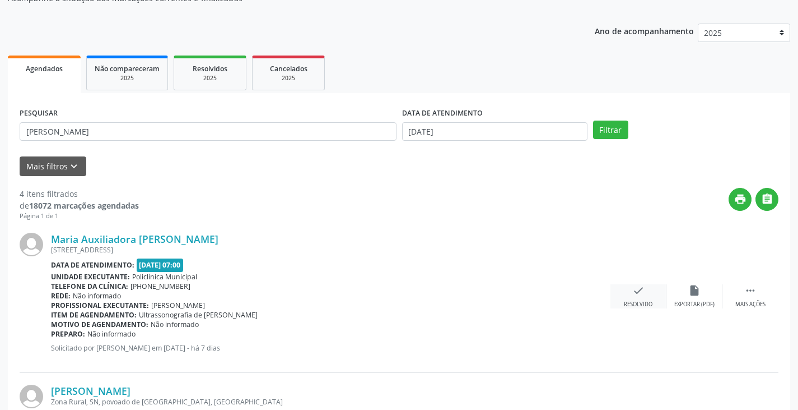
click at [640, 294] on icon "check" at bounding box center [639, 290] width 12 height 12
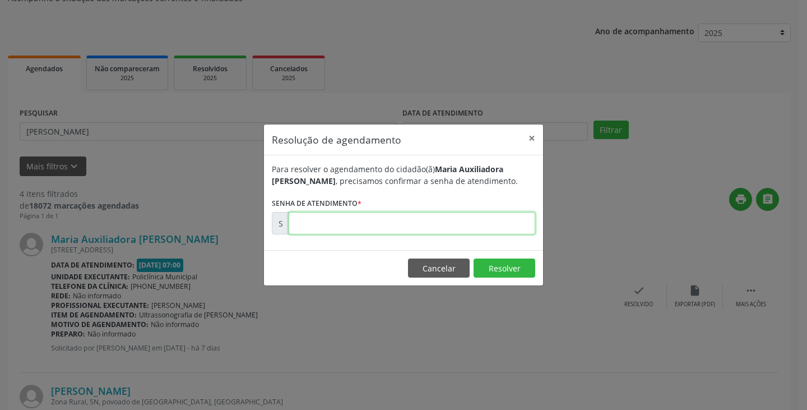
click at [461, 224] on input "text" at bounding box center [412, 223] width 247 height 22
type input "00180835"
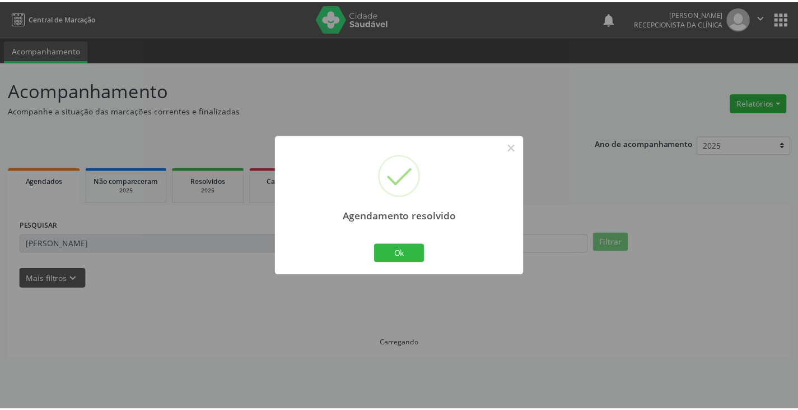
scroll to position [0, 0]
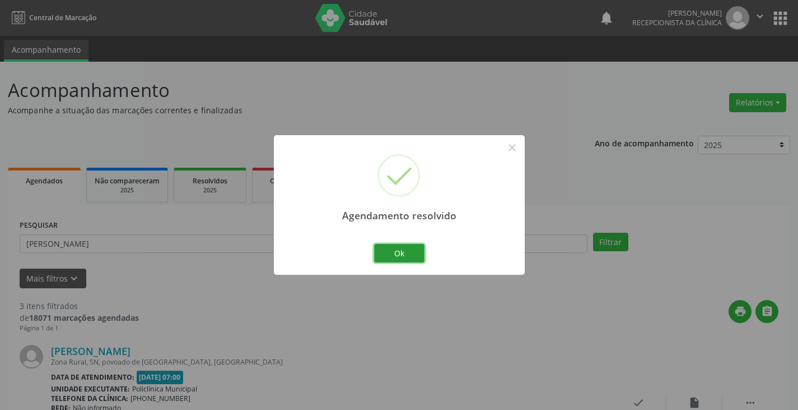
drag, startPoint x: 388, startPoint y: 250, endPoint x: 364, endPoint y: 244, distance: 24.9
click at [388, 250] on button "Ok" at bounding box center [399, 253] width 50 height 19
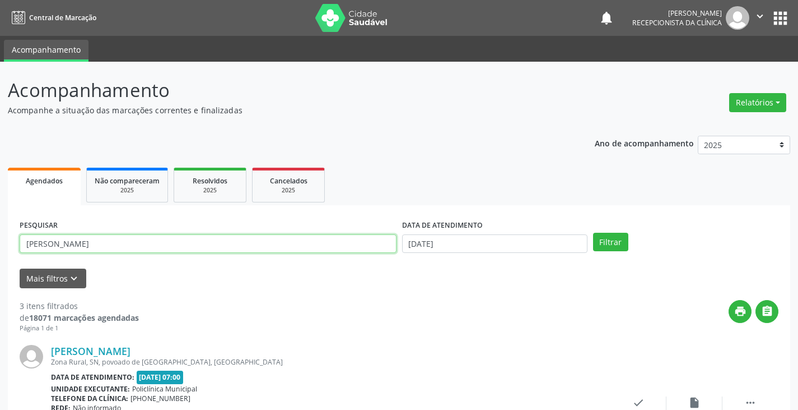
click at [363, 244] on input "[PERSON_NAME]" at bounding box center [208, 243] width 377 height 19
type input "m"
type input "alcion"
click at [593, 233] on button "Filtrar" at bounding box center [610, 242] width 35 height 19
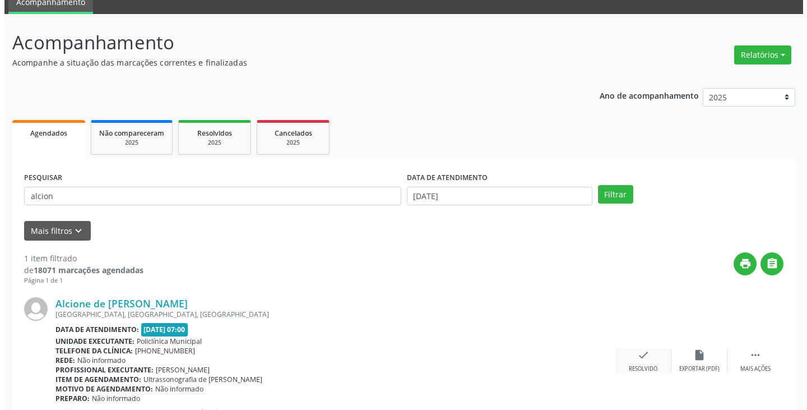
scroll to position [94, 0]
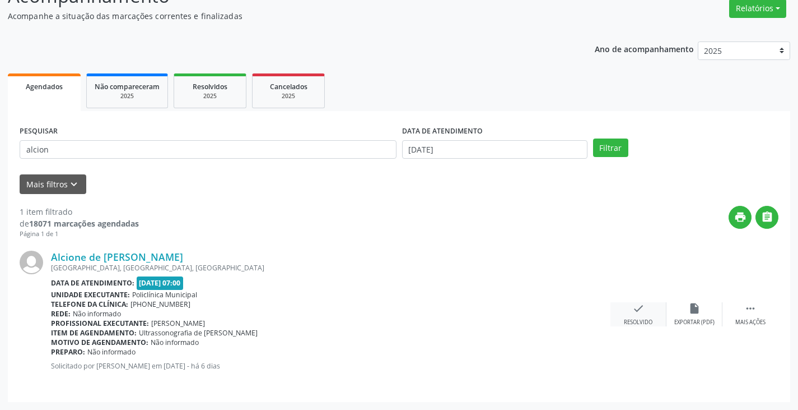
click at [640, 310] on icon "check" at bounding box center [639, 308] width 12 height 12
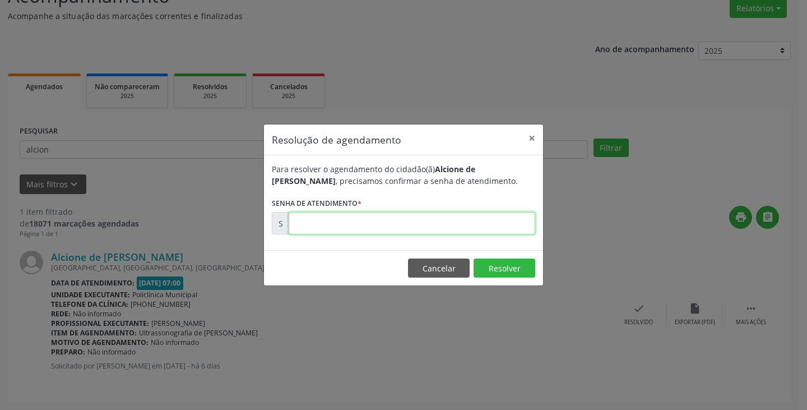
click at [499, 226] on input "text" at bounding box center [412, 223] width 247 height 22
type input "00180989"
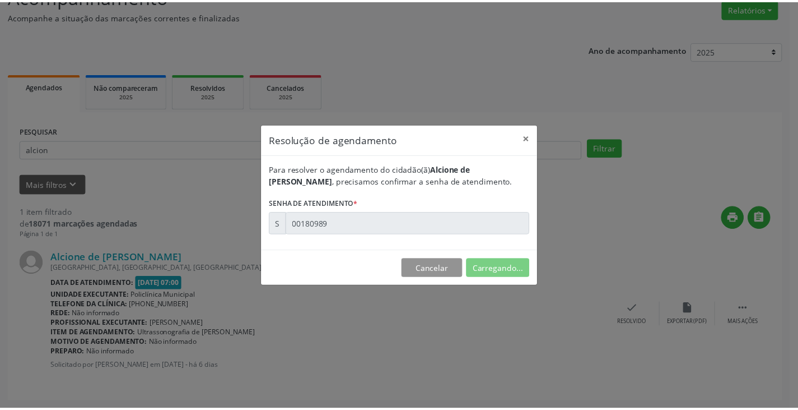
scroll to position [0, 0]
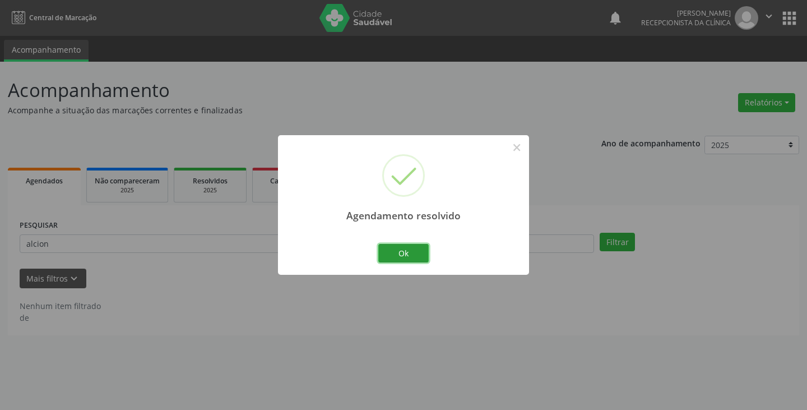
drag, startPoint x: 404, startPoint y: 259, endPoint x: 366, endPoint y: 252, distance: 38.8
click at [403, 260] on button "Ok" at bounding box center [403, 253] width 50 height 19
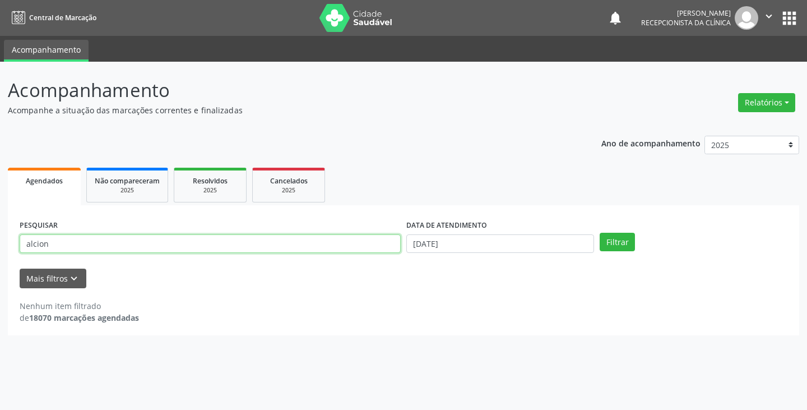
click at [353, 246] on input "alcion" at bounding box center [210, 243] width 381 height 19
type input "a"
type input "[PERSON_NAME]"
click at [599, 233] on button "Filtrar" at bounding box center [616, 242] width 35 height 19
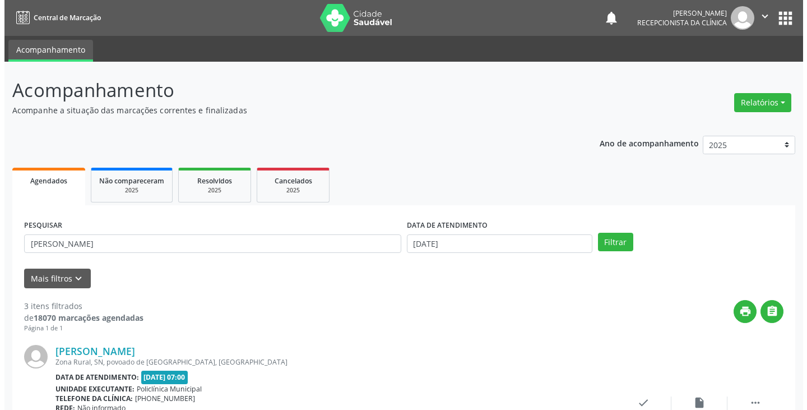
scroll to position [168, 0]
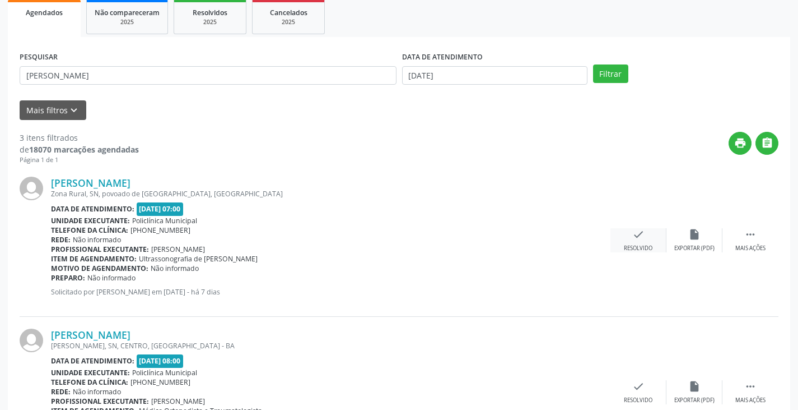
click at [639, 241] on div "check Resolvido" at bounding box center [639, 240] width 56 height 24
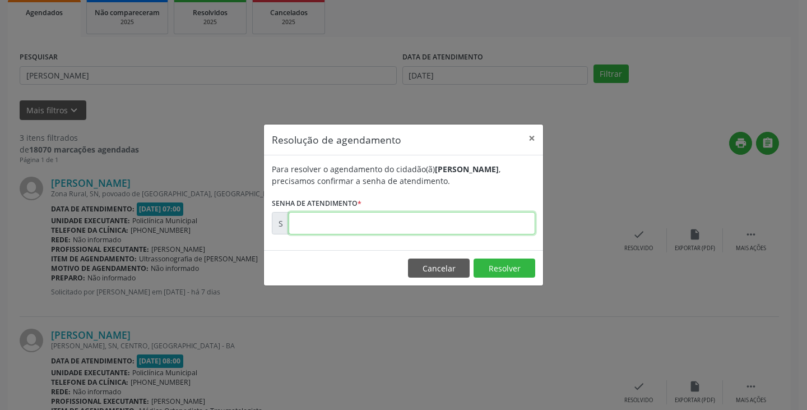
click at [440, 227] on input "text" at bounding box center [412, 223] width 247 height 22
type input "00180846"
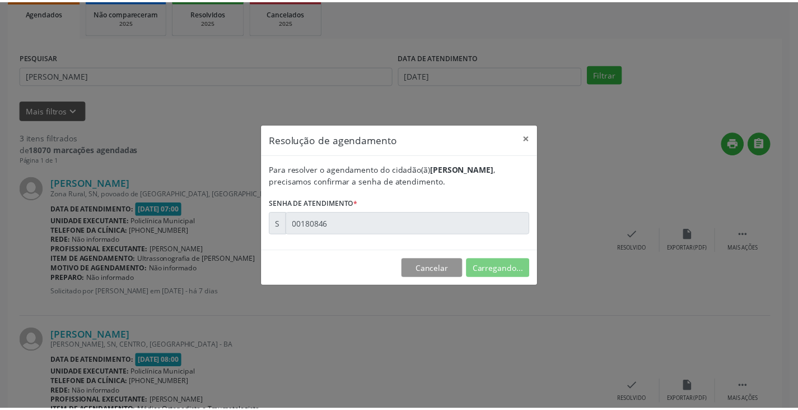
scroll to position [0, 0]
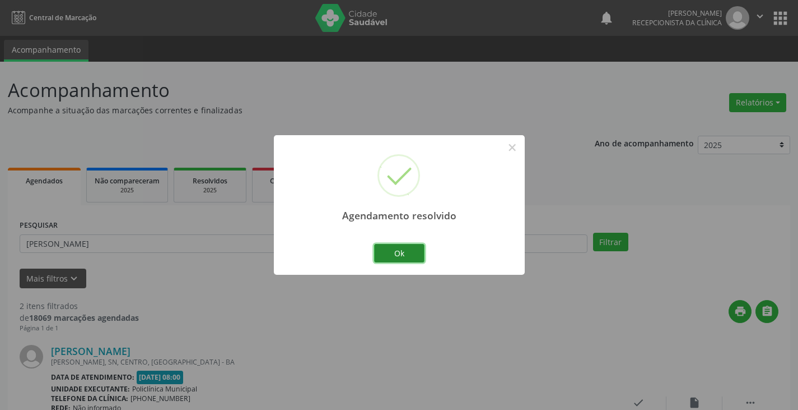
click at [401, 248] on button "Ok" at bounding box center [399, 253] width 50 height 19
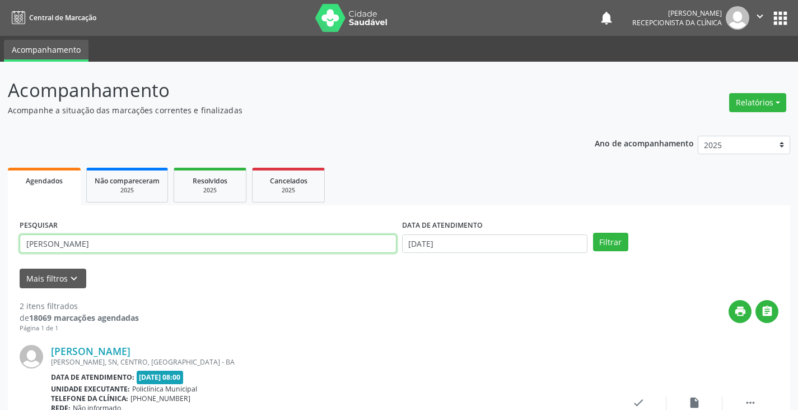
click at [379, 244] on input "[PERSON_NAME]" at bounding box center [208, 243] width 377 height 19
type input "m"
type input "[PERSON_NAME]"
click at [593, 233] on button "Filtrar" at bounding box center [610, 242] width 35 height 19
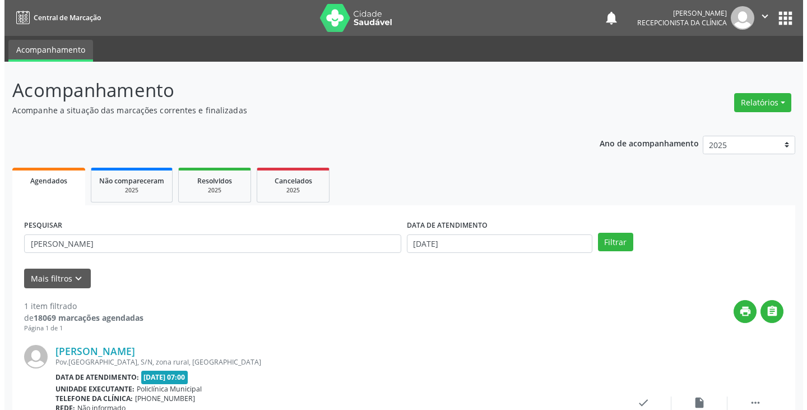
scroll to position [94, 0]
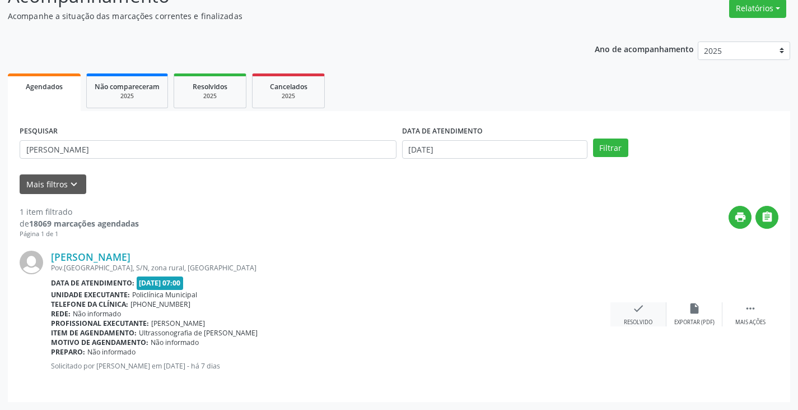
click at [644, 309] on icon "check" at bounding box center [639, 308] width 12 height 12
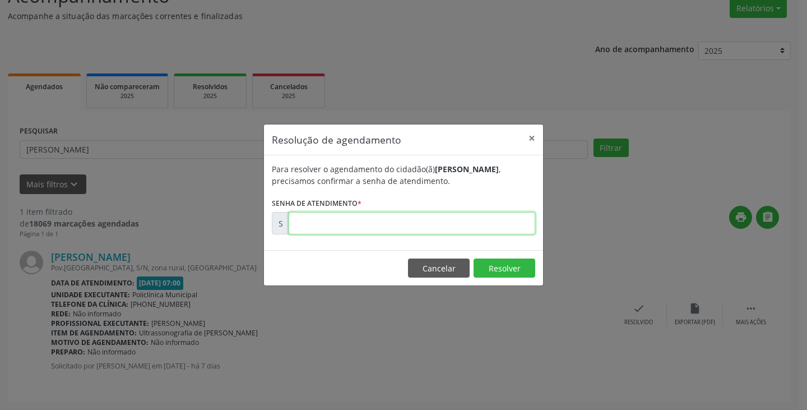
click at [480, 220] on input "text" at bounding box center [412, 223] width 247 height 22
type input "00180840"
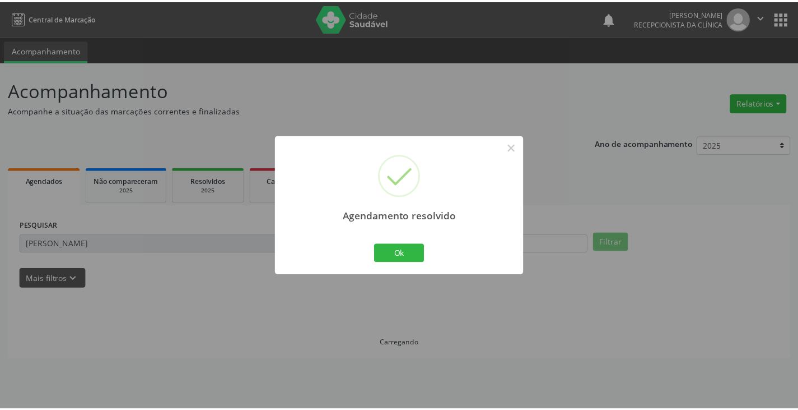
scroll to position [0, 0]
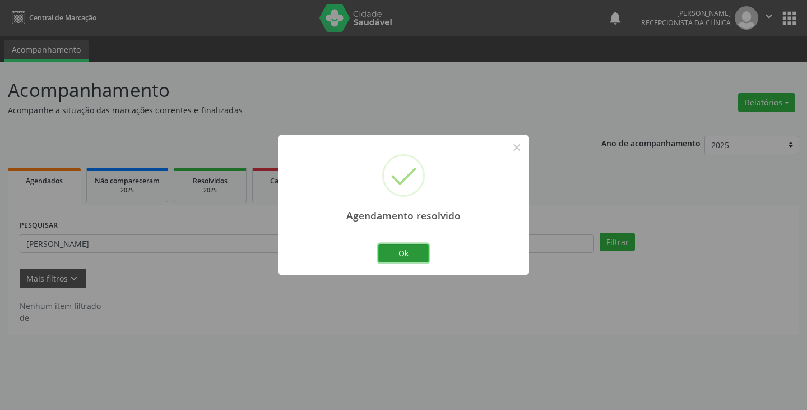
drag, startPoint x: 399, startPoint y: 253, endPoint x: 372, endPoint y: 252, distance: 26.9
click at [397, 253] on button "Ok" at bounding box center [403, 253] width 50 height 19
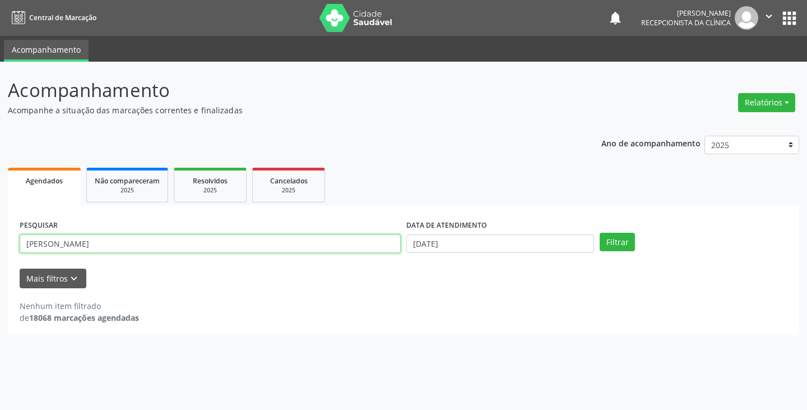
click at [365, 251] on input "[PERSON_NAME]" at bounding box center [210, 243] width 381 height 19
type input "l"
type input "iva"
click at [599, 233] on button "Filtrar" at bounding box center [616, 242] width 35 height 19
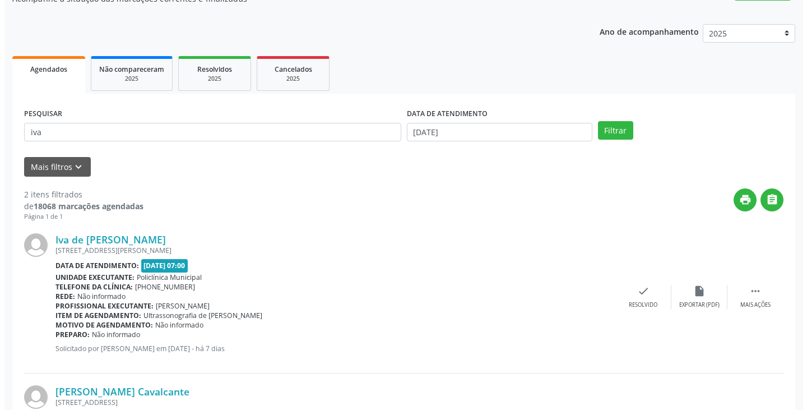
scroll to position [112, 0]
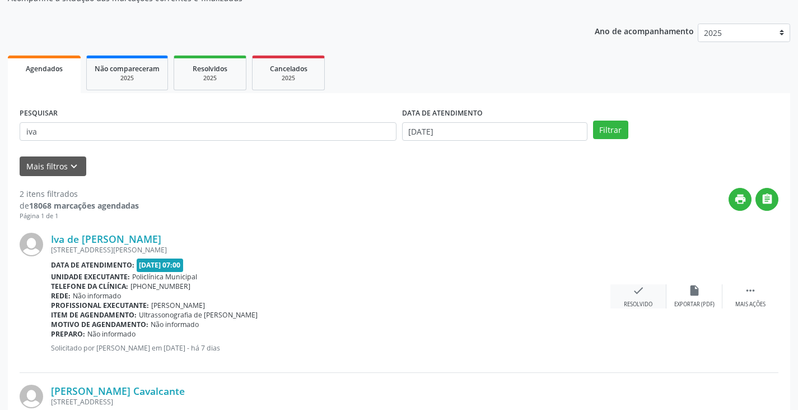
click at [639, 294] on icon "check" at bounding box center [639, 290] width 12 height 12
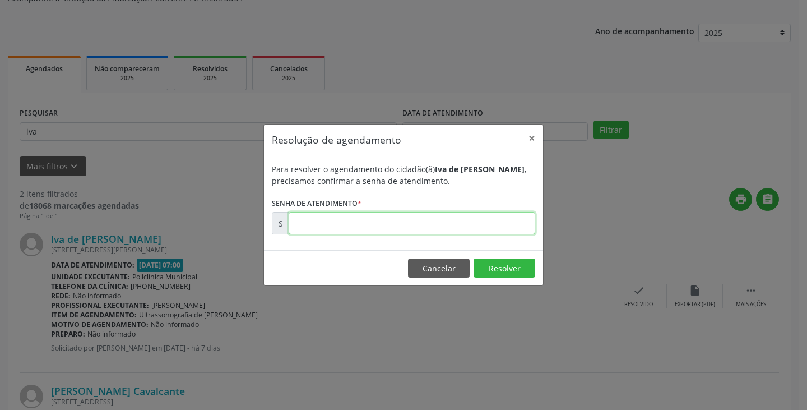
click at [482, 226] on input "text" at bounding box center [412, 223] width 247 height 22
type input "00180836"
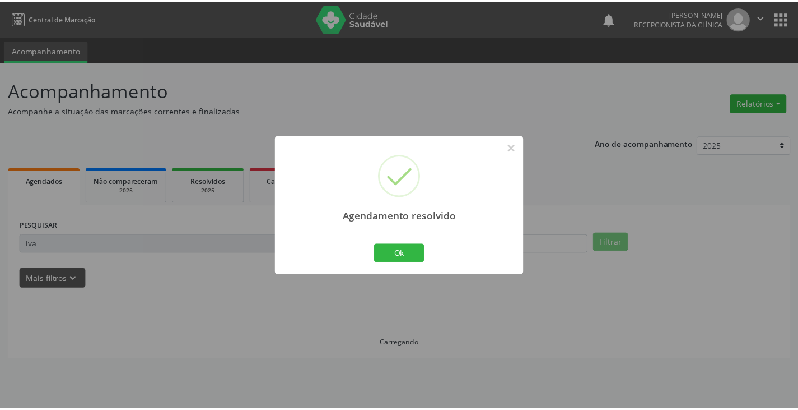
scroll to position [0, 0]
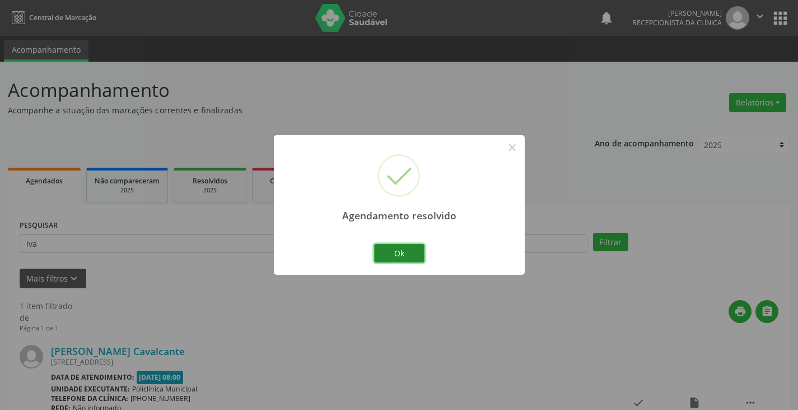
drag, startPoint x: 399, startPoint y: 257, endPoint x: 359, endPoint y: 243, distance: 42.2
click at [398, 257] on button "Ok" at bounding box center [399, 253] width 50 height 19
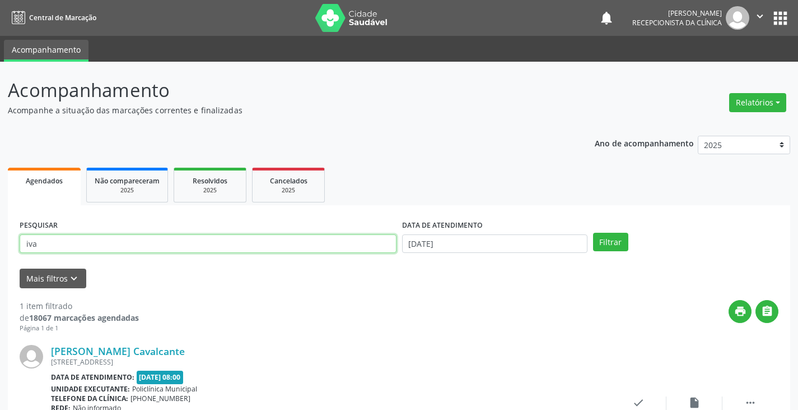
click at [357, 241] on input "iva" at bounding box center [208, 243] width 377 height 19
type input "i"
type input "rute"
click at [593, 233] on button "Filtrar" at bounding box center [610, 242] width 35 height 19
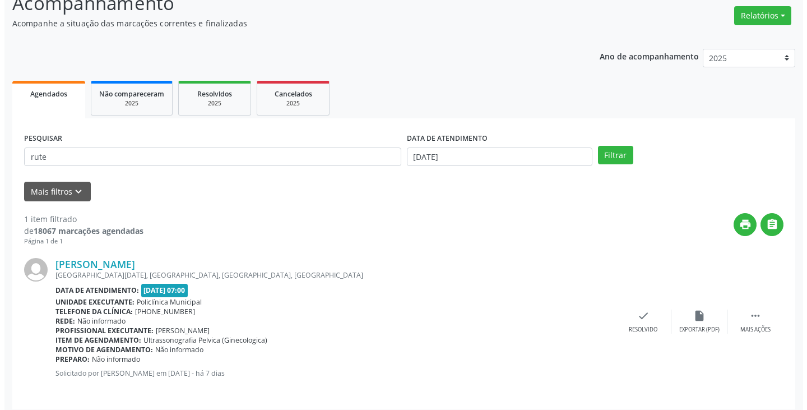
scroll to position [94, 0]
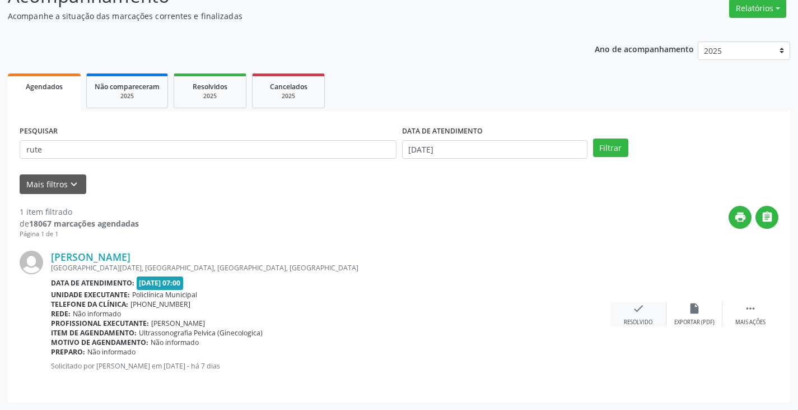
click at [626, 309] on div "check Resolvido" at bounding box center [639, 314] width 56 height 24
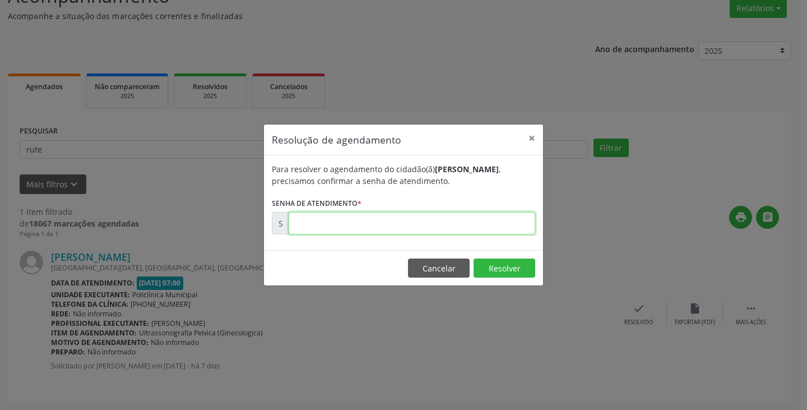
click at [473, 222] on input "text" at bounding box center [412, 223] width 247 height 22
type input "00180827"
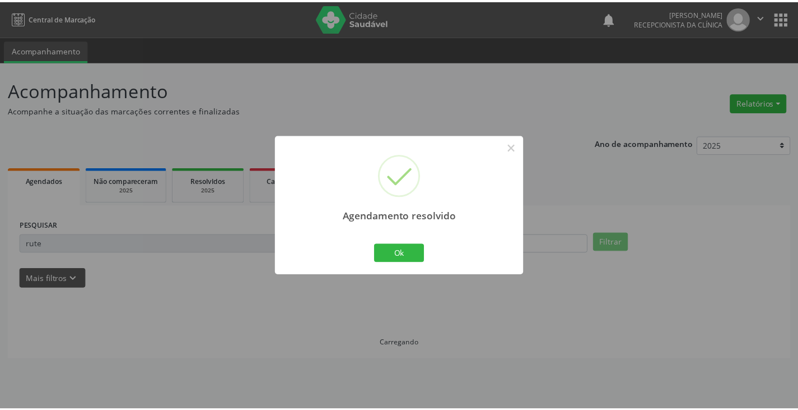
scroll to position [0, 0]
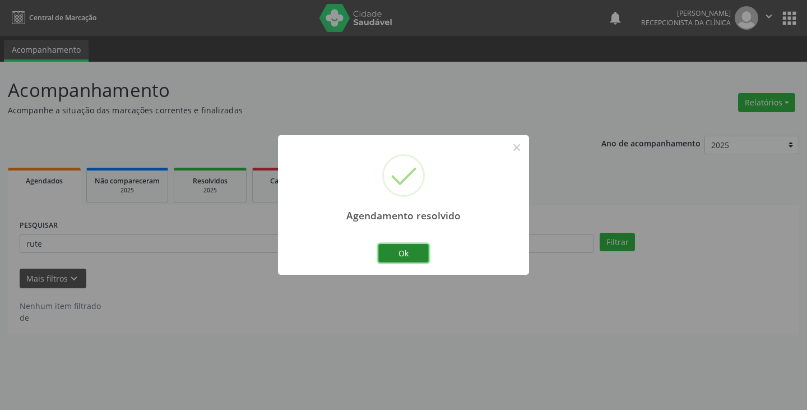
drag, startPoint x: 412, startPoint y: 253, endPoint x: 400, endPoint y: 250, distance: 12.1
click at [403, 251] on button "Ok" at bounding box center [403, 253] width 50 height 19
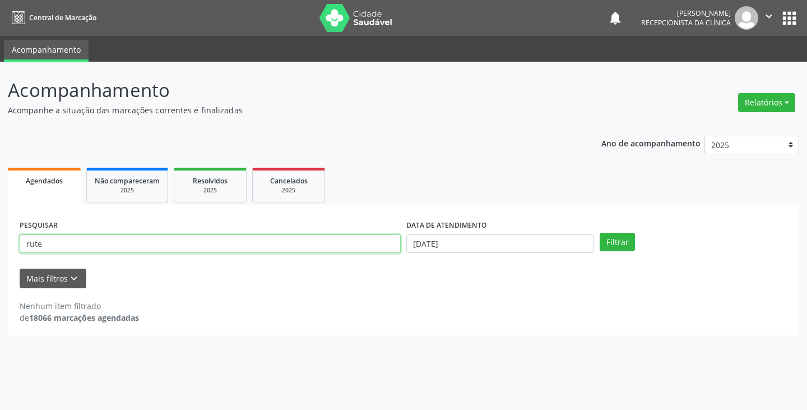
click at [365, 248] on input "rute" at bounding box center [210, 243] width 381 height 19
type input "r"
type input "marcon"
click at [599, 233] on button "Filtrar" at bounding box center [616, 242] width 35 height 19
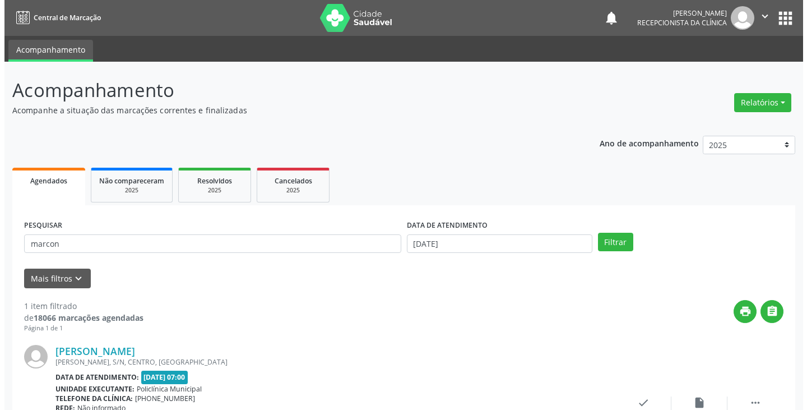
scroll to position [94, 0]
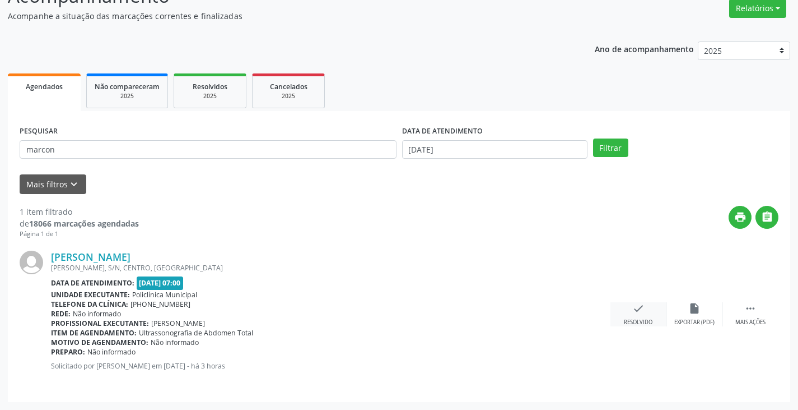
click at [638, 310] on icon "check" at bounding box center [639, 308] width 12 height 12
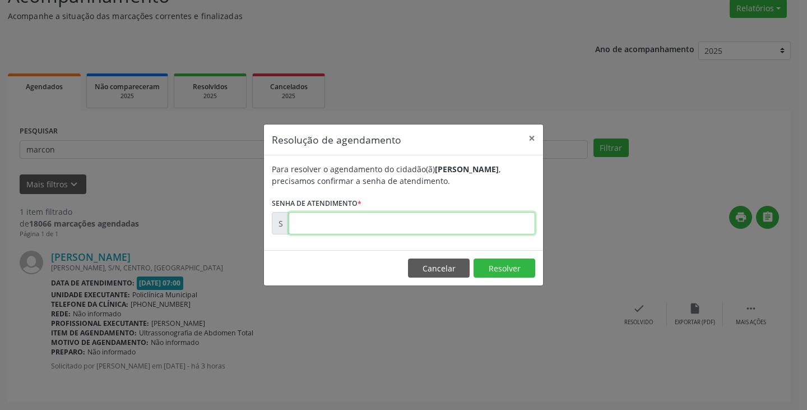
click at [486, 224] on input "text" at bounding box center [412, 223] width 247 height 22
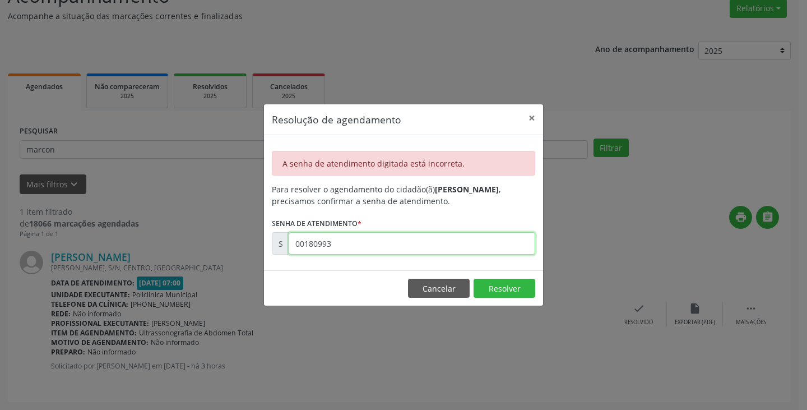
click at [432, 247] on input "00180993" at bounding box center [412, 243] width 247 height 22
type input "0"
type input "00181993"
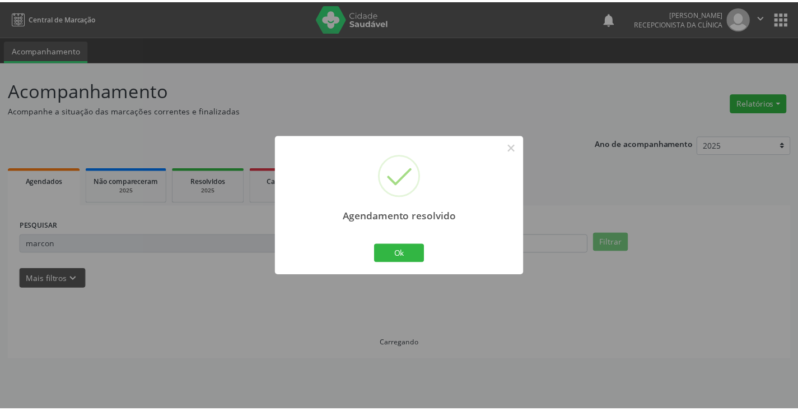
scroll to position [0, 0]
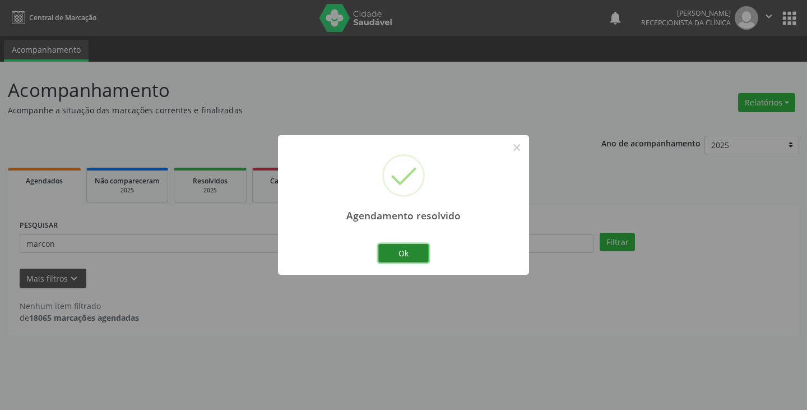
click at [398, 249] on button "Ok" at bounding box center [403, 253] width 50 height 19
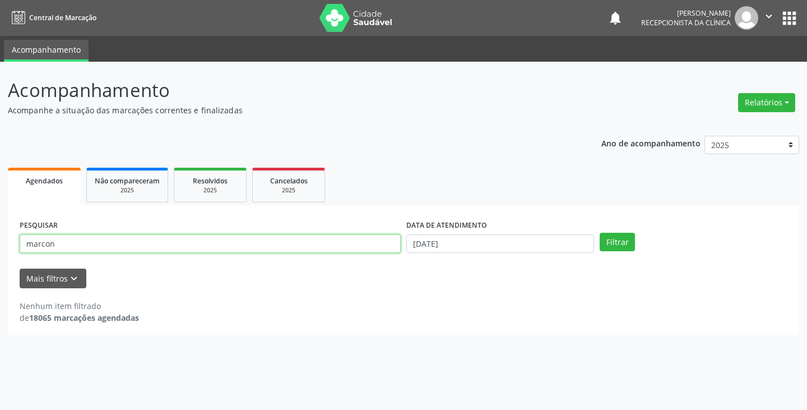
click at [384, 249] on input "marcon" at bounding box center [210, 243] width 381 height 19
type input "m"
type input "kemi"
click at [599, 233] on button "Filtrar" at bounding box center [616, 242] width 35 height 19
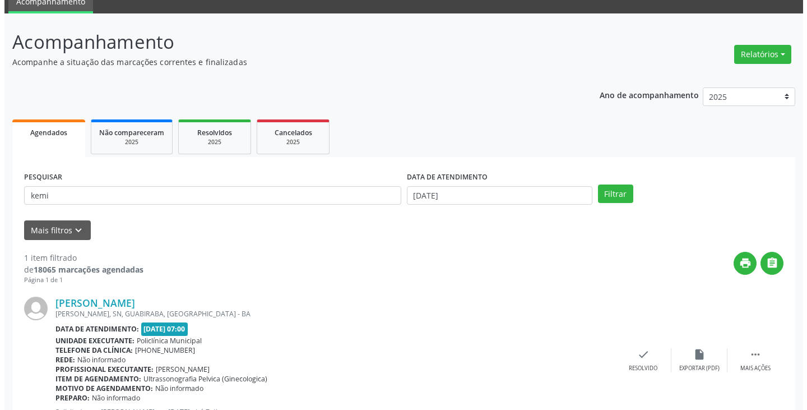
scroll to position [94, 0]
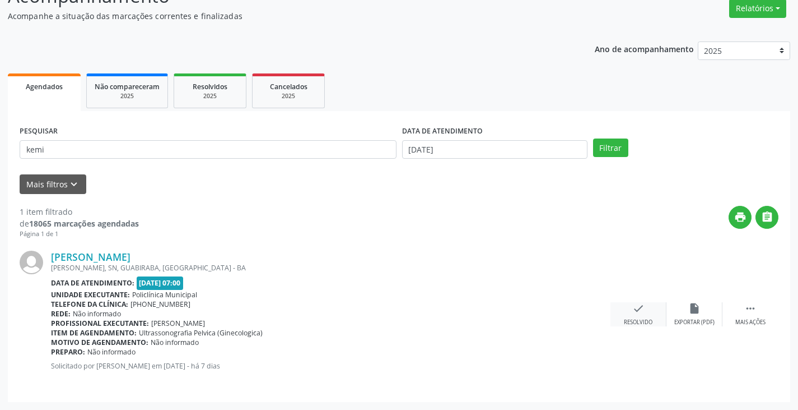
click at [640, 313] on icon "check" at bounding box center [639, 308] width 12 height 12
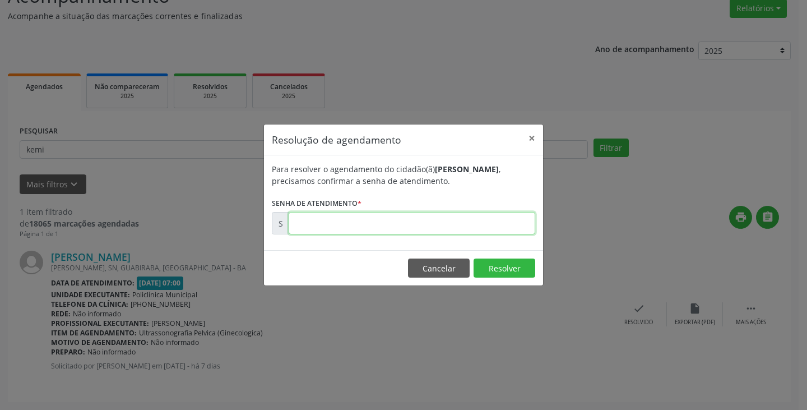
click at [487, 223] on input "text" at bounding box center [412, 223] width 247 height 22
type input "00180851"
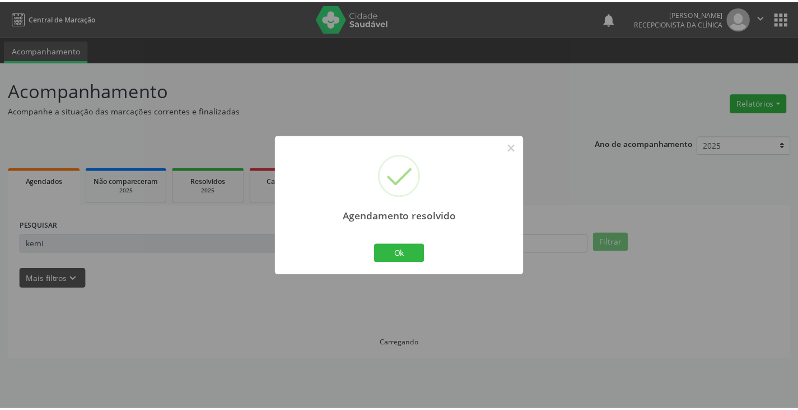
scroll to position [0, 0]
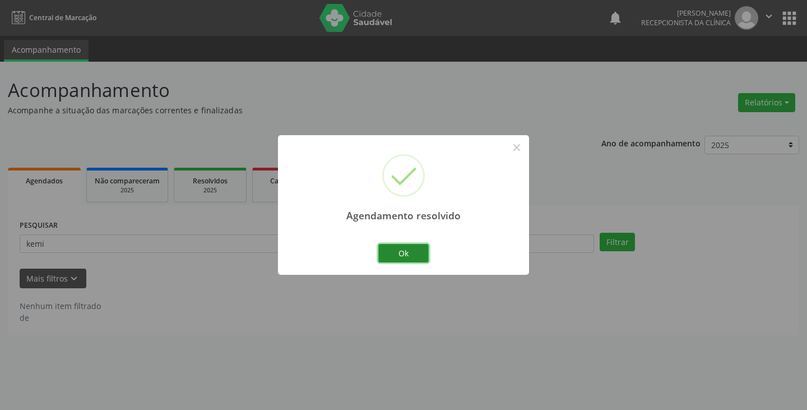
click at [405, 257] on button "Ok" at bounding box center [403, 253] width 50 height 19
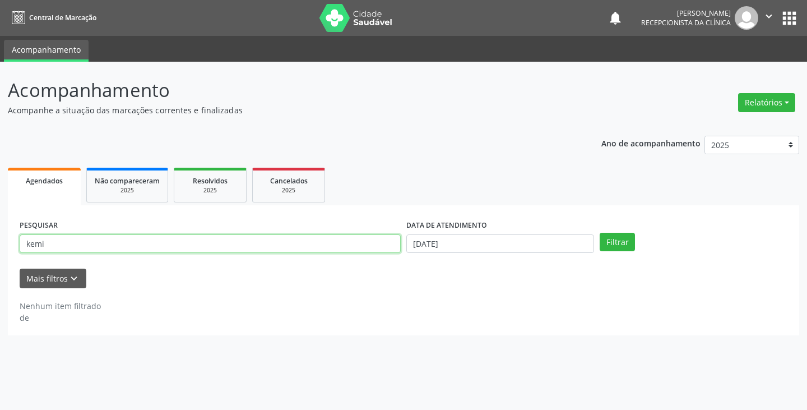
click at [387, 244] on input "kemi" at bounding box center [210, 243] width 381 height 19
type input "k"
type input "heit"
click at [599, 233] on button "Filtrar" at bounding box center [616, 242] width 35 height 19
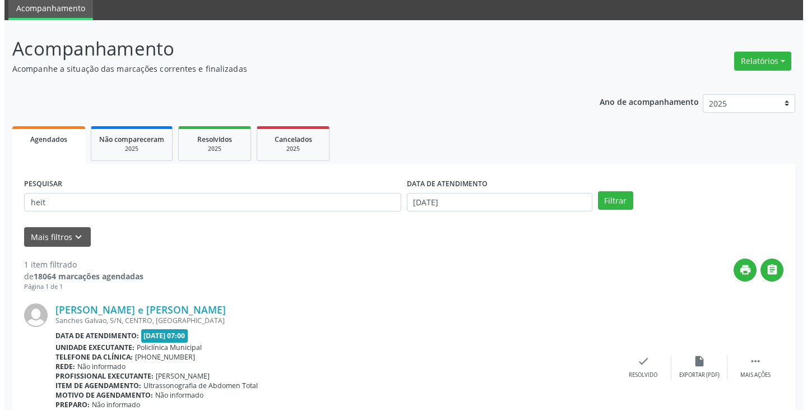
scroll to position [94, 0]
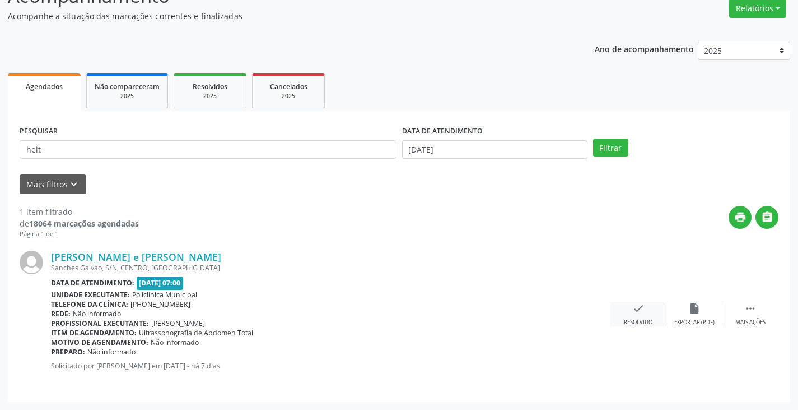
click at [646, 313] on div "check Resolvido" at bounding box center [639, 314] width 56 height 24
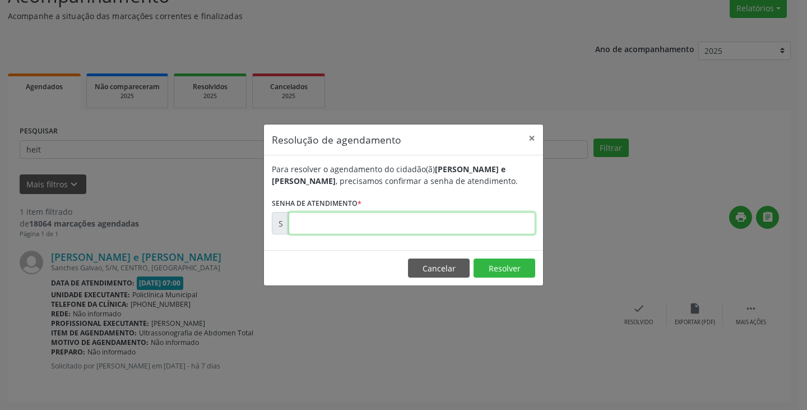
click at [499, 222] on input "text" at bounding box center [412, 223] width 247 height 22
type input "00180856"
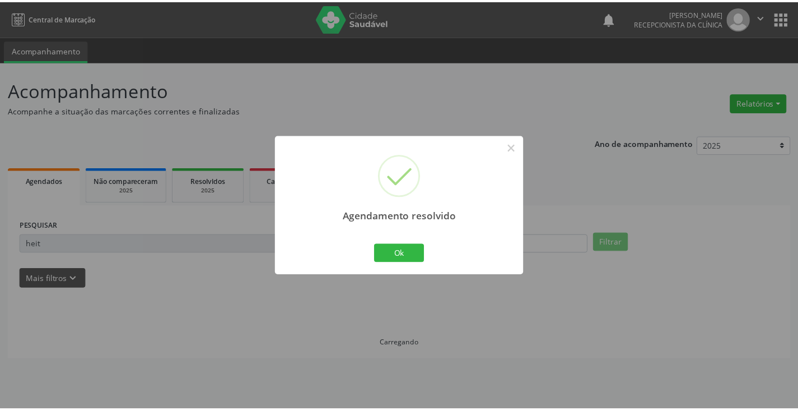
scroll to position [0, 0]
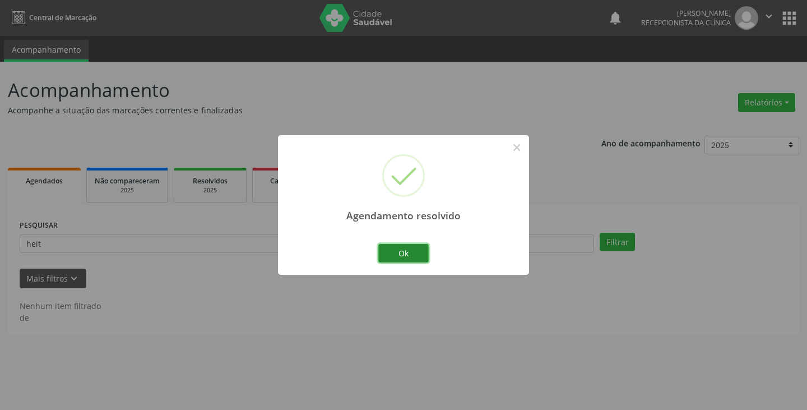
click at [401, 257] on button "Ok" at bounding box center [403, 253] width 50 height 19
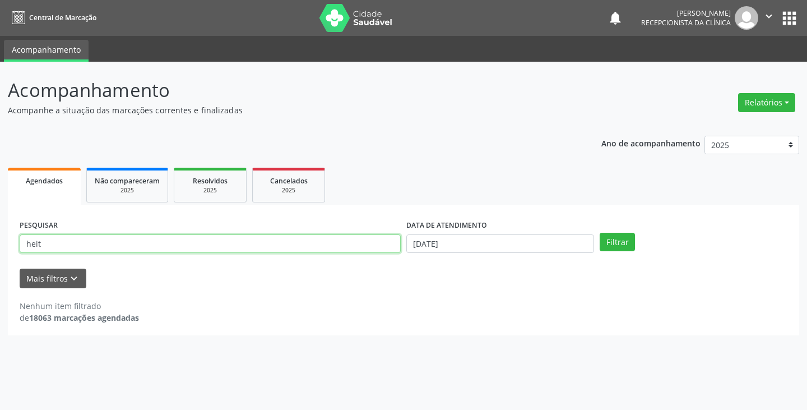
click at [371, 241] on input "heit" at bounding box center [210, 243] width 381 height 19
type input "h"
type input "vane"
click at [599, 233] on button "Filtrar" at bounding box center [616, 242] width 35 height 19
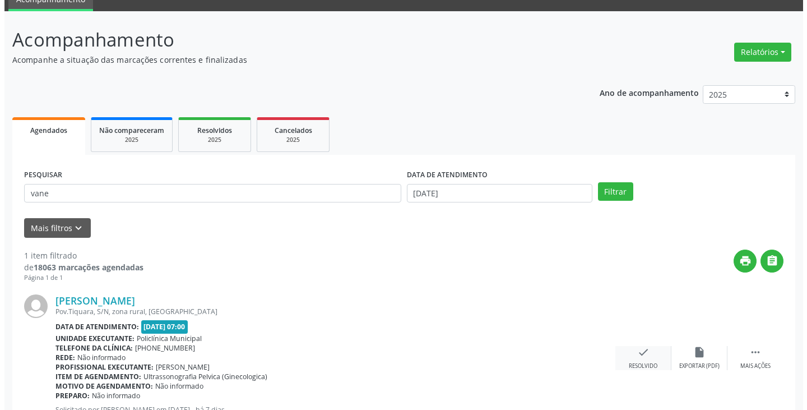
scroll to position [94, 0]
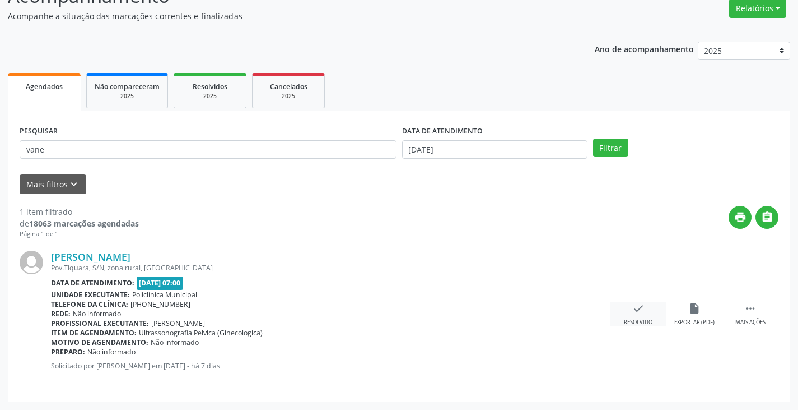
click at [634, 306] on icon "check" at bounding box center [639, 308] width 12 height 12
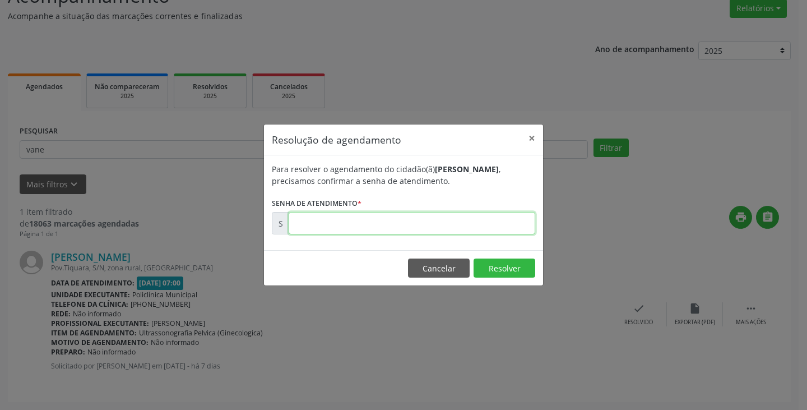
click at [498, 226] on input "text" at bounding box center [412, 223] width 247 height 22
type input "00180849"
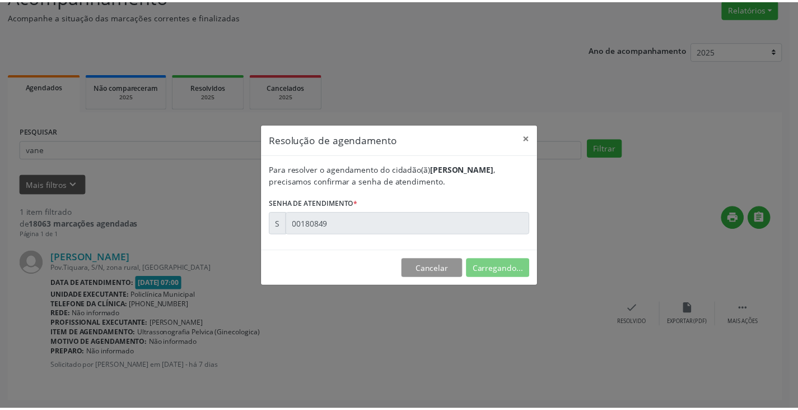
scroll to position [0, 0]
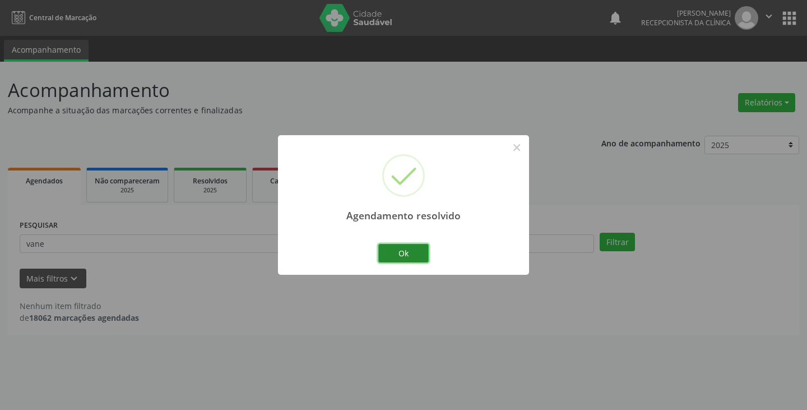
click at [414, 249] on button "Ok" at bounding box center [403, 253] width 50 height 19
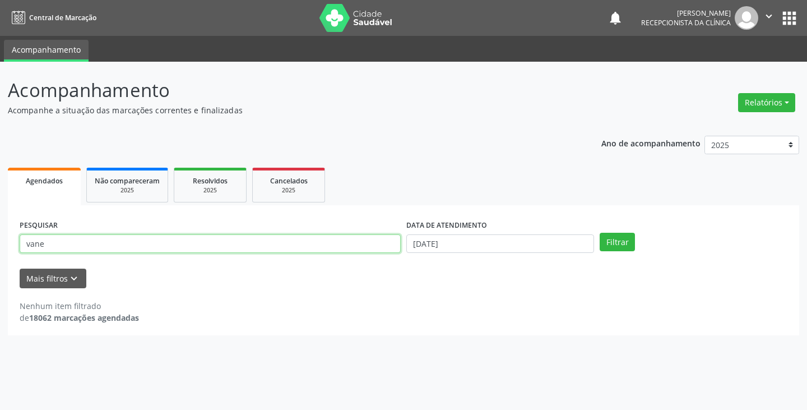
click at [304, 249] on input "vane" at bounding box center [210, 243] width 381 height 19
type input "v"
type input "savy"
click at [599, 233] on button "Filtrar" at bounding box center [616, 242] width 35 height 19
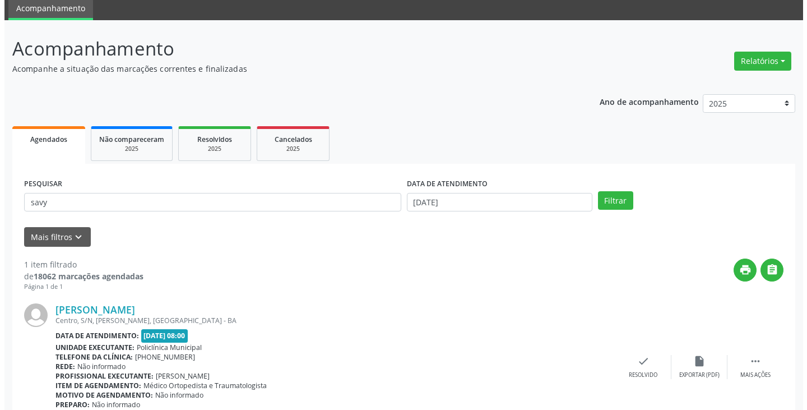
scroll to position [94, 0]
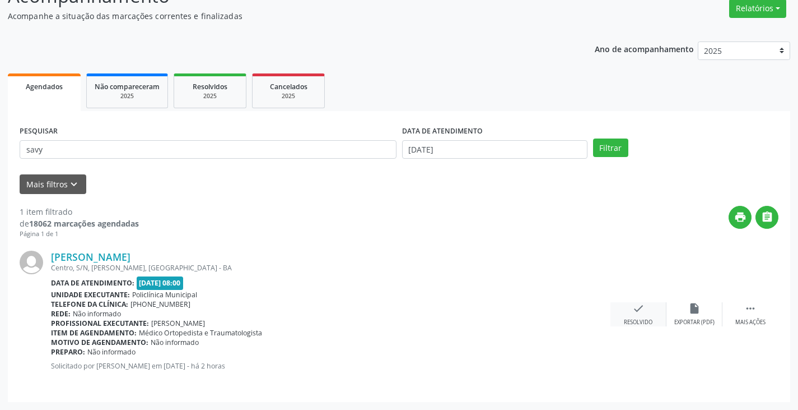
click at [634, 317] on div "check Resolvido" at bounding box center [639, 314] width 56 height 24
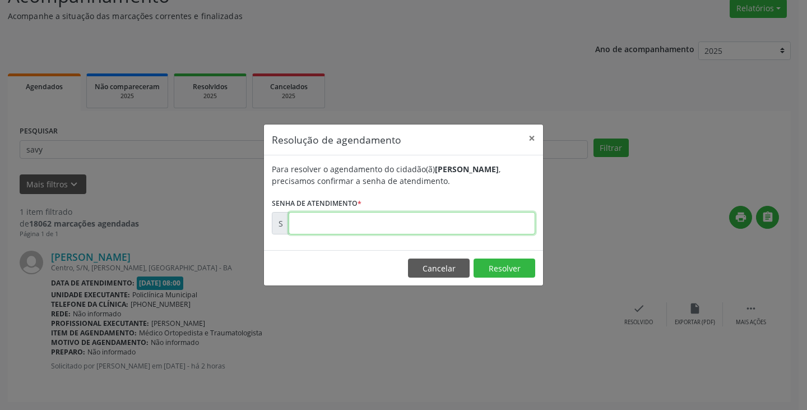
click at [449, 221] on input "text" at bounding box center [412, 223] width 247 height 22
type input "00182004"
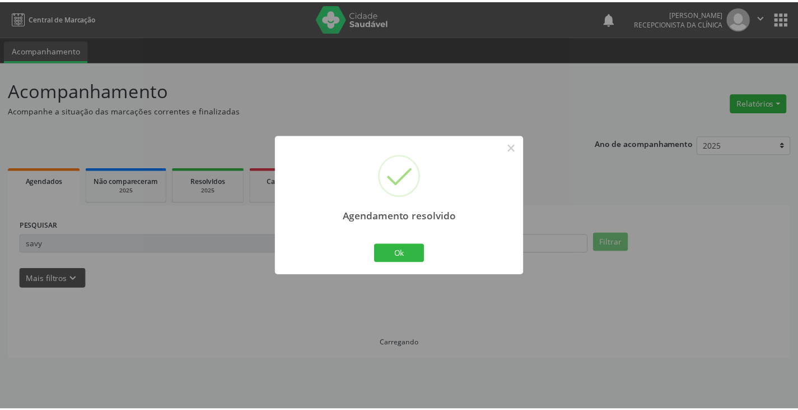
scroll to position [0, 0]
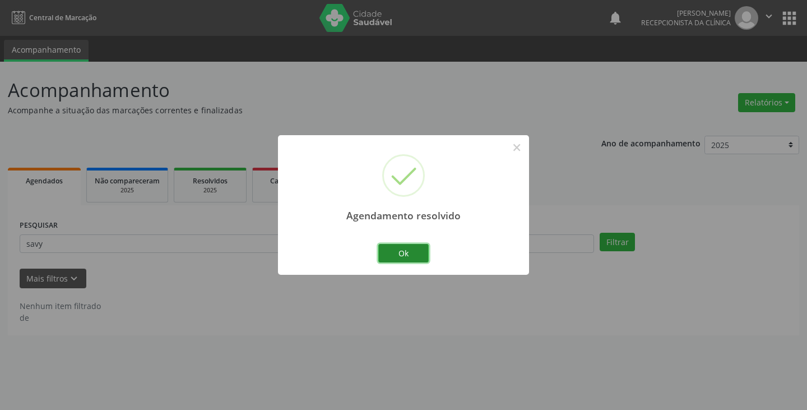
click at [412, 251] on button "Ok" at bounding box center [403, 253] width 50 height 19
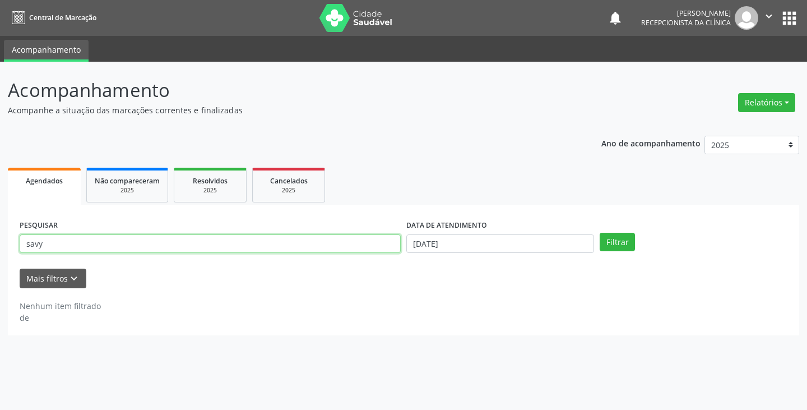
click at [387, 245] on input "savy" at bounding box center [210, 243] width 381 height 19
type input "s"
type input "helo"
click at [599, 233] on button "Filtrar" at bounding box center [616, 242] width 35 height 19
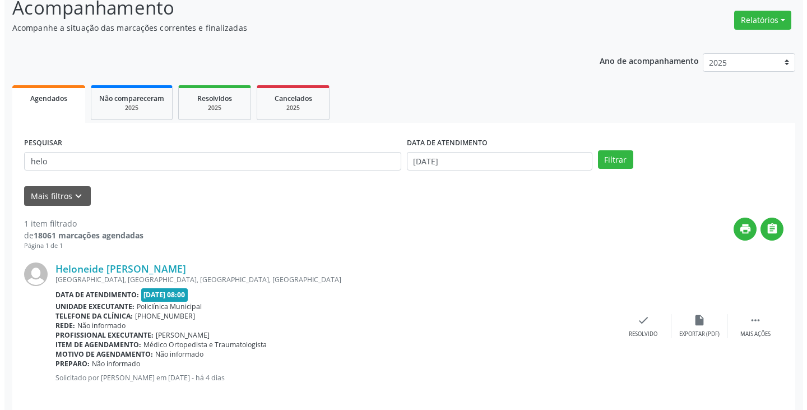
scroll to position [94, 0]
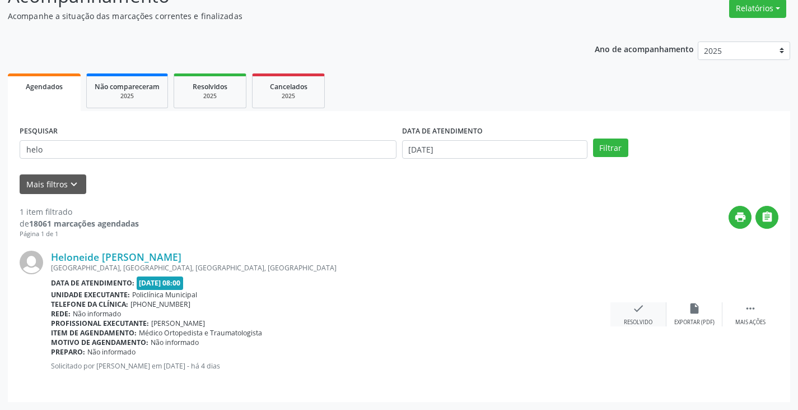
click at [638, 311] on icon "check" at bounding box center [639, 308] width 12 height 12
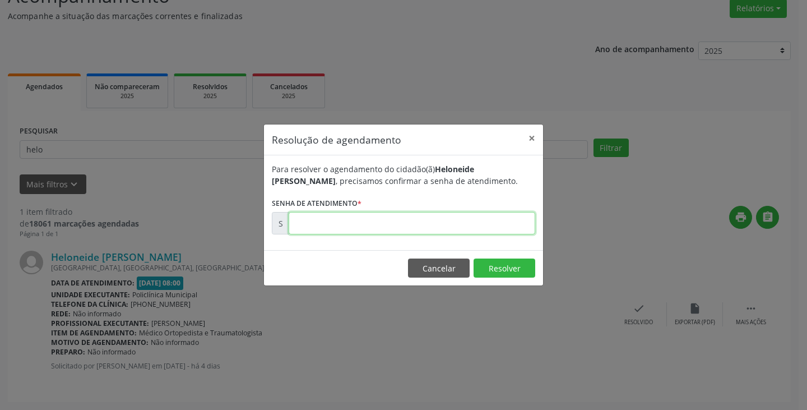
click at [508, 225] on input "text" at bounding box center [412, 223] width 247 height 22
type input "00181615"
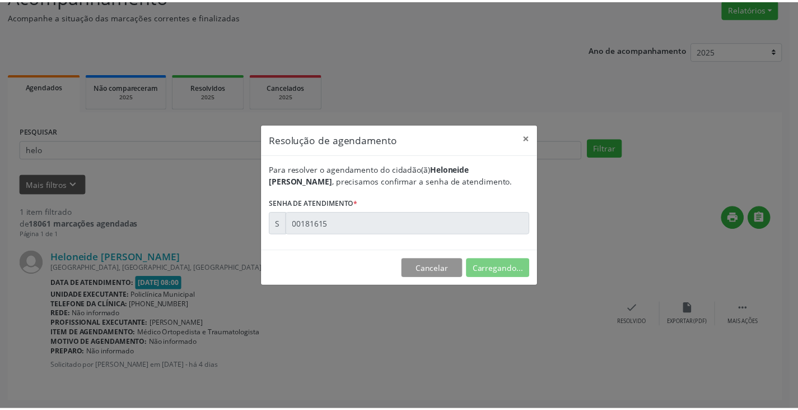
scroll to position [0, 0]
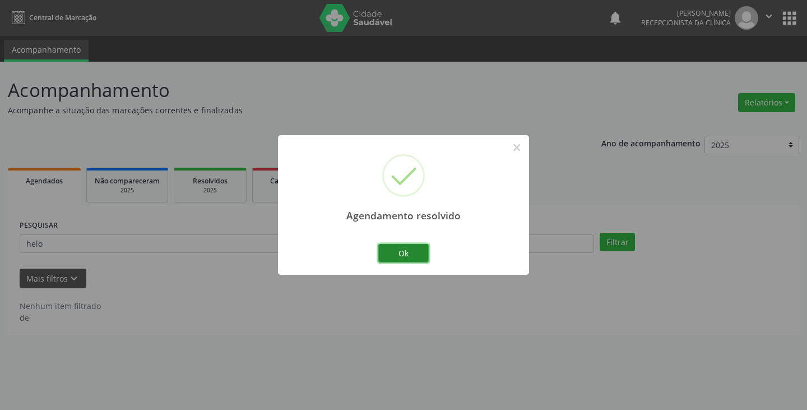
click at [381, 245] on button "Ok" at bounding box center [403, 253] width 50 height 19
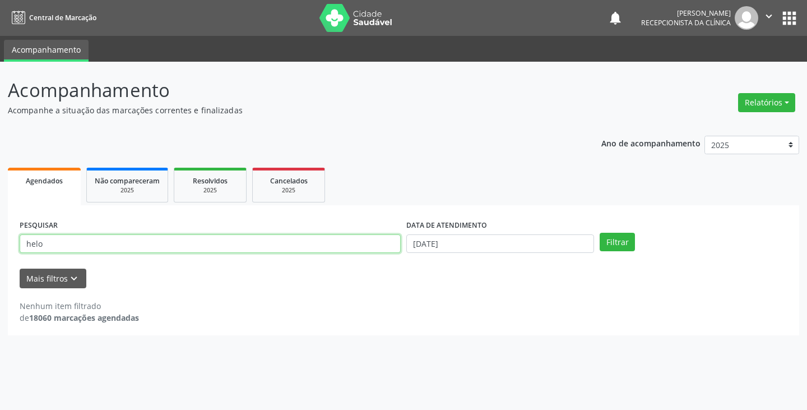
click at [369, 245] on input "helo" at bounding box center [210, 243] width 381 height 19
type input "h"
type input "jack"
click at [599, 233] on button "Filtrar" at bounding box center [616, 242] width 35 height 19
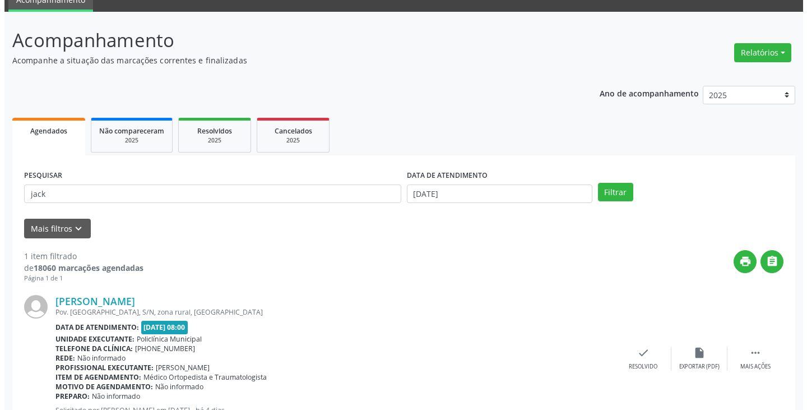
scroll to position [94, 0]
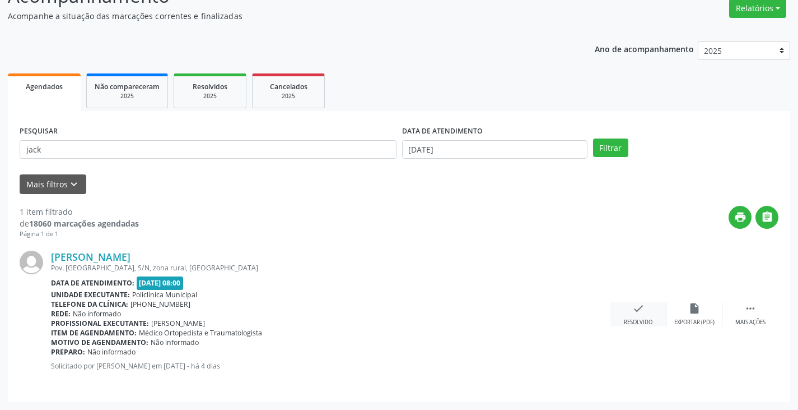
click at [635, 306] on icon "check" at bounding box center [639, 308] width 12 height 12
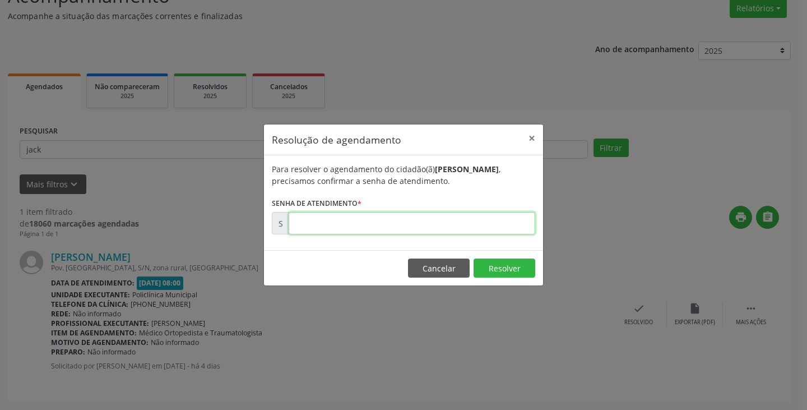
click at [510, 230] on input "text" at bounding box center [412, 223] width 247 height 22
type input "00181641"
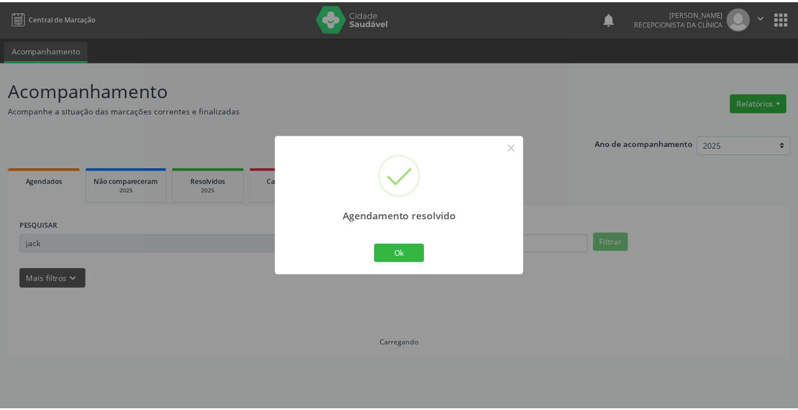
scroll to position [0, 0]
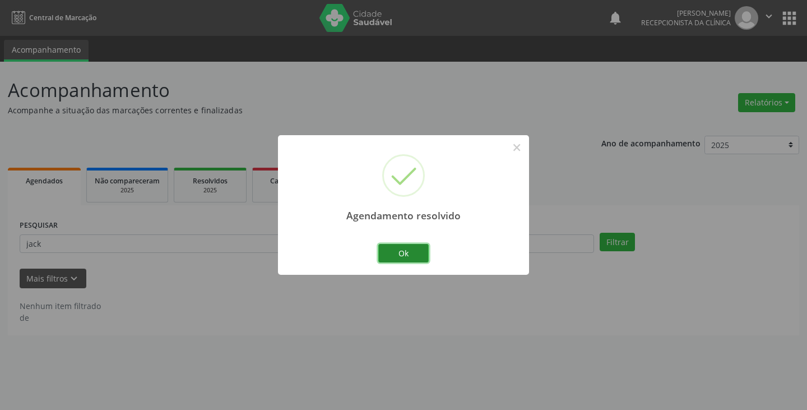
click at [416, 254] on button "Ok" at bounding box center [403, 253] width 50 height 19
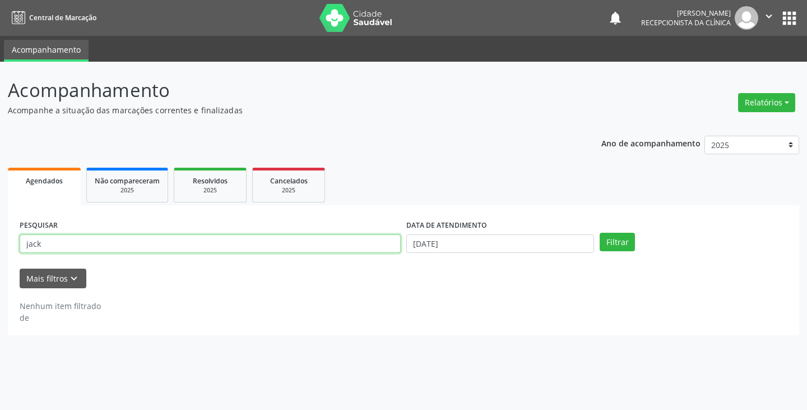
click at [379, 245] on input "jack" at bounding box center [210, 243] width 381 height 19
type input "j"
type input "dh"
click at [599, 233] on button "Filtrar" at bounding box center [616, 242] width 35 height 19
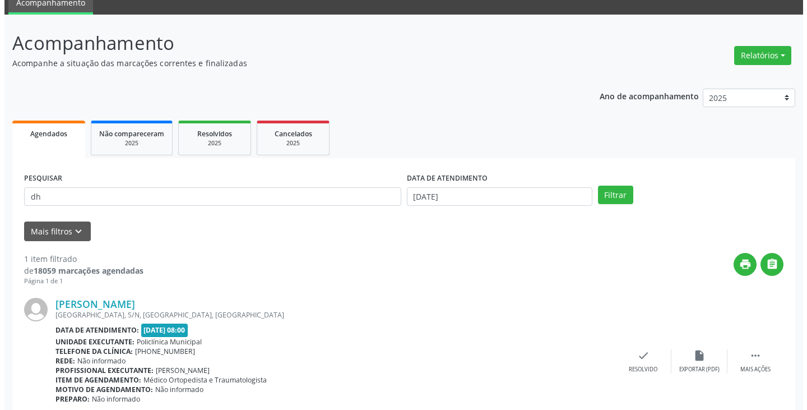
scroll to position [94, 0]
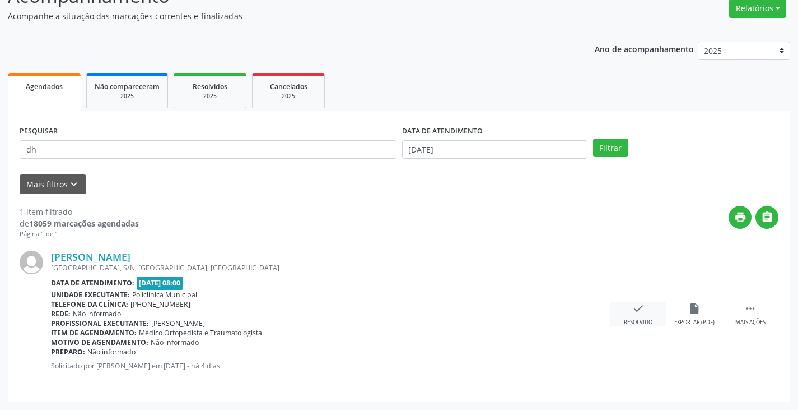
click at [631, 314] on div "check Resolvido" at bounding box center [639, 314] width 56 height 24
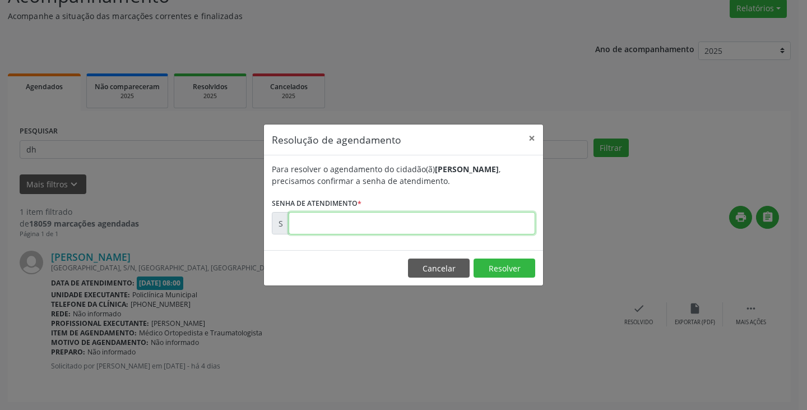
click at [490, 224] on input "text" at bounding box center [412, 223] width 247 height 22
type input "00181469"
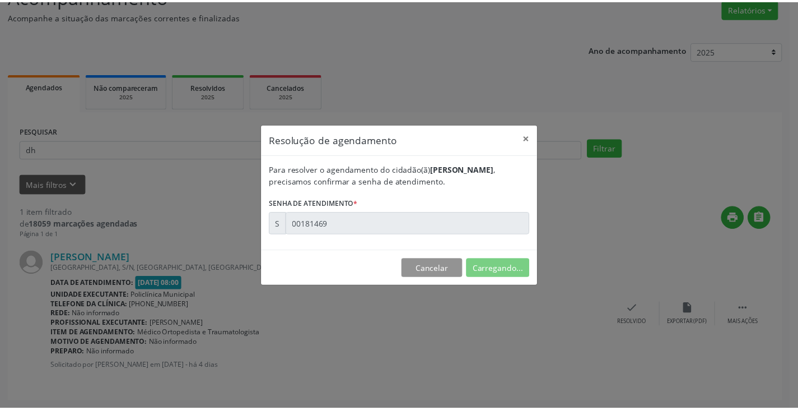
scroll to position [0, 0]
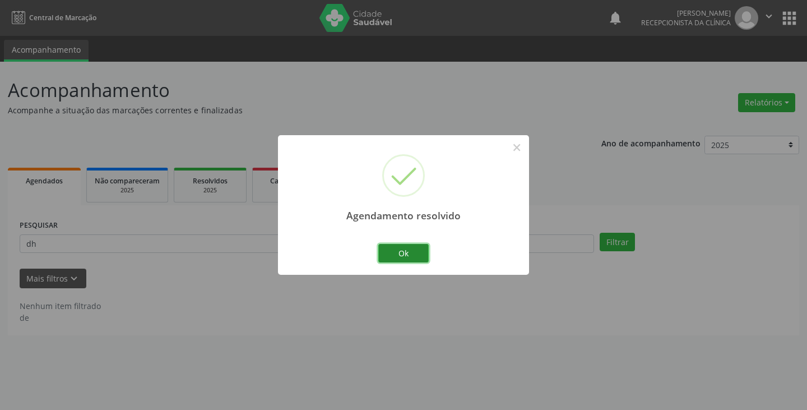
click at [411, 247] on button "Ok" at bounding box center [403, 253] width 50 height 19
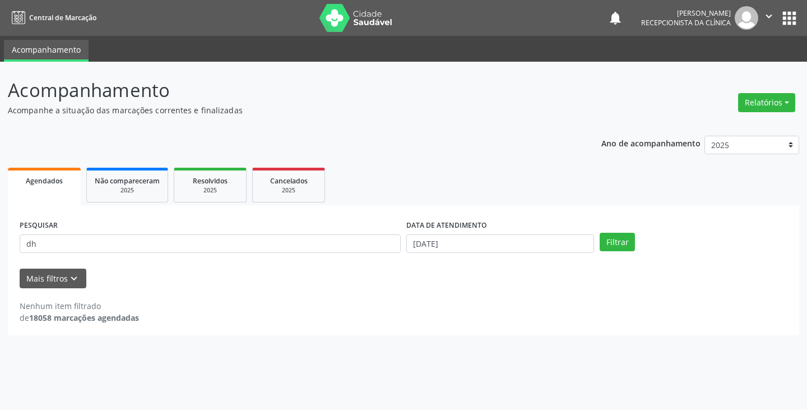
drag, startPoint x: 369, startPoint y: 254, endPoint x: 367, endPoint y: 246, distance: 8.0
click at [369, 252] on div "PESQUISAR dh" at bounding box center [210, 239] width 387 height 44
click at [366, 244] on input "dh" at bounding box center [210, 243] width 381 height 19
type input "d"
click at [599, 233] on button "Filtrar" at bounding box center [616, 242] width 35 height 19
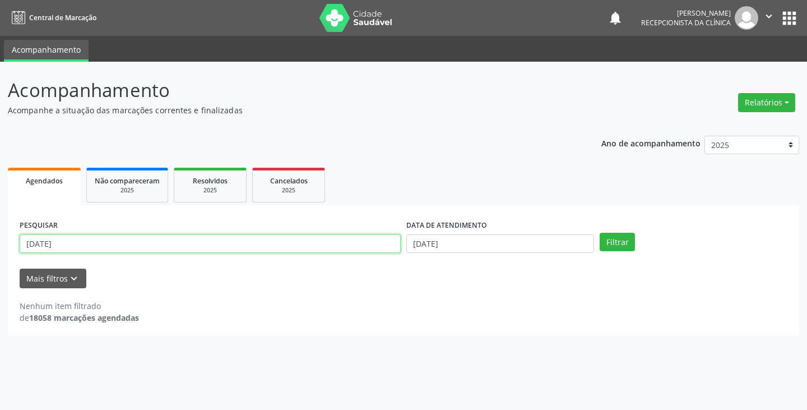
click at [208, 238] on input "[DATE]" at bounding box center [210, 243] width 381 height 19
type input "luciv"
click at [599, 233] on button "Filtrar" at bounding box center [616, 242] width 35 height 19
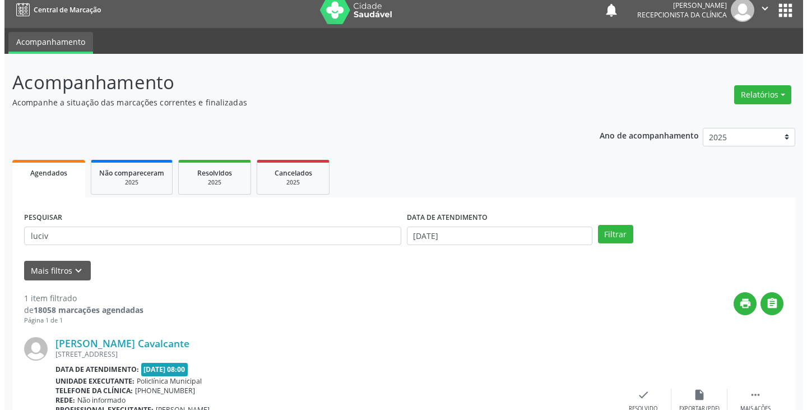
scroll to position [94, 0]
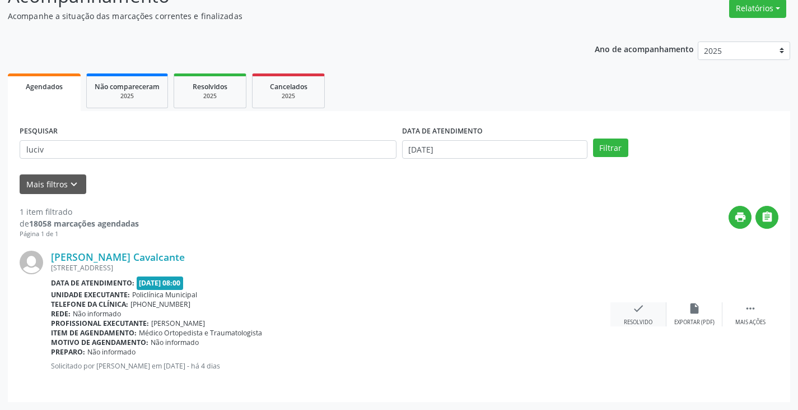
click at [628, 307] on div "check Resolvido" at bounding box center [639, 314] width 56 height 24
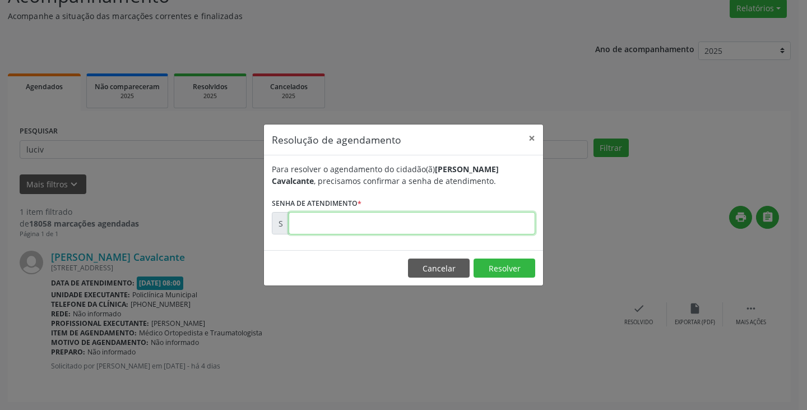
click at [473, 226] on input "text" at bounding box center [412, 223] width 247 height 22
type input "00181717"
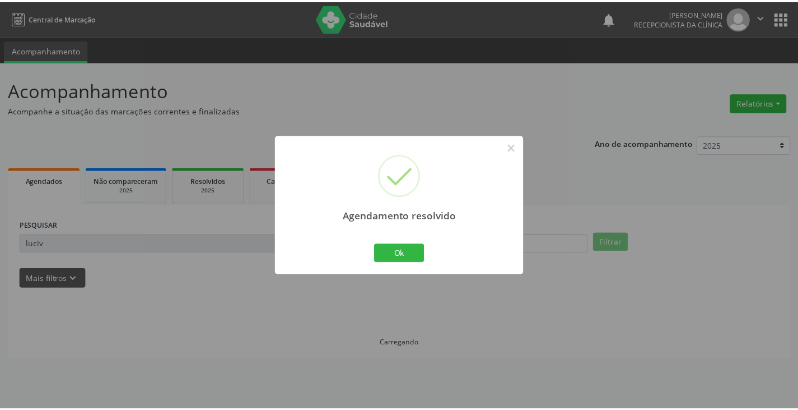
scroll to position [0, 0]
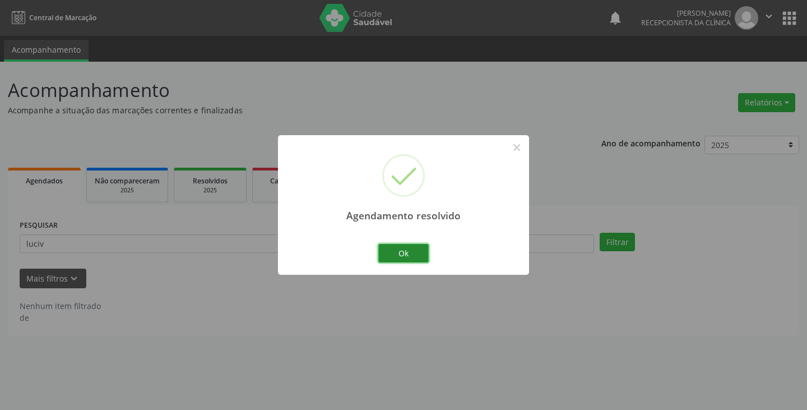
drag, startPoint x: 408, startPoint y: 255, endPoint x: 384, endPoint y: 252, distance: 23.7
click at [407, 255] on button "Ok" at bounding box center [403, 253] width 50 height 19
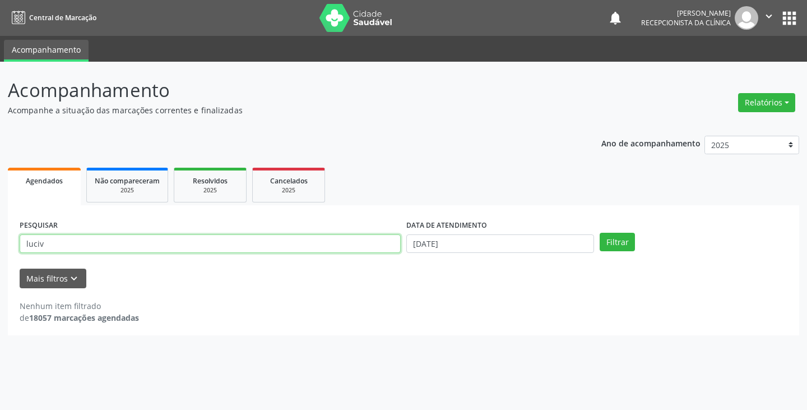
click at [382, 250] on input "luciv" at bounding box center [210, 243] width 381 height 19
type input "l"
type input "manoel"
click at [599, 233] on button "Filtrar" at bounding box center [616, 242] width 35 height 19
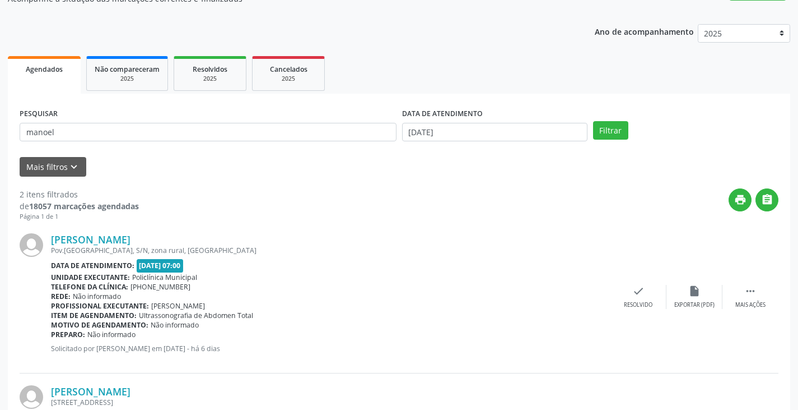
scroll to position [112, 0]
click at [634, 301] on div "Resolvido" at bounding box center [638, 304] width 29 height 8
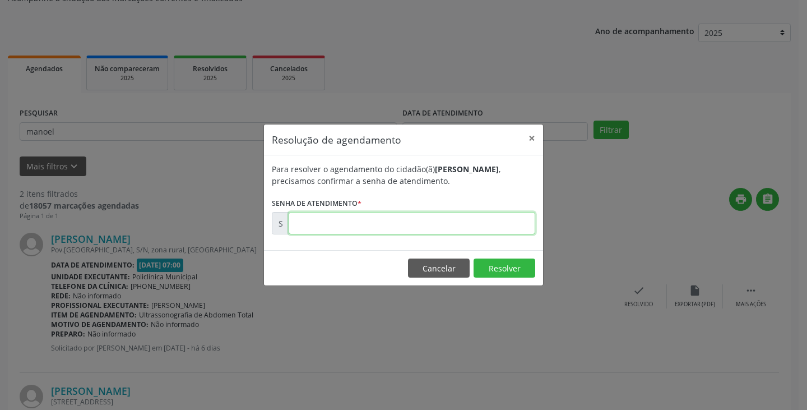
click at [488, 225] on input "text" at bounding box center [412, 223] width 247 height 22
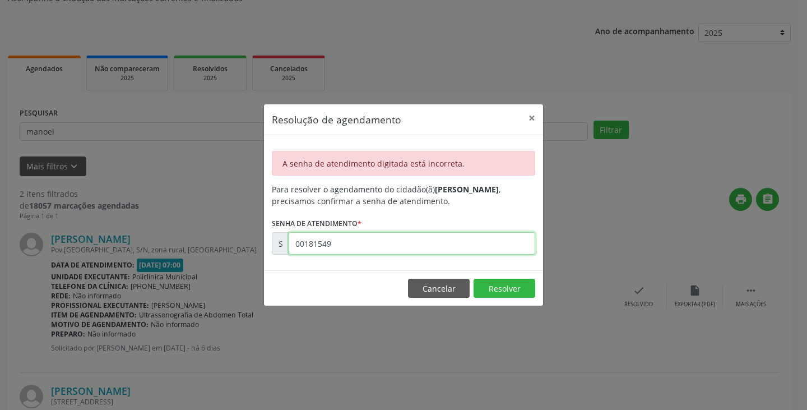
click at [440, 237] on input "00181549" at bounding box center [412, 243] width 247 height 22
type input "0"
click at [420, 245] on input "00181549" at bounding box center [412, 243] width 247 height 22
type input "0"
click at [420, 245] on input "00181549" at bounding box center [412, 243] width 247 height 22
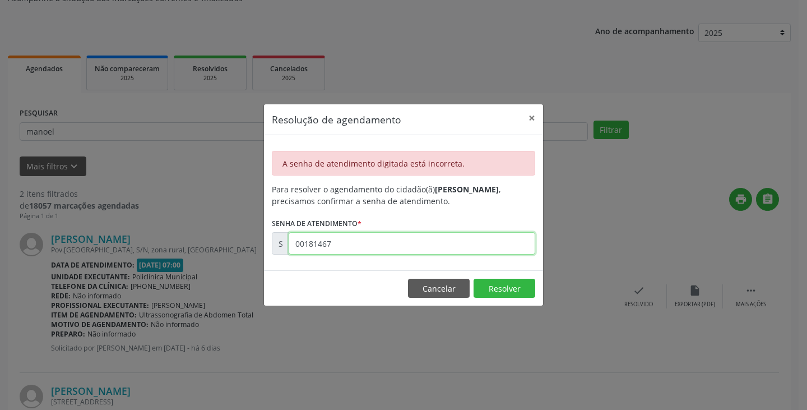
click at [420, 245] on input "00181467" at bounding box center [412, 243] width 247 height 22
type input "0"
click at [397, 252] on input "00181467" at bounding box center [412, 243] width 247 height 22
type input "0"
type input "00000000"
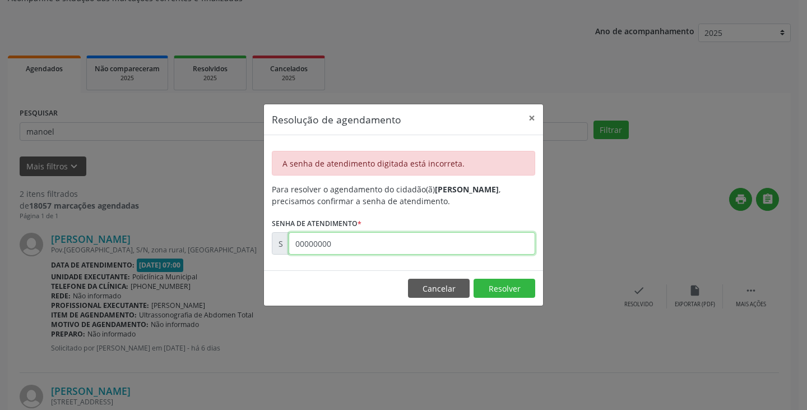
click at [426, 246] on input "00000000" at bounding box center [412, 243] width 247 height 22
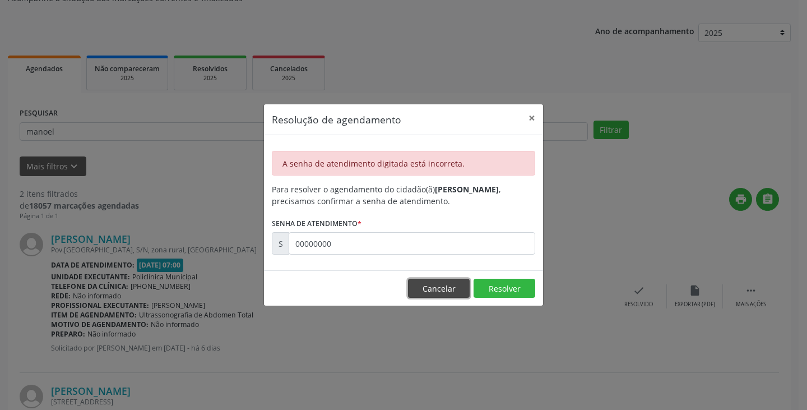
click at [430, 290] on button "Cancelar" at bounding box center [439, 287] width 62 height 19
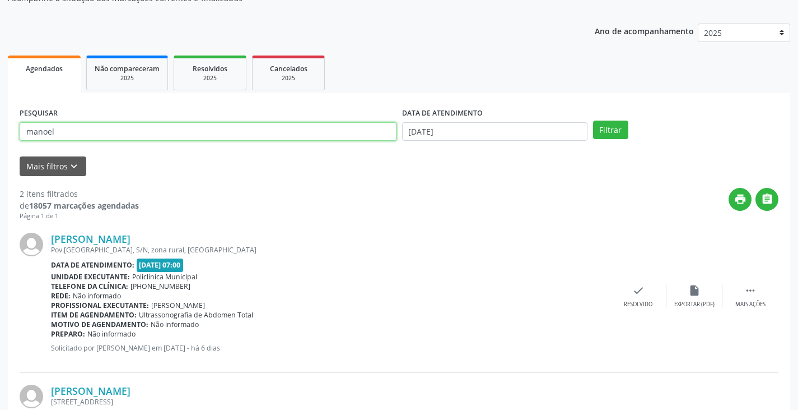
click at [285, 131] on input "manoel" at bounding box center [208, 131] width 377 height 19
type input "m"
type input "[PERSON_NAME]"
click at [593, 120] on button "Filtrar" at bounding box center [610, 129] width 35 height 19
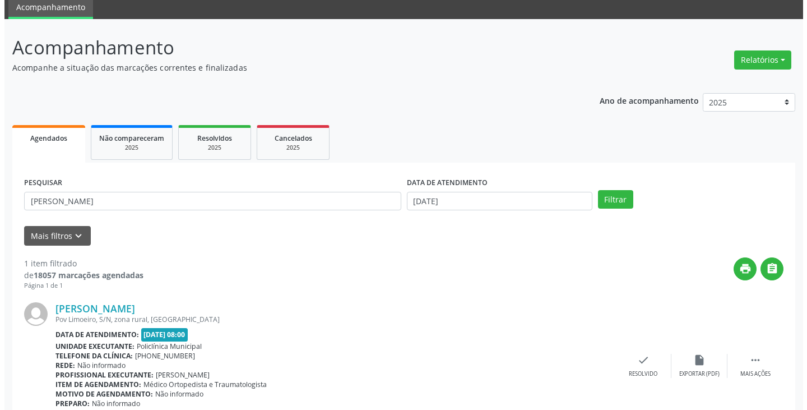
scroll to position [94, 0]
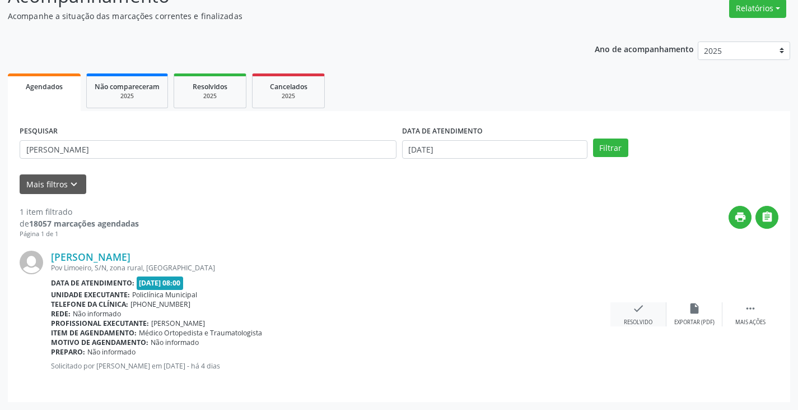
click at [640, 305] on icon "check" at bounding box center [639, 308] width 12 height 12
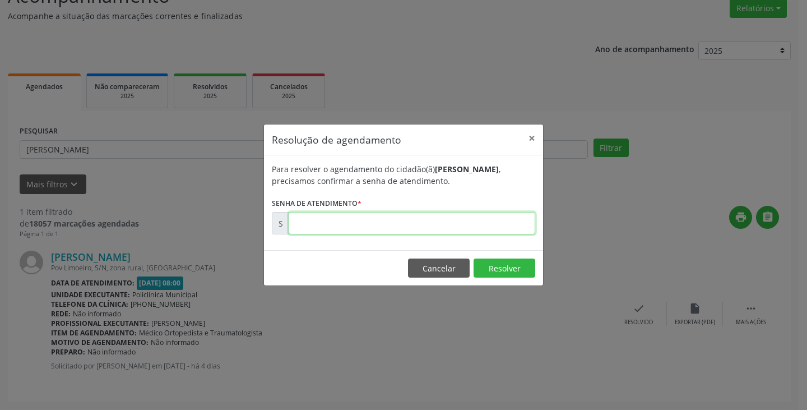
click at [451, 216] on input "text" at bounding box center [412, 223] width 247 height 22
type input "00181627"
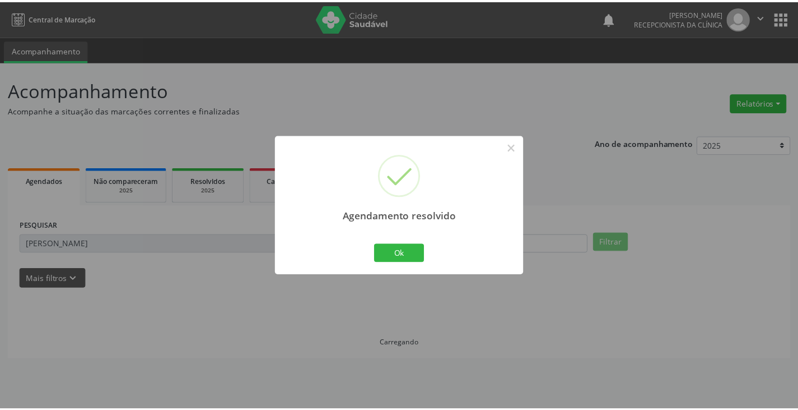
scroll to position [0, 0]
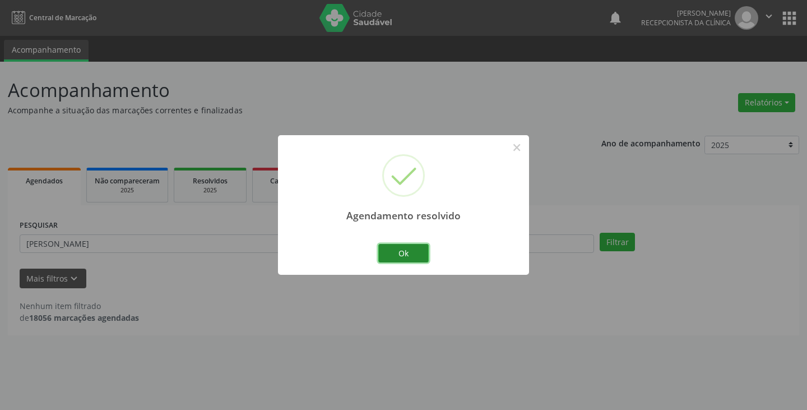
drag, startPoint x: 410, startPoint y: 250, endPoint x: 382, endPoint y: 242, distance: 28.6
click at [409, 249] on button "Ok" at bounding box center [403, 253] width 50 height 19
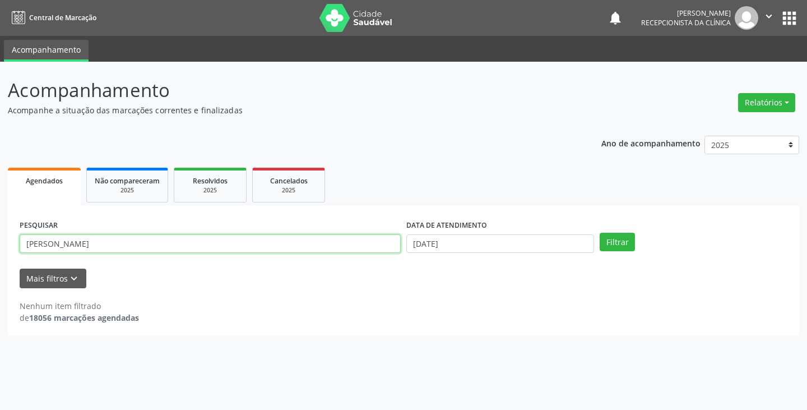
click at [378, 241] on input "[PERSON_NAME]" at bounding box center [210, 243] width 381 height 19
type input "m"
type input "isis"
click at [599, 233] on button "Filtrar" at bounding box center [616, 242] width 35 height 19
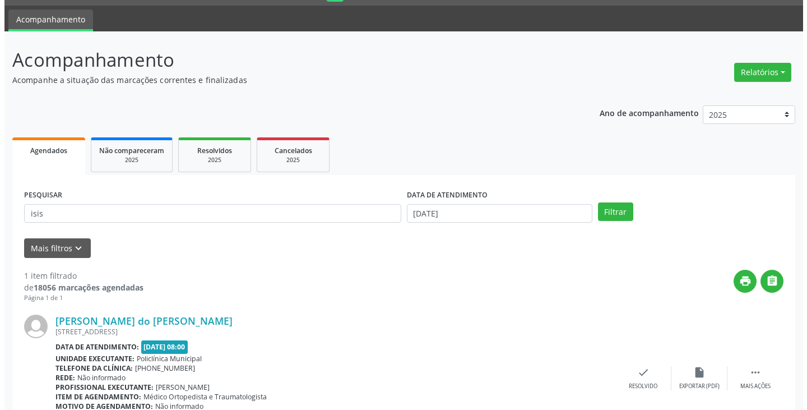
scroll to position [94, 0]
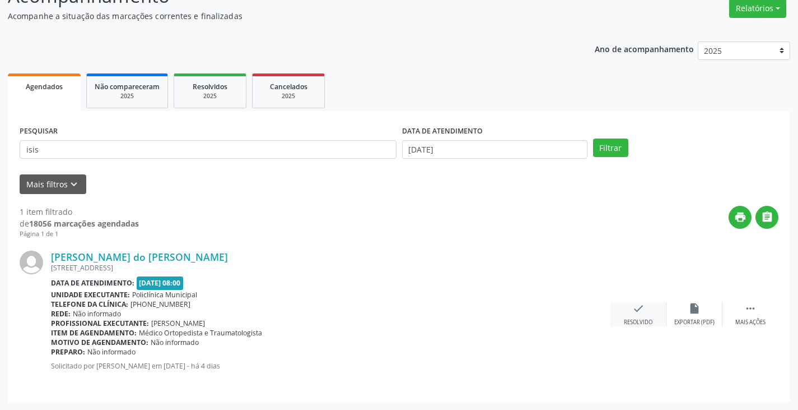
click at [634, 310] on icon "check" at bounding box center [639, 308] width 12 height 12
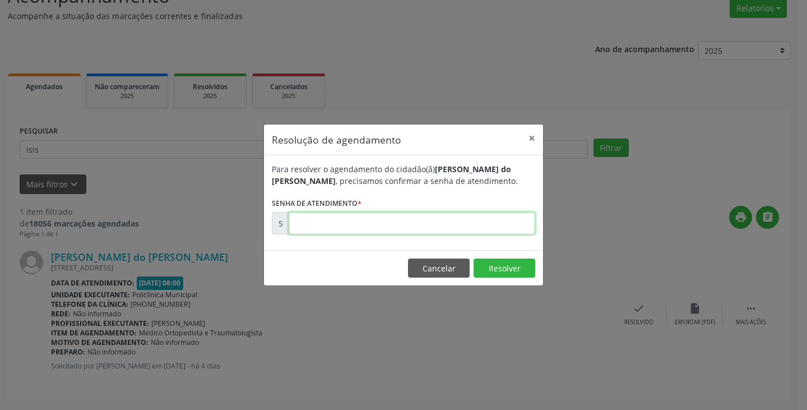
click at [510, 220] on input "text" at bounding box center [412, 223] width 247 height 22
type input "00181467"
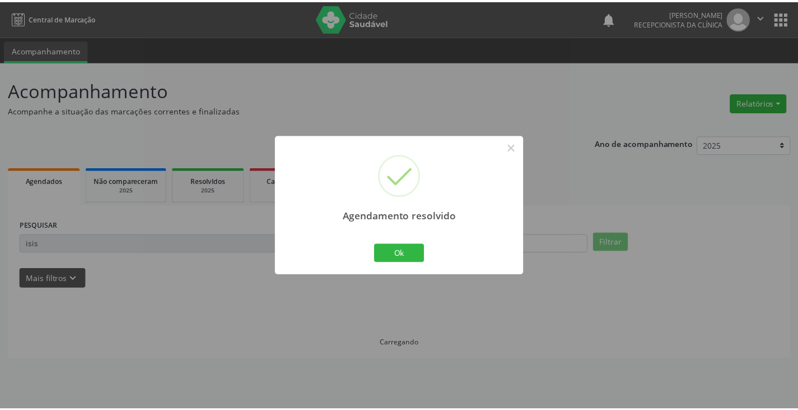
scroll to position [0, 0]
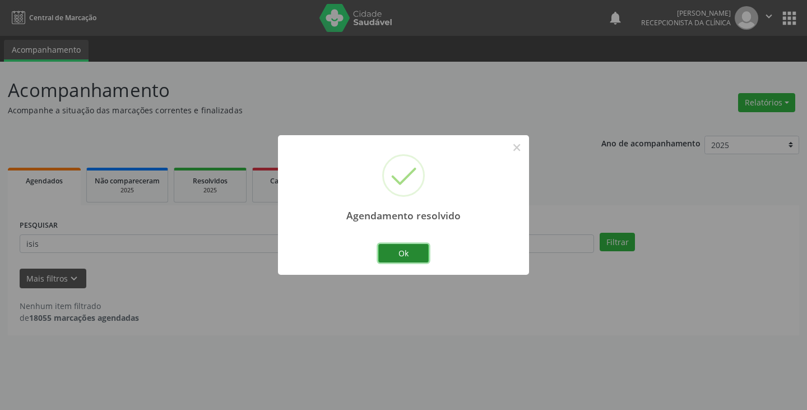
click at [407, 250] on button "Ok" at bounding box center [403, 253] width 50 height 19
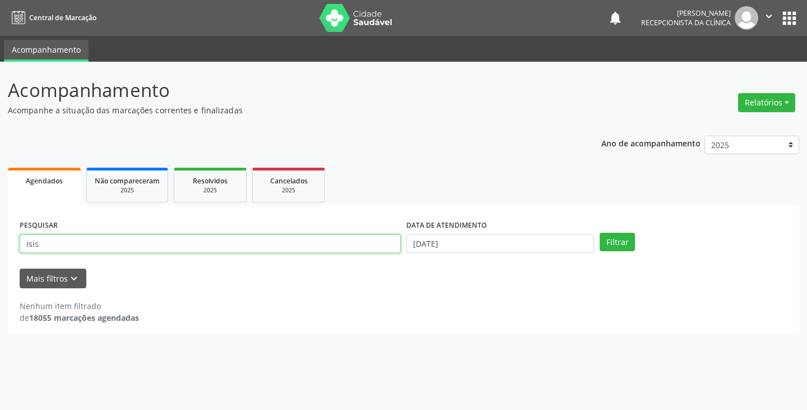
click at [378, 238] on input "isis" at bounding box center [210, 243] width 381 height 19
type input "i"
click at [599, 233] on button "Filtrar" at bounding box center [616, 242] width 35 height 19
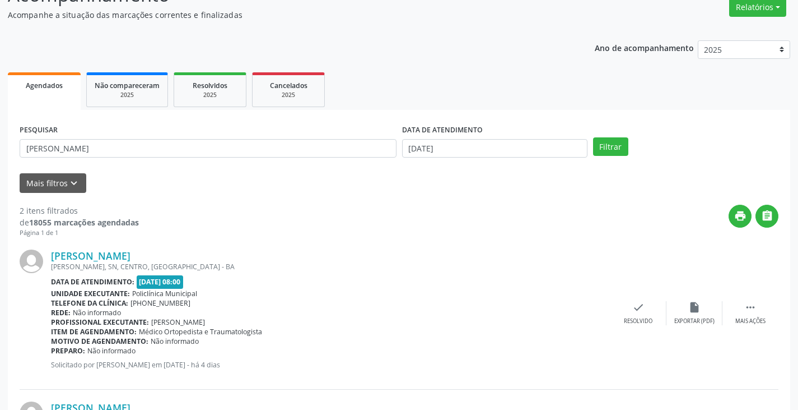
scroll to position [112, 0]
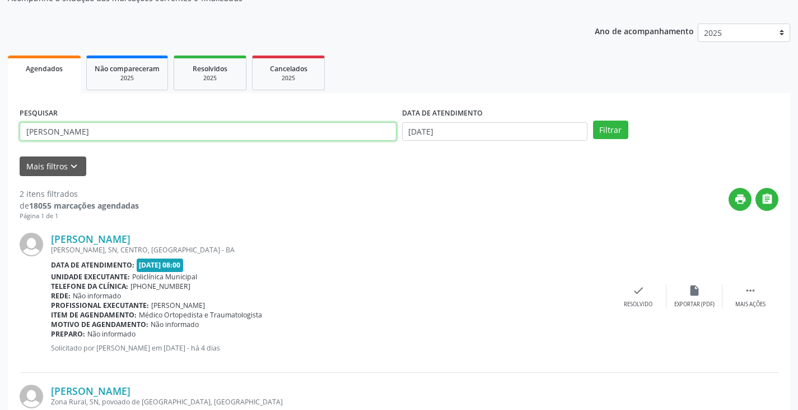
click at [357, 128] on input "[PERSON_NAME]" at bounding box center [208, 131] width 377 height 19
type input "m"
type input "manoel"
click at [593, 120] on button "Filtrar" at bounding box center [610, 129] width 35 height 19
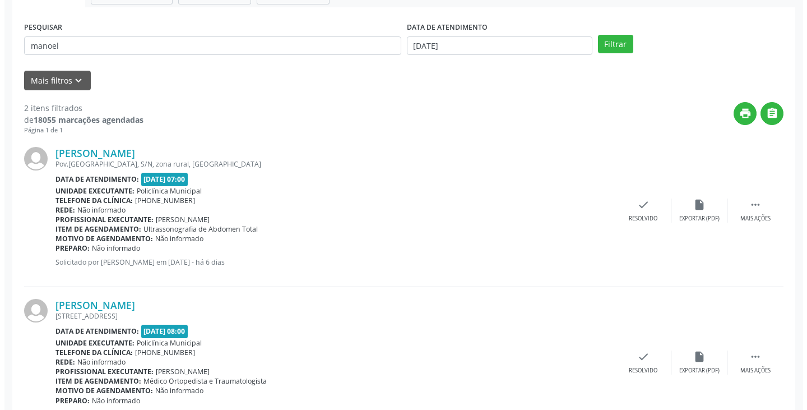
scroll to position [224, 0]
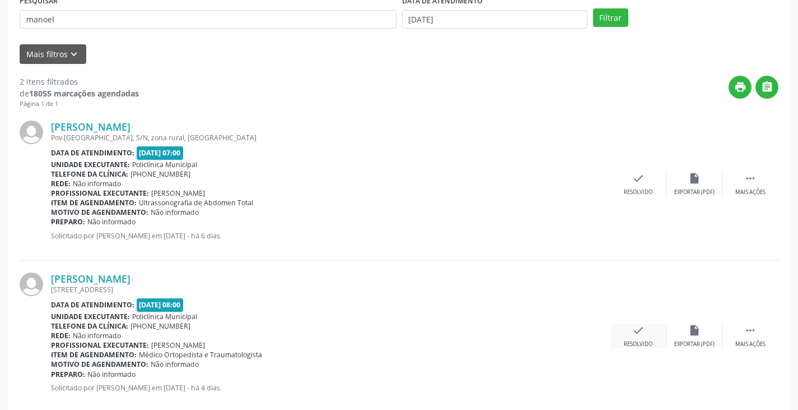
click at [639, 334] on div "check Resolvido" at bounding box center [639, 336] width 56 height 24
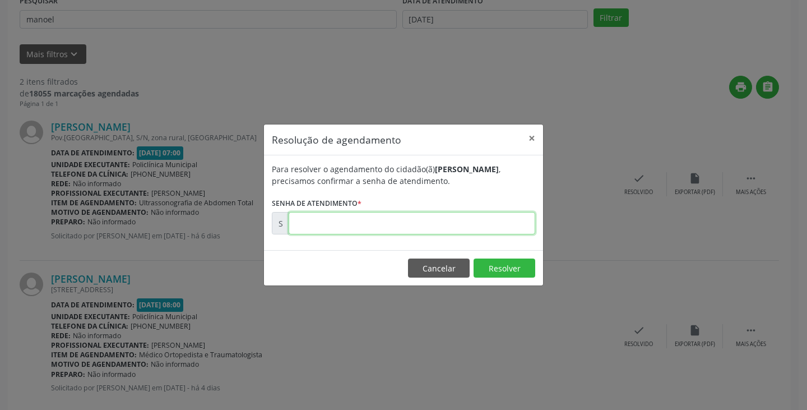
click at [503, 226] on input "text" at bounding box center [412, 223] width 247 height 22
type input "00181549"
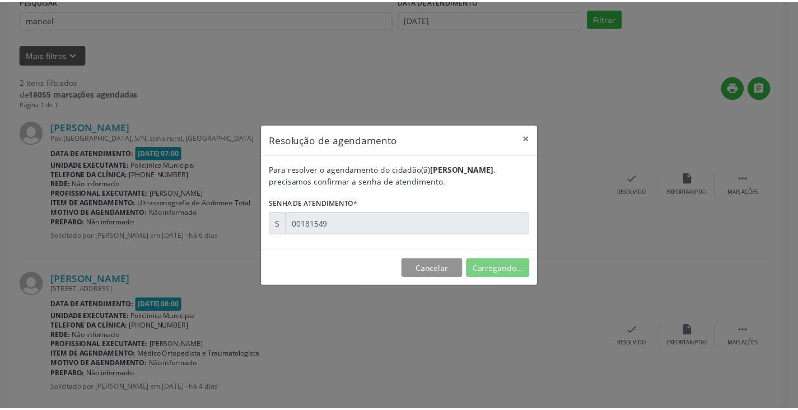
scroll to position [0, 0]
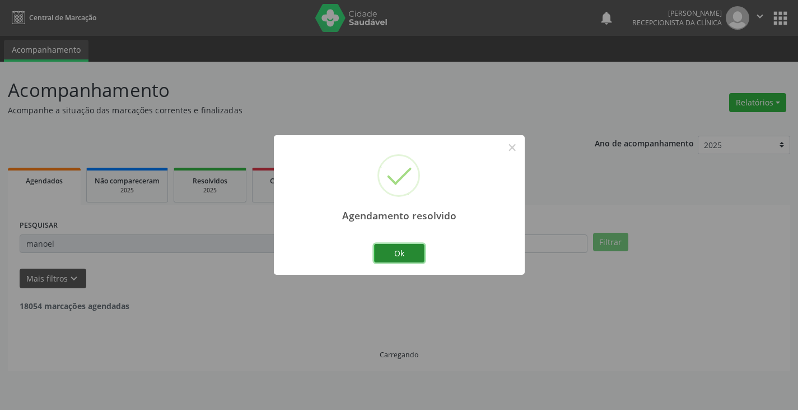
drag, startPoint x: 401, startPoint y: 252, endPoint x: 384, endPoint y: 248, distance: 17.1
click at [400, 252] on button "Ok" at bounding box center [399, 253] width 50 height 19
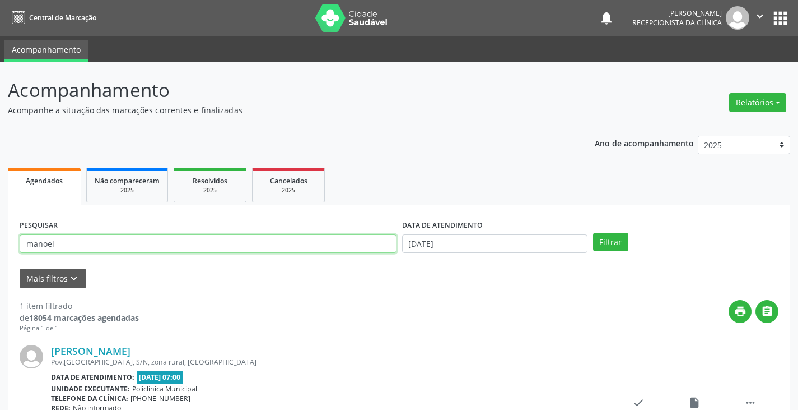
click at [368, 244] on input "manoel" at bounding box center [208, 243] width 377 height 19
type input "m"
type input "gilde"
click at [593, 233] on button "Filtrar" at bounding box center [610, 242] width 35 height 19
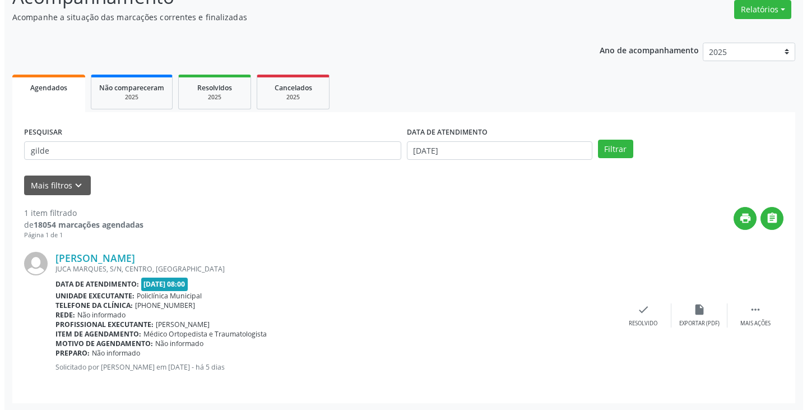
scroll to position [94, 0]
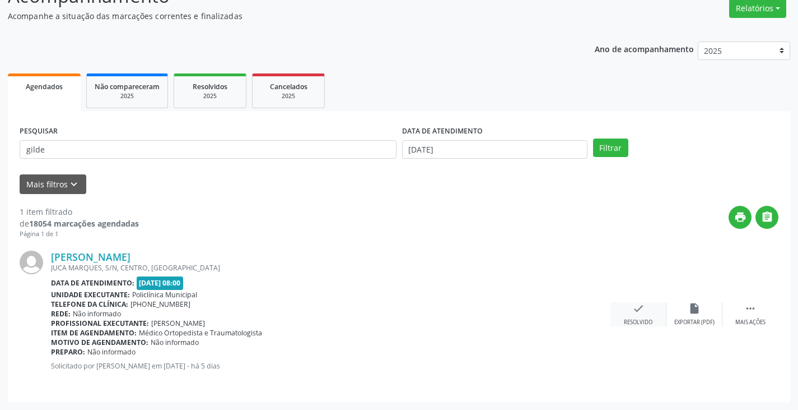
drag, startPoint x: 640, startPoint y: 314, endPoint x: 631, endPoint y: 313, distance: 9.1
click at [631, 313] on div "check Resolvido" at bounding box center [639, 314] width 56 height 24
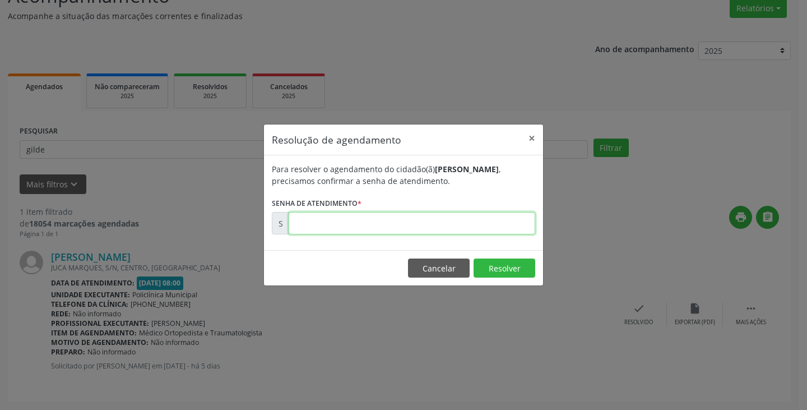
click at [477, 218] on input "text" at bounding box center [412, 223] width 247 height 22
type input "00181342"
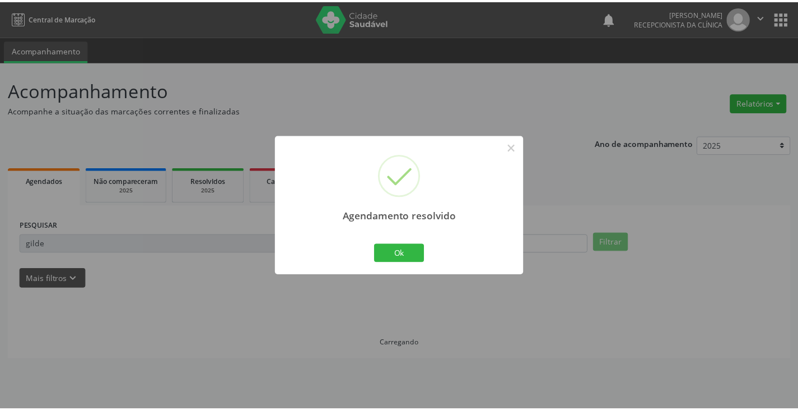
scroll to position [0, 0]
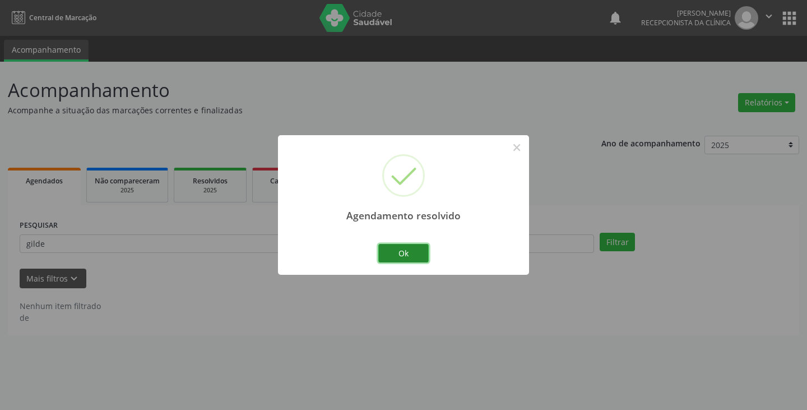
drag, startPoint x: 412, startPoint y: 255, endPoint x: 377, endPoint y: 249, distance: 35.9
click at [410, 255] on button "Ok" at bounding box center [403, 253] width 50 height 19
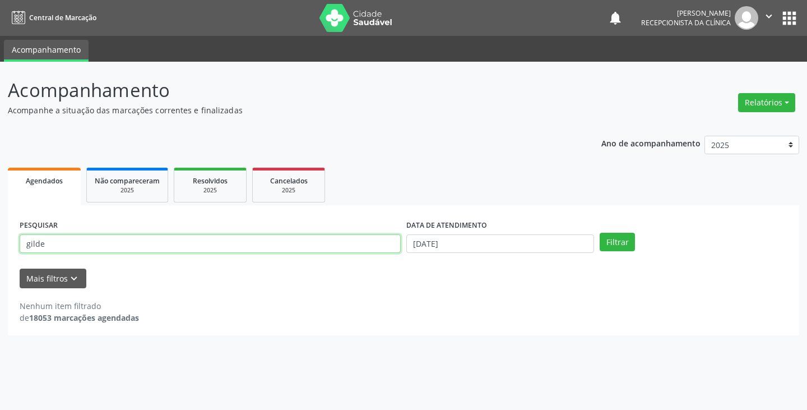
click at [373, 248] on input "gilde" at bounding box center [210, 243] width 381 height 19
type input "g"
click at [599, 233] on button "Filtrar" at bounding box center [616, 242] width 35 height 19
click at [161, 243] on input "marlid" at bounding box center [210, 243] width 381 height 19
type input "marle"
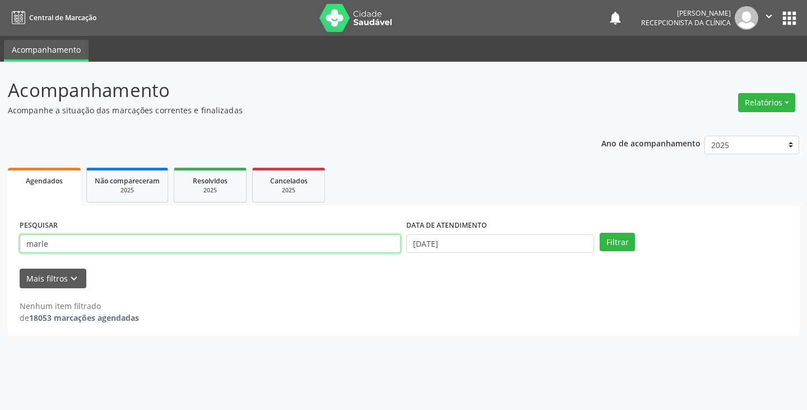
click at [599, 233] on button "Filtrar" at bounding box center [616, 242] width 35 height 19
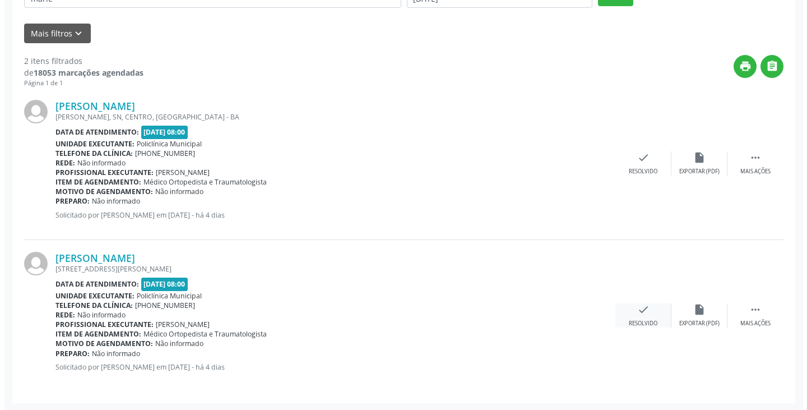
scroll to position [246, 0]
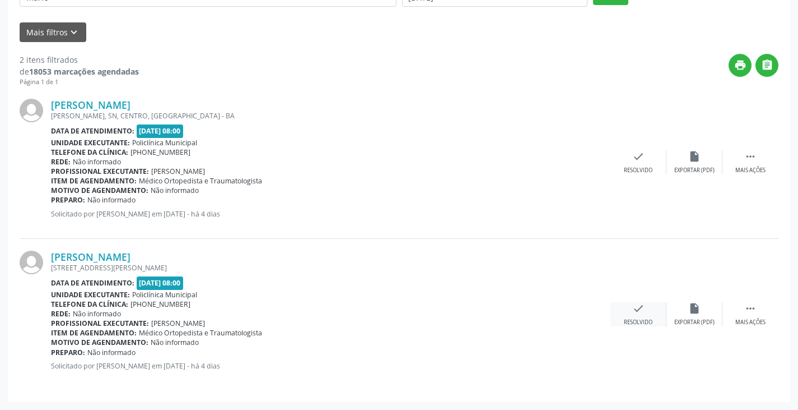
click at [630, 312] on div "check Resolvido" at bounding box center [639, 314] width 56 height 24
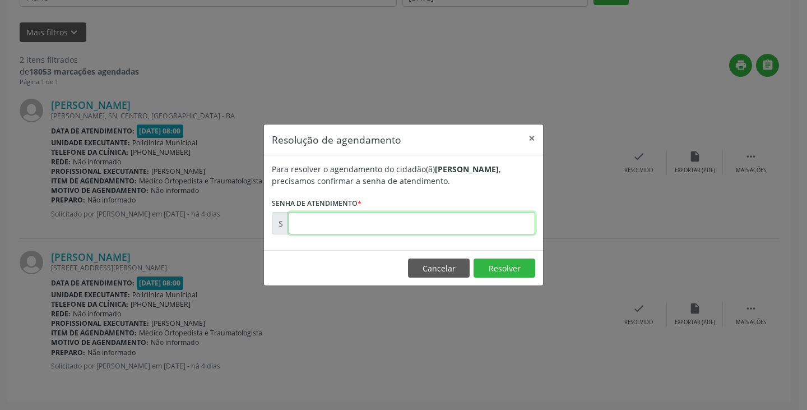
click at [444, 219] on input "text" at bounding box center [412, 223] width 247 height 22
type input "00181576"
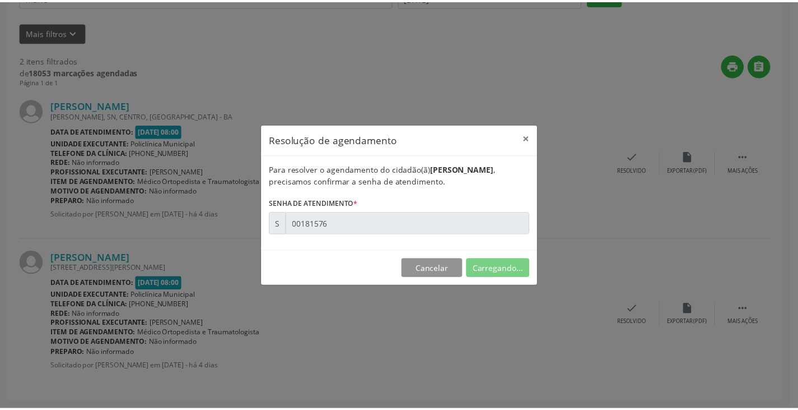
scroll to position [0, 0]
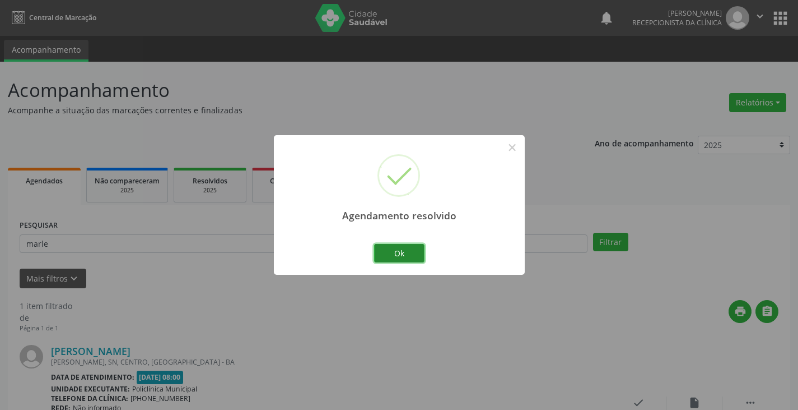
drag, startPoint x: 408, startPoint y: 253, endPoint x: 393, endPoint y: 253, distance: 14.6
click at [405, 253] on button "Ok" at bounding box center [399, 253] width 50 height 19
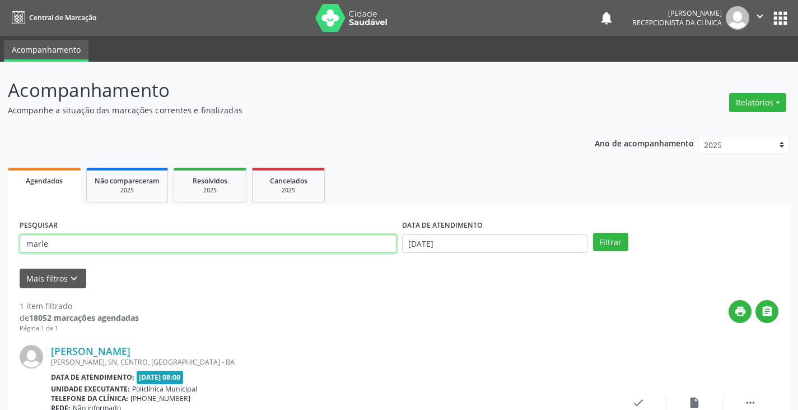
click at [371, 248] on input "marle" at bounding box center [208, 243] width 377 height 19
type input "m"
type input "[PERSON_NAME]"
click at [593, 233] on button "Filtrar" at bounding box center [610, 242] width 35 height 19
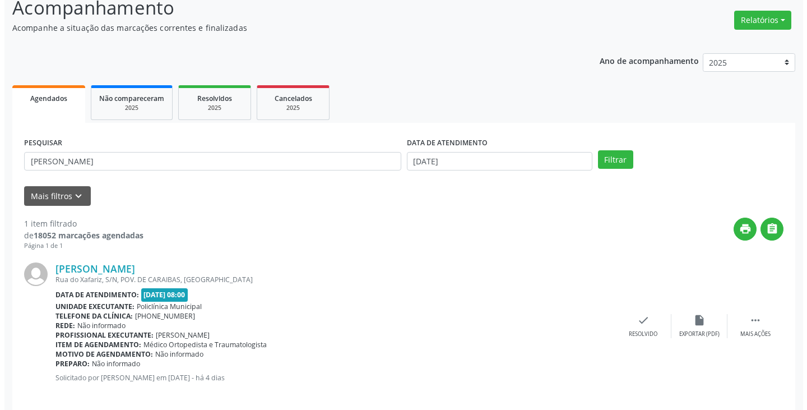
scroll to position [94, 0]
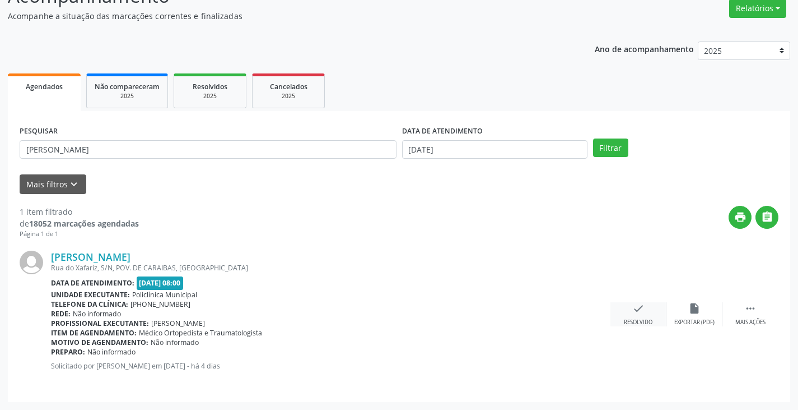
click at [633, 310] on icon "check" at bounding box center [639, 308] width 12 height 12
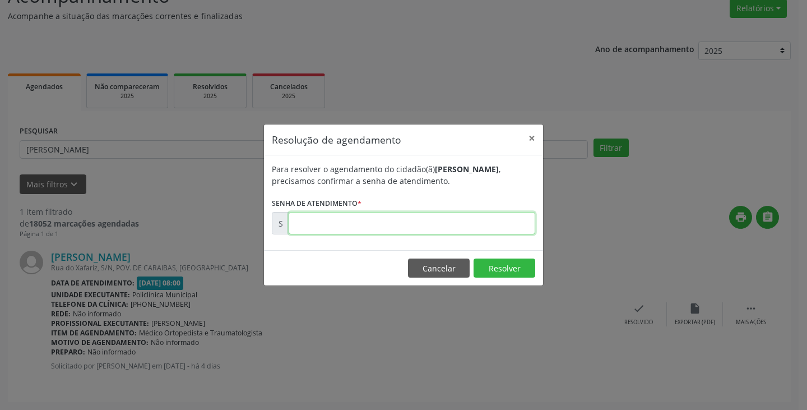
click at [506, 227] on input "text" at bounding box center [412, 223] width 247 height 22
type input "00181496"
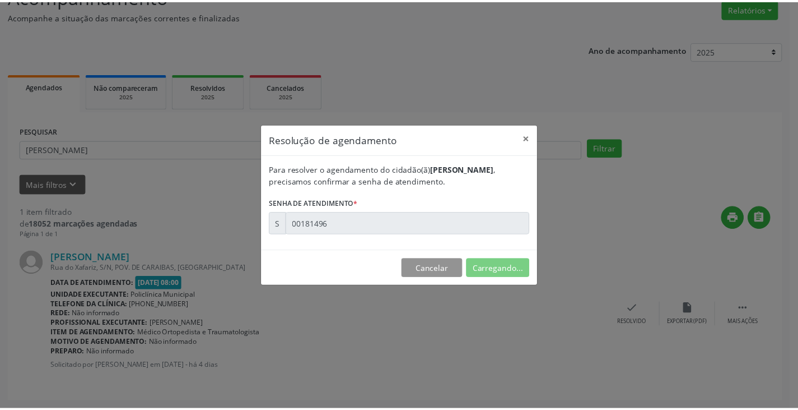
scroll to position [0, 0]
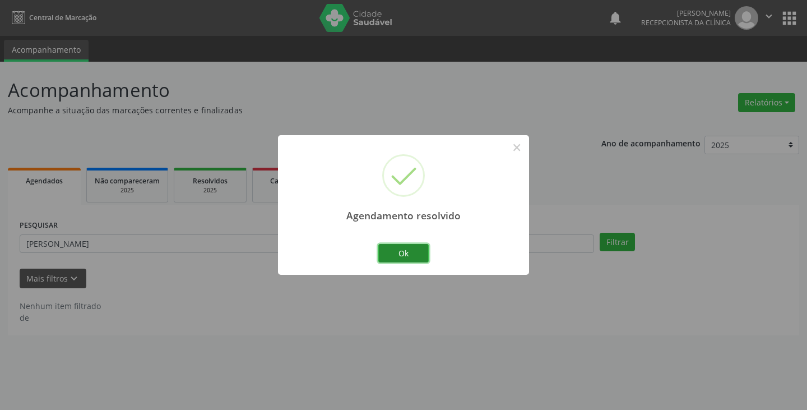
click at [412, 255] on button "Ok" at bounding box center [403, 253] width 50 height 19
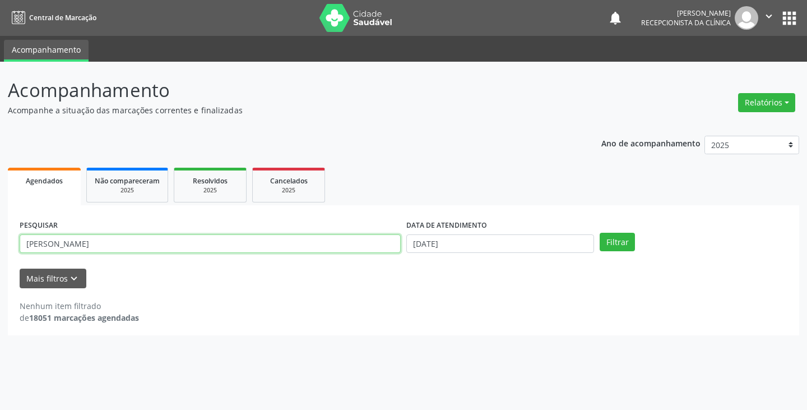
click at [370, 244] on input "[PERSON_NAME]" at bounding box center [210, 243] width 381 height 19
type input "m"
type input "elize"
click at [599, 233] on button "Filtrar" at bounding box center [616, 242] width 35 height 19
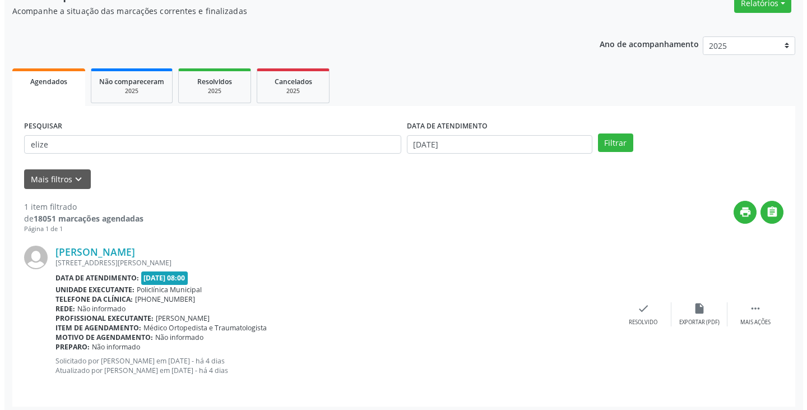
scroll to position [104, 0]
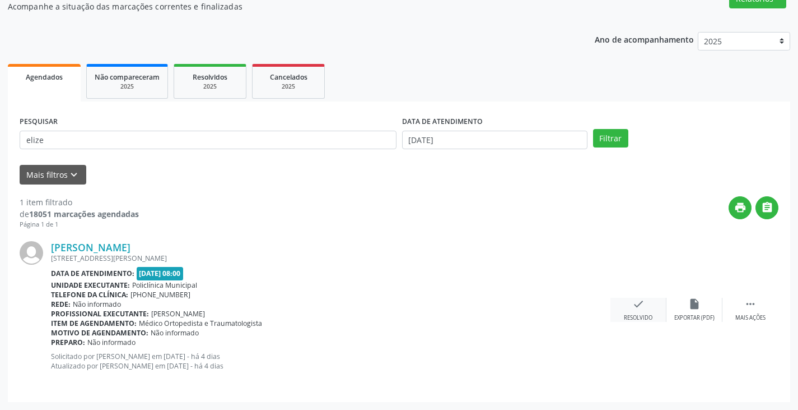
click at [633, 306] on icon "check" at bounding box center [639, 304] width 12 height 12
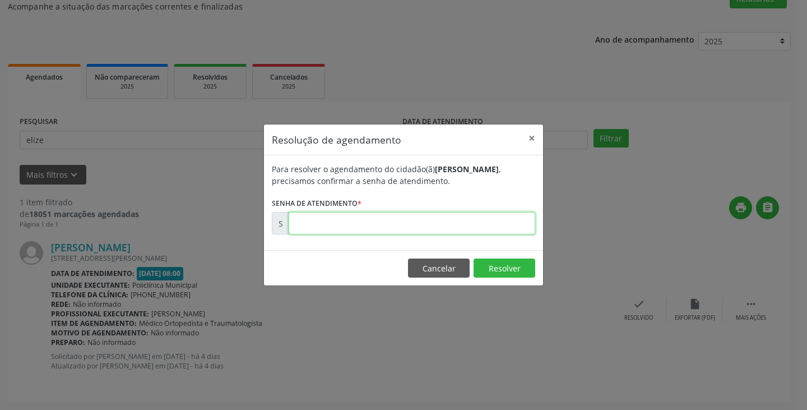
click at [491, 220] on input "text" at bounding box center [412, 223] width 247 height 22
type input "00181551"
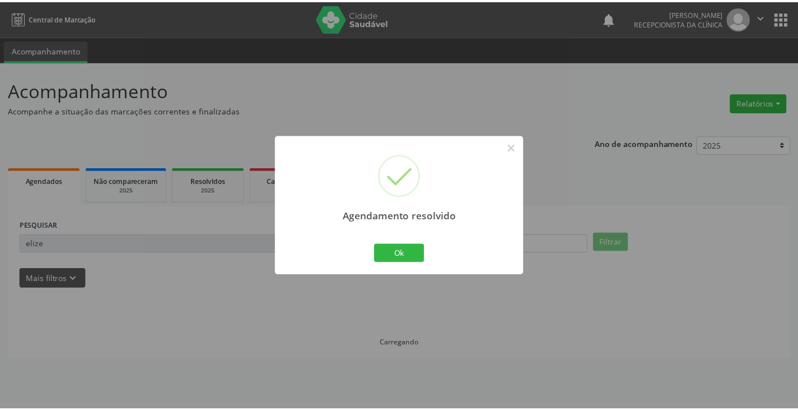
scroll to position [0, 0]
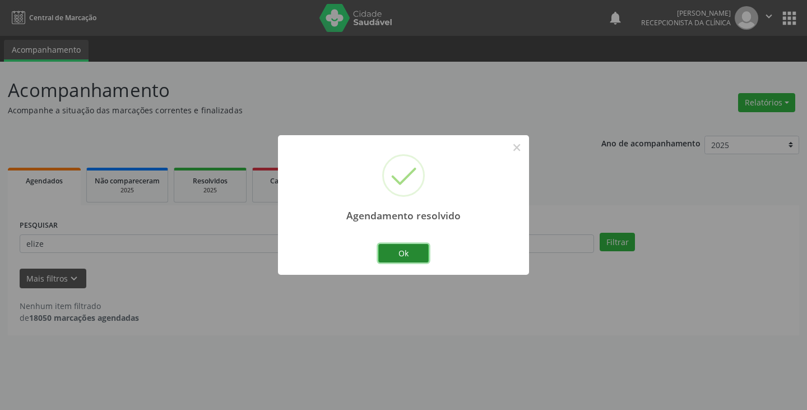
click at [410, 255] on button "Ok" at bounding box center [403, 253] width 50 height 19
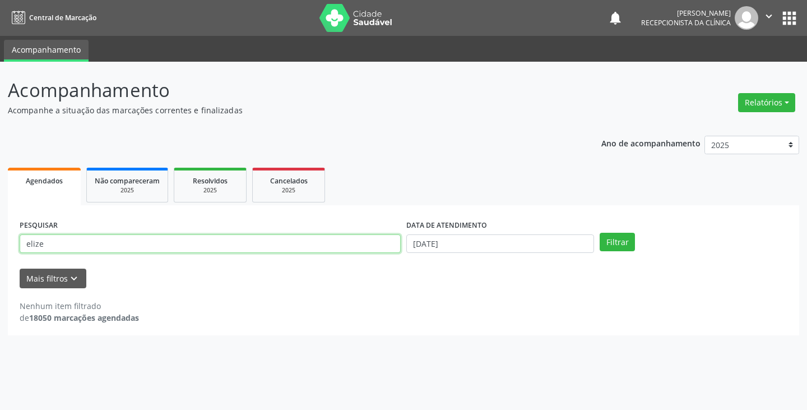
click at [385, 239] on input "elize" at bounding box center [210, 243] width 381 height 19
type input "e"
type input "marle"
click at [599, 233] on button "Filtrar" at bounding box center [616, 242] width 35 height 19
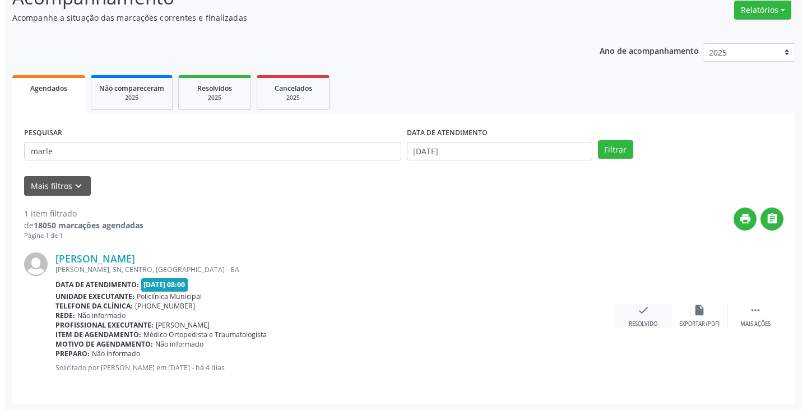
scroll to position [94, 0]
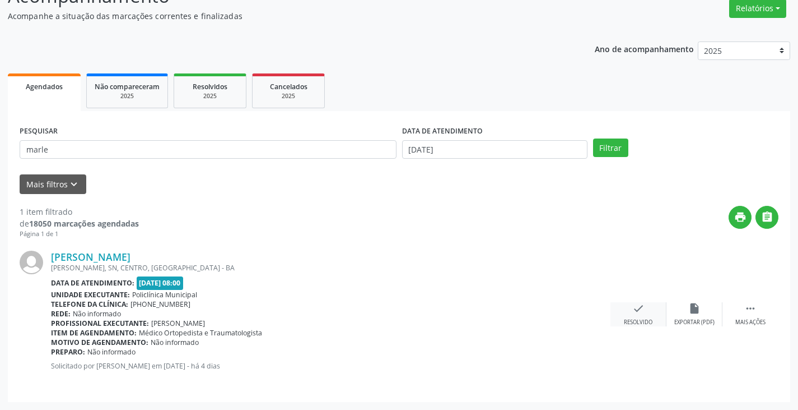
drag, startPoint x: 637, startPoint y: 312, endPoint x: 620, endPoint y: 302, distance: 19.8
click at [620, 302] on div "check Resolvido" at bounding box center [639, 314] width 56 height 24
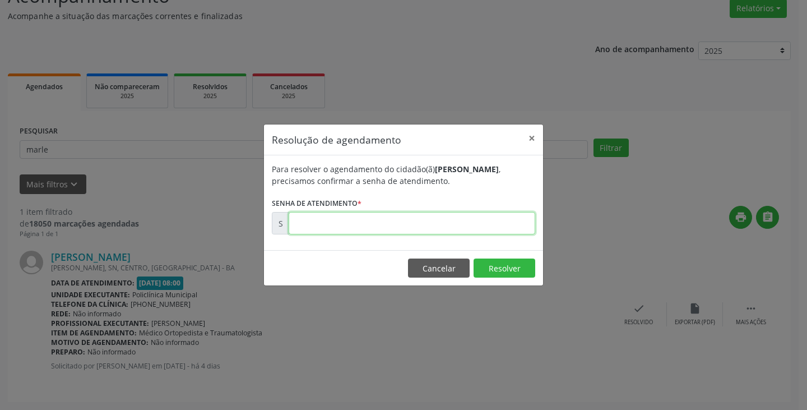
click at [447, 228] on input "text" at bounding box center [412, 223] width 247 height 22
type input "00181472"
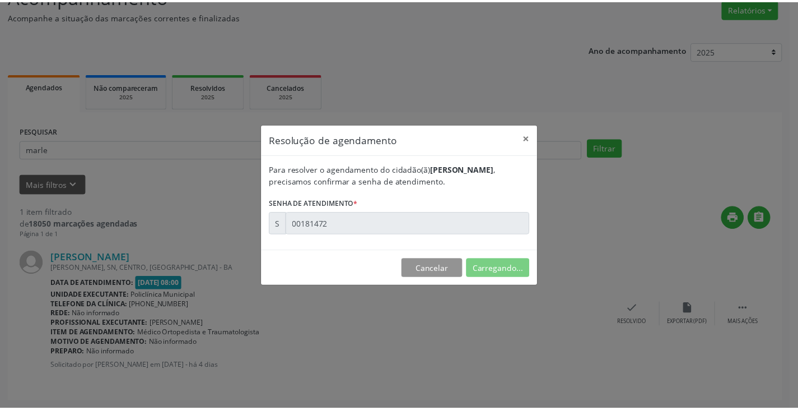
scroll to position [0, 0]
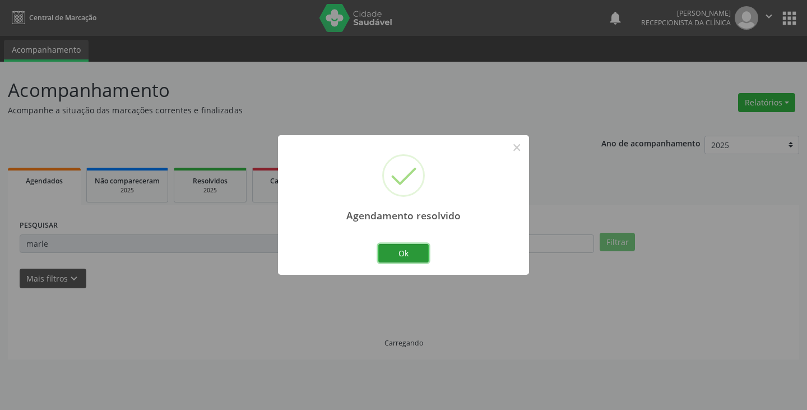
click at [400, 257] on button "Ok" at bounding box center [403, 253] width 50 height 19
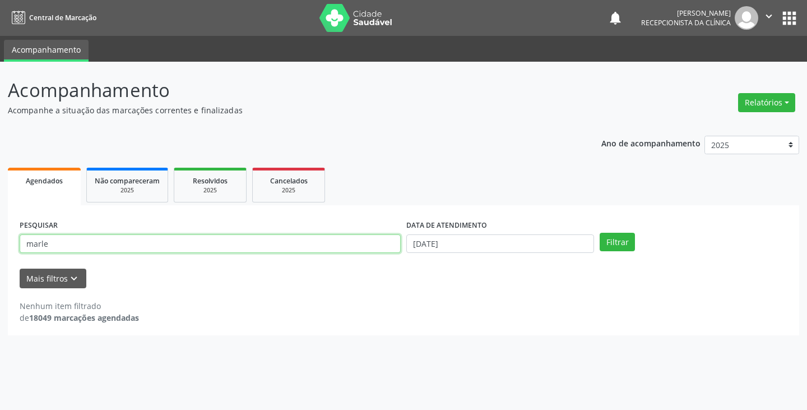
click at [352, 252] on input "marle" at bounding box center [210, 243] width 381 height 19
type input "m"
type input "miran"
click at [599, 233] on button "Filtrar" at bounding box center [616, 242] width 35 height 19
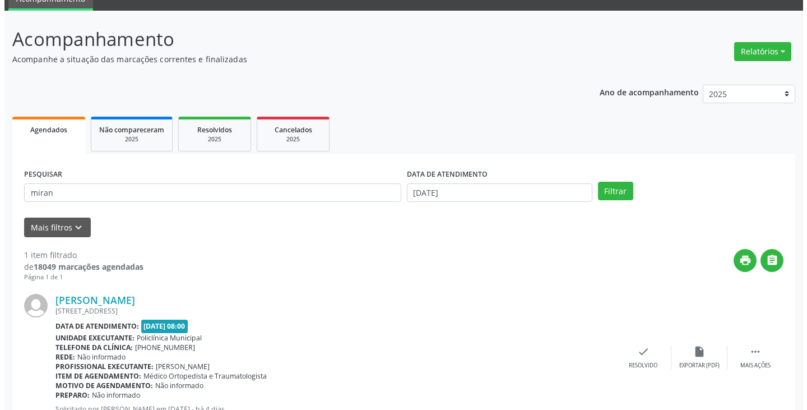
scroll to position [94, 0]
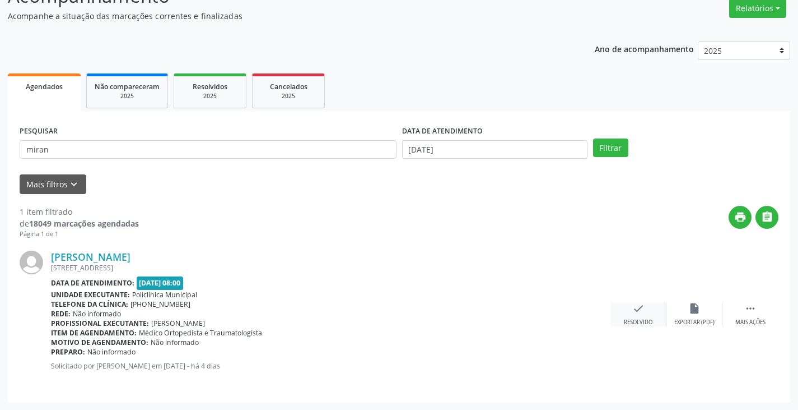
click at [632, 313] on div "check Resolvido" at bounding box center [639, 314] width 56 height 24
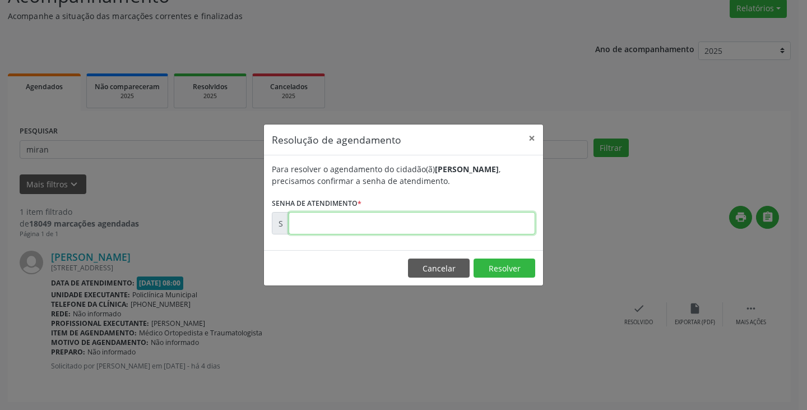
click at [498, 221] on input "text" at bounding box center [412, 223] width 247 height 22
type input "00181479"
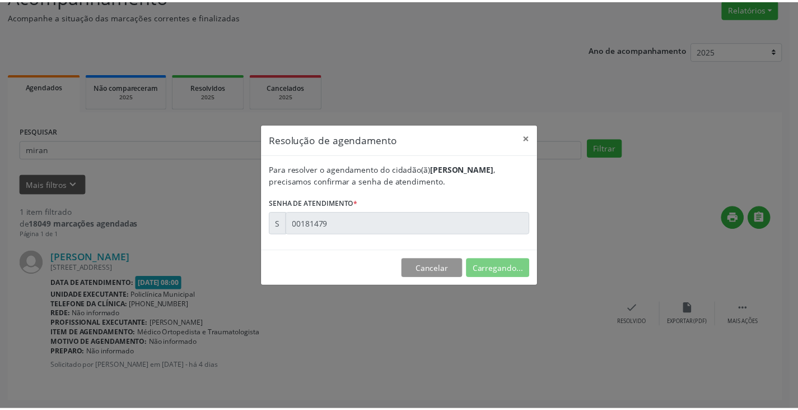
scroll to position [0, 0]
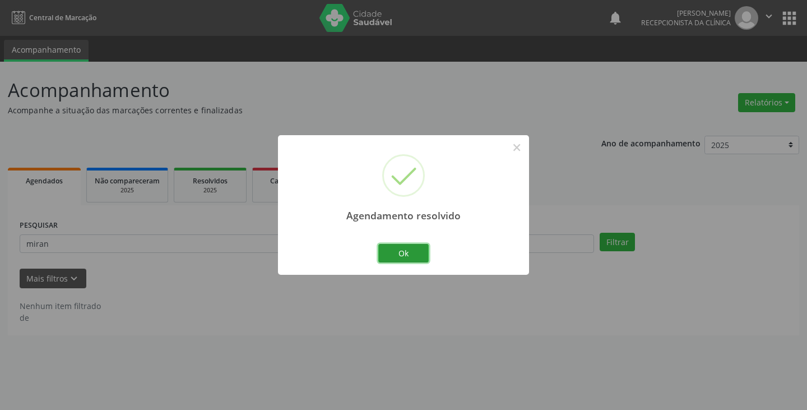
drag, startPoint x: 403, startPoint y: 248, endPoint x: 377, endPoint y: 249, distance: 26.4
click at [394, 248] on button "Ok" at bounding box center [403, 253] width 50 height 19
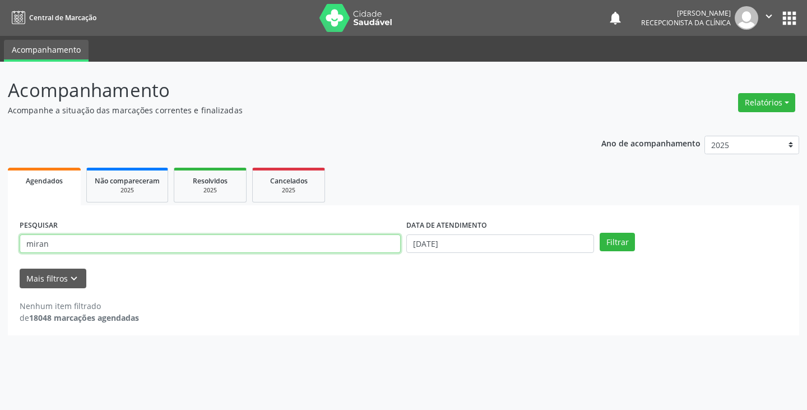
click at [372, 247] on input "miran" at bounding box center [210, 243] width 381 height 19
type input "m"
type input "[MEDICAL_DATA]"
click at [599, 233] on button "Filtrar" at bounding box center [616, 242] width 35 height 19
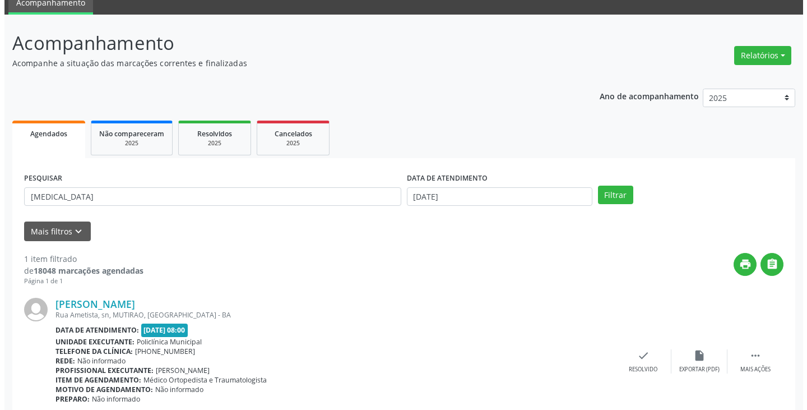
scroll to position [94, 0]
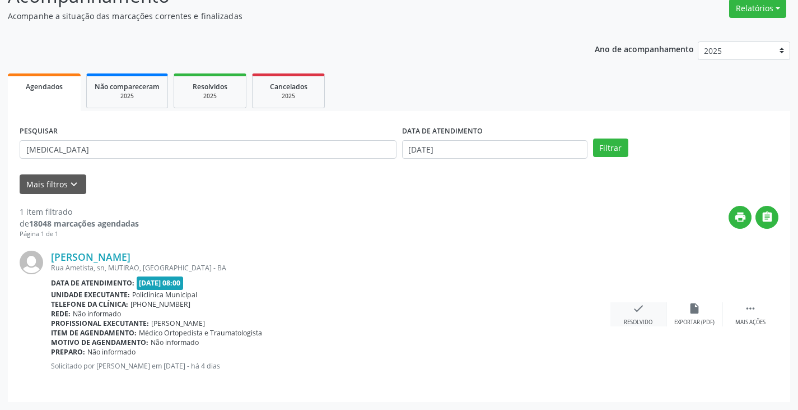
click at [643, 303] on icon "check" at bounding box center [639, 308] width 12 height 12
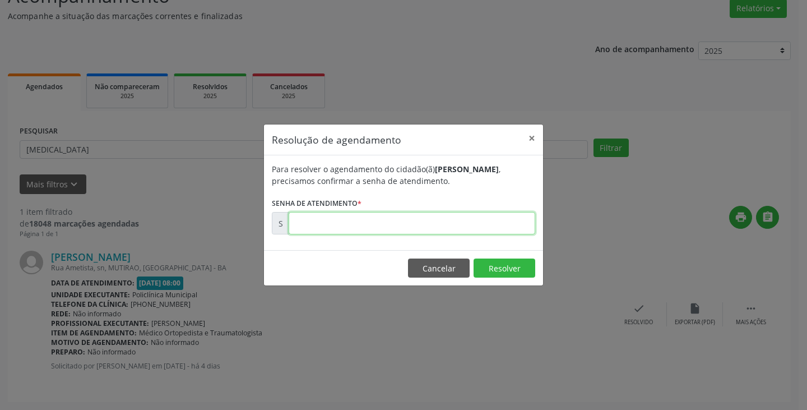
click at [486, 230] on input "text" at bounding box center [412, 223] width 247 height 22
type input "00181584"
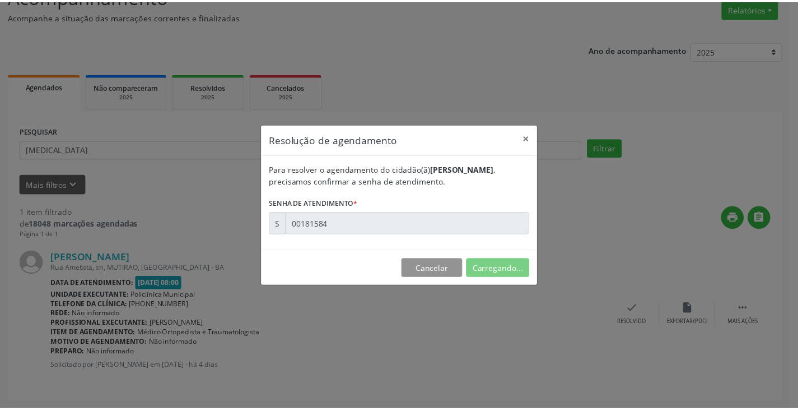
scroll to position [0, 0]
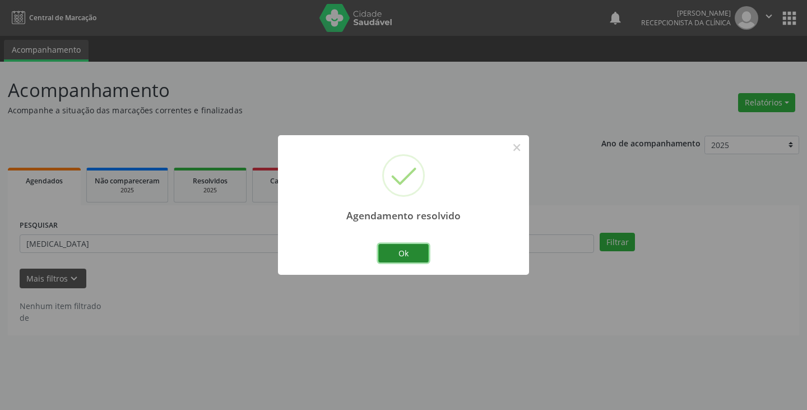
click at [398, 252] on button "Ok" at bounding box center [403, 253] width 50 height 19
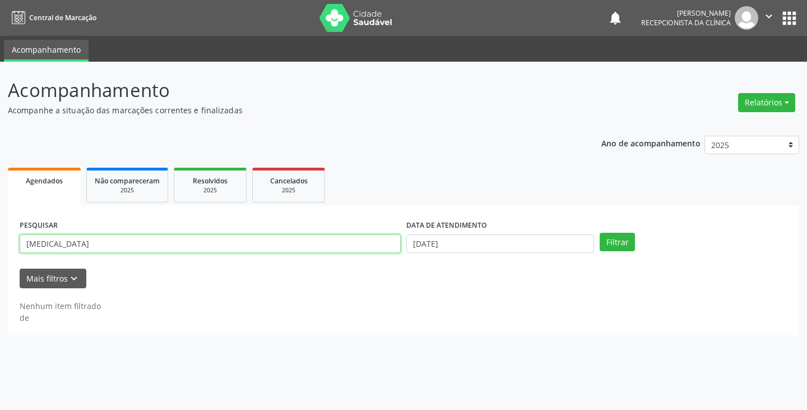
click at [362, 246] on input "[MEDICAL_DATA]" at bounding box center [210, 243] width 381 height 19
type input "c"
type input "[PERSON_NAME]"
click at [599, 233] on button "Filtrar" at bounding box center [616, 242] width 35 height 19
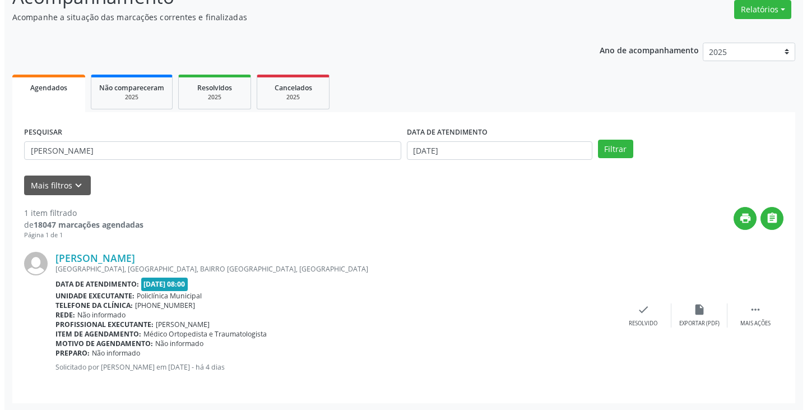
scroll to position [94, 0]
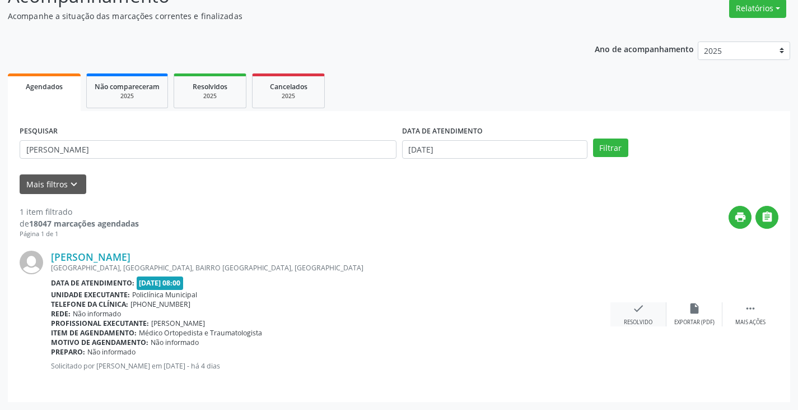
click at [638, 311] on icon "check" at bounding box center [639, 308] width 12 height 12
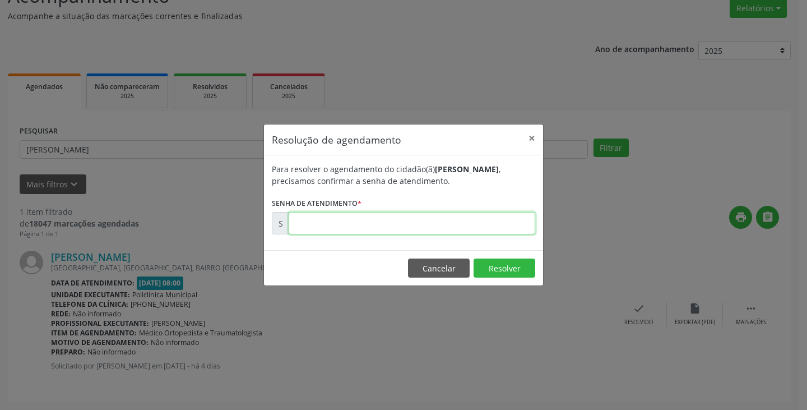
click at [503, 224] on input "text" at bounding box center [412, 223] width 247 height 22
type input "00181474"
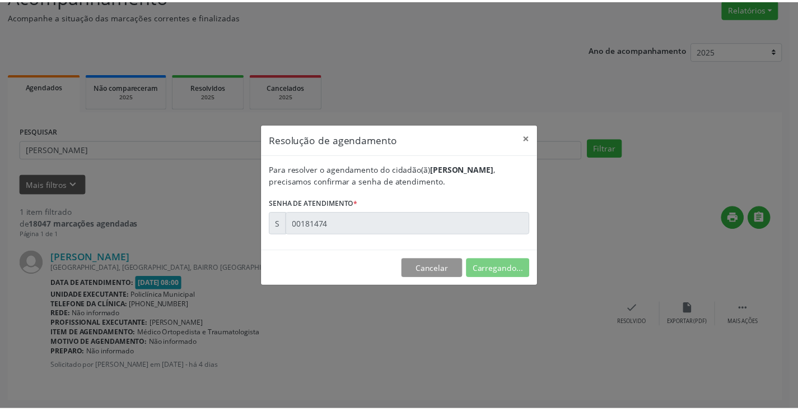
scroll to position [0, 0]
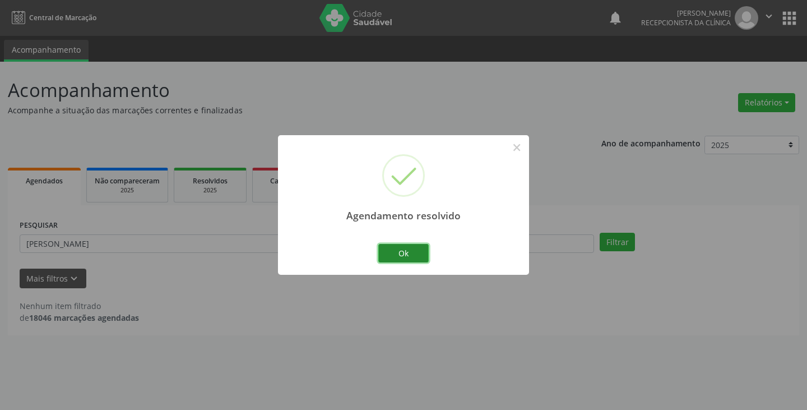
click at [386, 246] on button "Ok" at bounding box center [403, 253] width 50 height 19
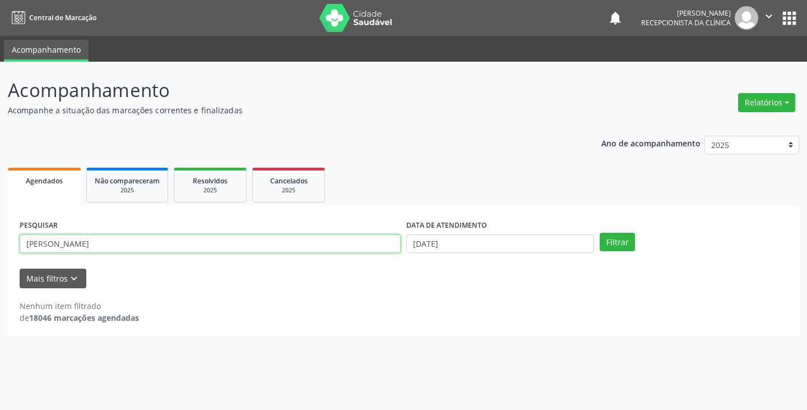
click at [120, 243] on input "[PERSON_NAME]" at bounding box center [210, 243] width 381 height 19
type input "j"
click at [599, 233] on button "Filtrar" at bounding box center [616, 242] width 35 height 19
